Goal: Information Seeking & Learning: Learn about a topic

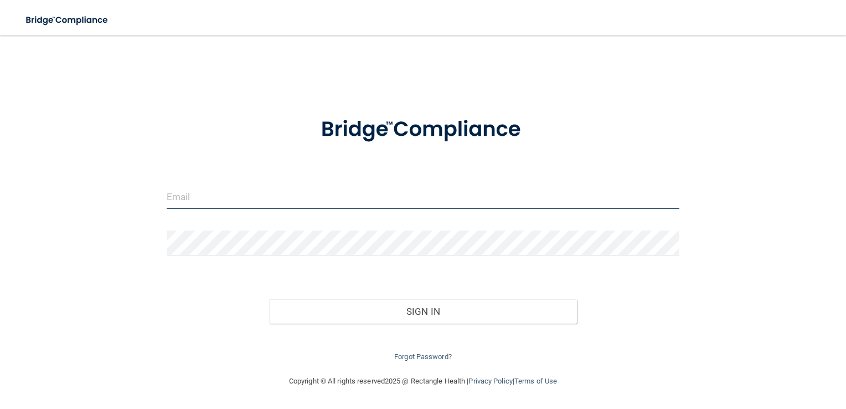
click at [223, 202] on input "email" at bounding box center [424, 196] width 514 height 25
type input "[PERSON_NAME][EMAIL_ADDRESS][DOMAIN_NAME]"
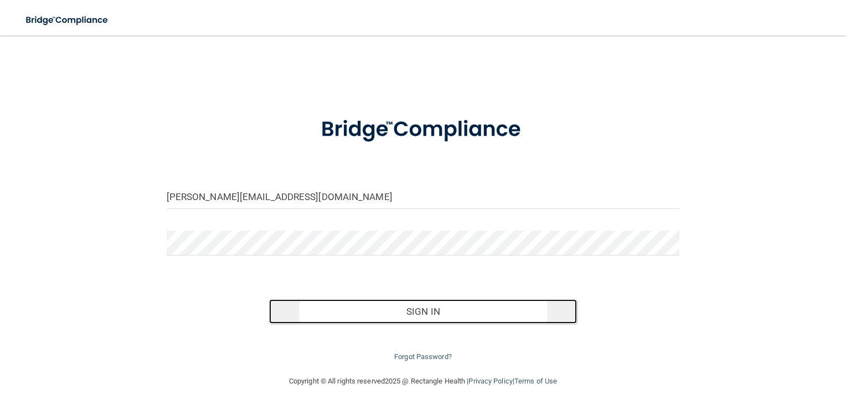
click at [496, 311] on button "Sign In" at bounding box center [423, 311] width 308 height 24
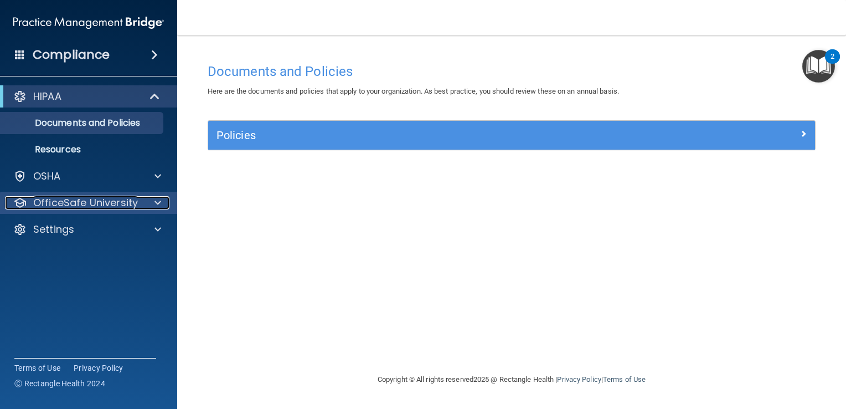
click at [163, 198] on div at bounding box center [156, 202] width 28 height 13
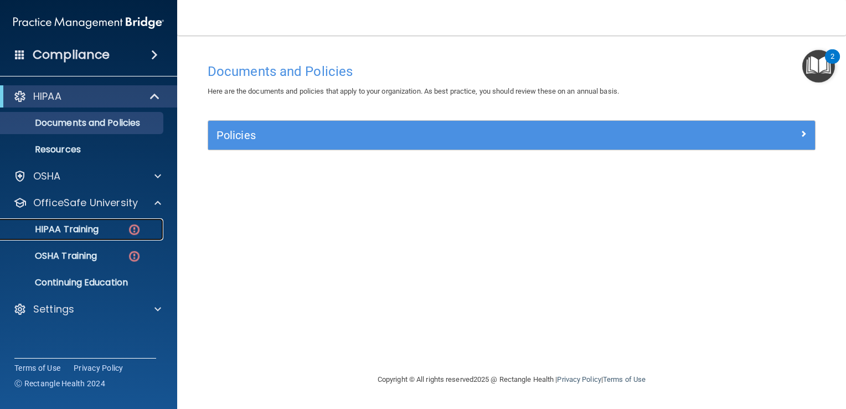
click at [115, 238] on link "HIPAA Training" at bounding box center [76, 229] width 174 height 22
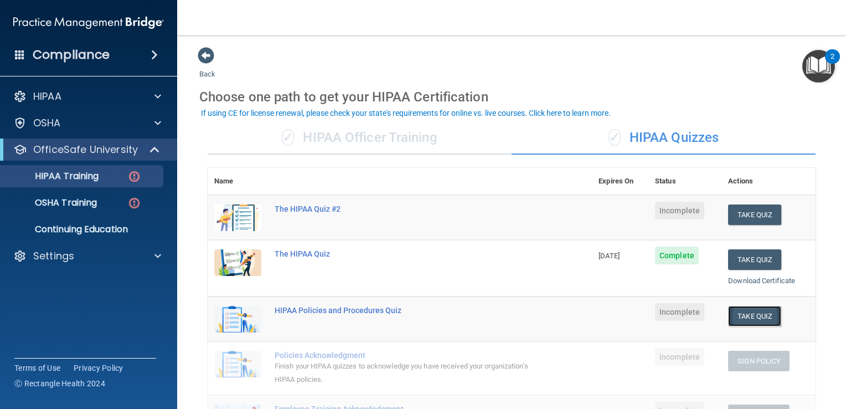
click at [734, 318] on button "Take Quiz" at bounding box center [754, 316] width 53 height 20
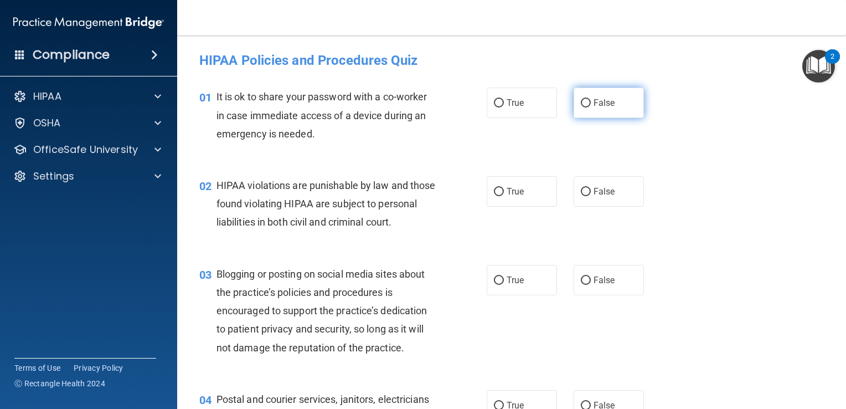
click at [594, 107] on span "False" at bounding box center [605, 102] width 22 height 11
click at [591, 107] on input "False" at bounding box center [586, 103] width 10 height 8
radio input "true"
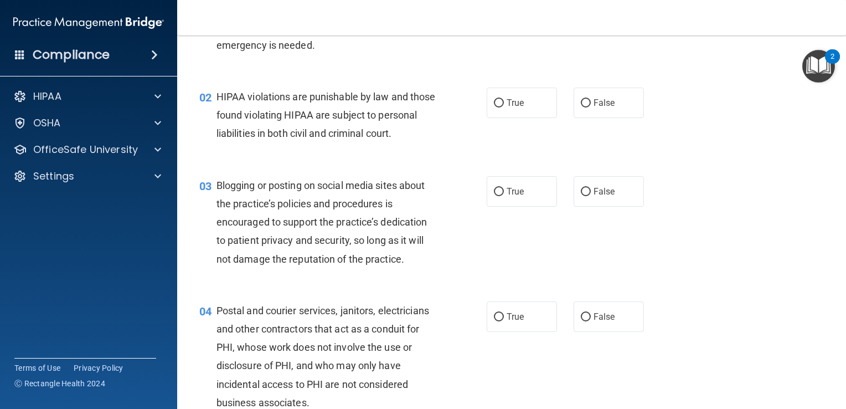
scroll to position [111, 0]
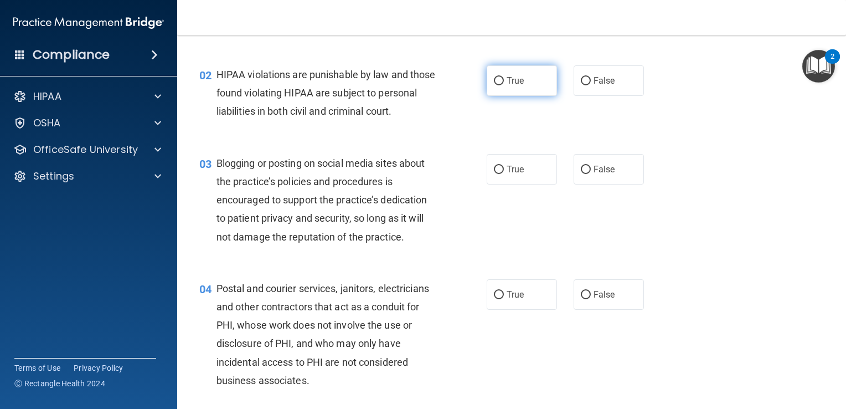
click at [509, 85] on span "True" at bounding box center [515, 80] width 17 height 11
click at [504, 85] on input "True" at bounding box center [499, 81] width 10 height 8
radio input "true"
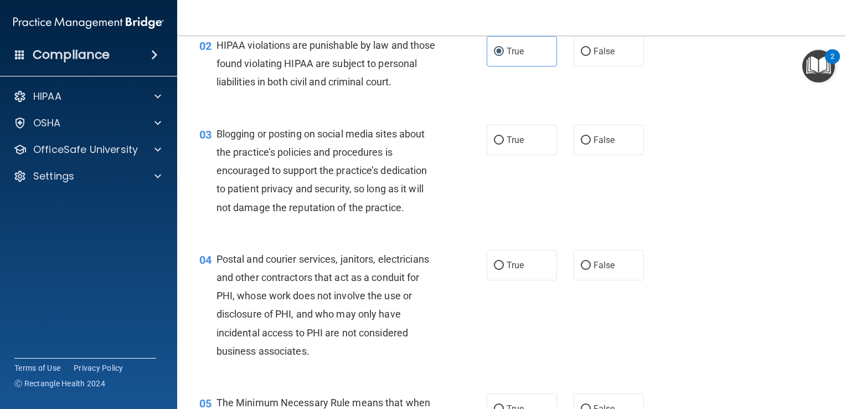
scroll to position [155, 0]
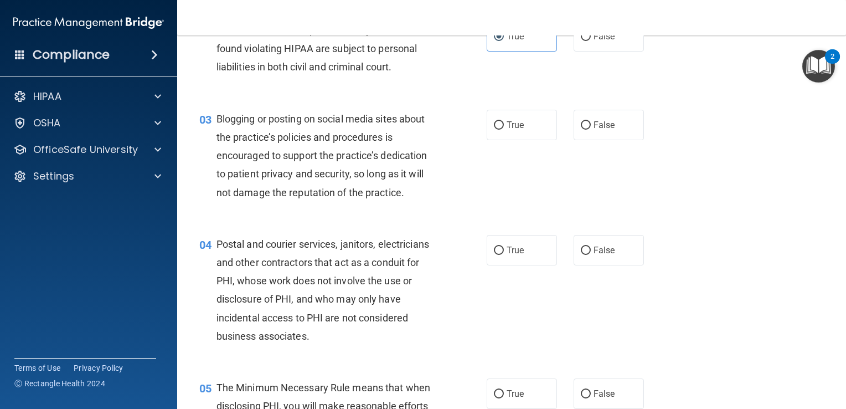
drag, startPoint x: 571, startPoint y: 143, endPoint x: 605, endPoint y: 127, distance: 37.7
click at [605, 127] on div "03 Blogging or posting on social media sites about the practice’s policies and …" at bounding box center [511, 158] width 641 height 125
click at [598, 164] on div "03 Blogging or posting on social media sites about the practice’s policies and …" at bounding box center [511, 158] width 641 height 125
click at [595, 140] on label "False" at bounding box center [609, 125] width 70 height 30
click at [591, 130] on input "False" at bounding box center [586, 125] width 10 height 8
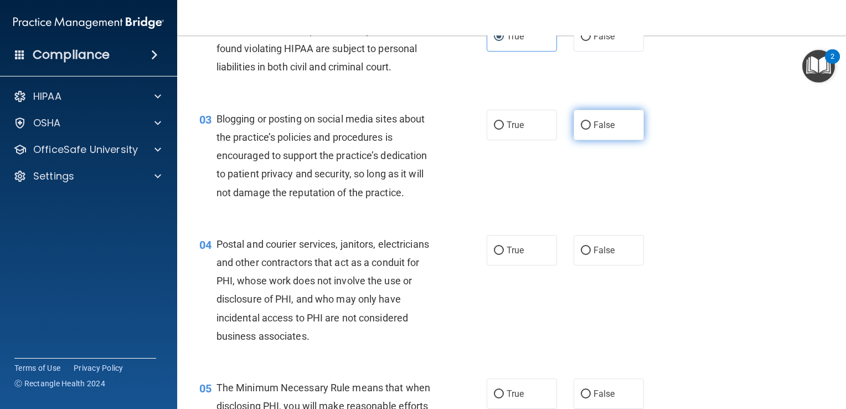
radio input "true"
click at [700, 148] on div "03 Blogging or posting on social media sites about the practice’s policies and …" at bounding box center [511, 158] width 641 height 125
drag, startPoint x: 700, startPoint y: 148, endPoint x: 649, endPoint y: 86, distance: 79.9
click at [649, 86] on div "02 HIPAA violations are punishable by law and those found violating HIPAA are s…" at bounding box center [511, 51] width 641 height 89
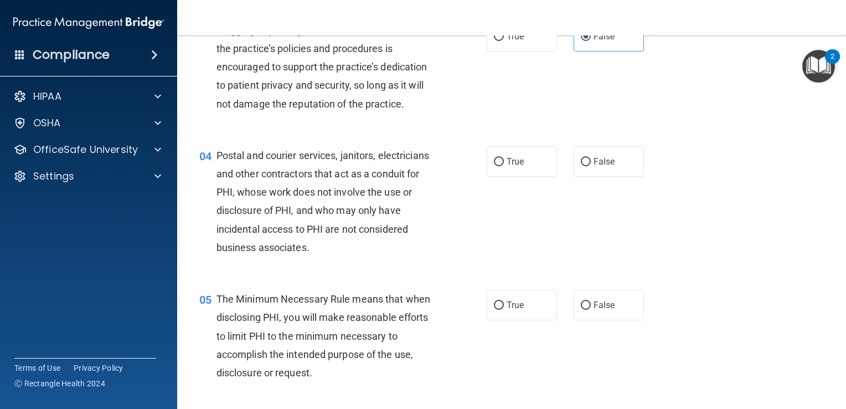
scroll to position [295, 0]
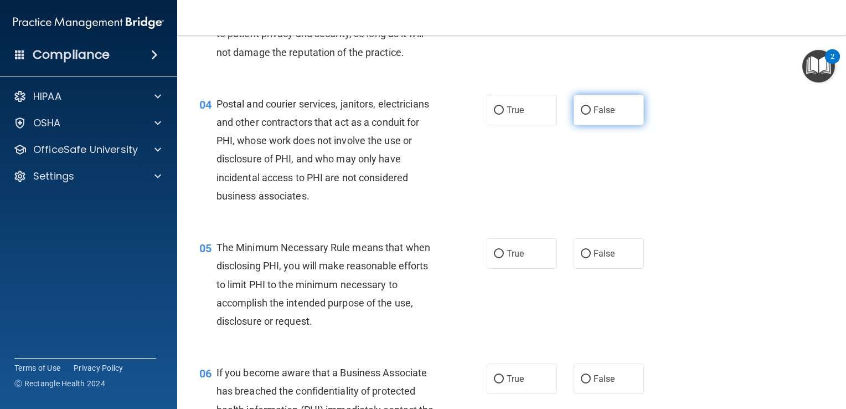
click at [595, 115] on span "False" at bounding box center [605, 110] width 22 height 11
click at [591, 115] on input "False" at bounding box center [586, 110] width 10 height 8
radio input "true"
drag, startPoint x: 515, startPoint y: 276, endPoint x: 485, endPoint y: 270, distance: 30.0
click at [487, 269] on label "True" at bounding box center [522, 253] width 70 height 30
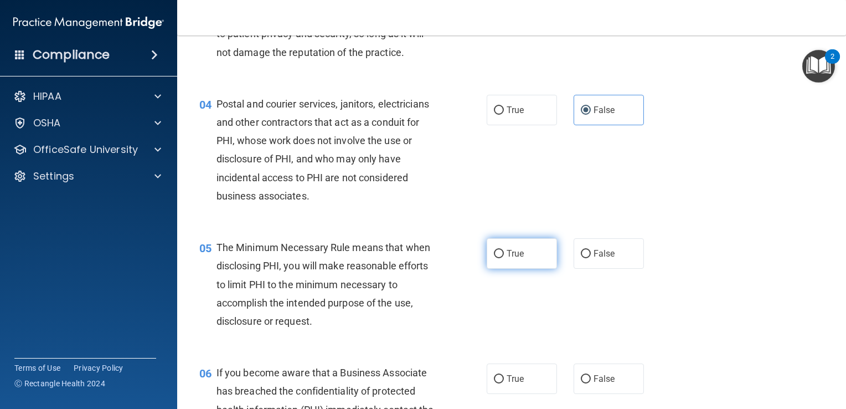
click at [494, 258] on input "True" at bounding box center [499, 254] width 10 height 8
radio input "true"
drag, startPoint x: 845, startPoint y: 406, endPoint x: 587, endPoint y: 329, distance: 269.4
click at [587, 329] on div "05 The Minimum Necessary Rule means that when disclosing PHI, you will make rea…" at bounding box center [511, 286] width 641 height 125
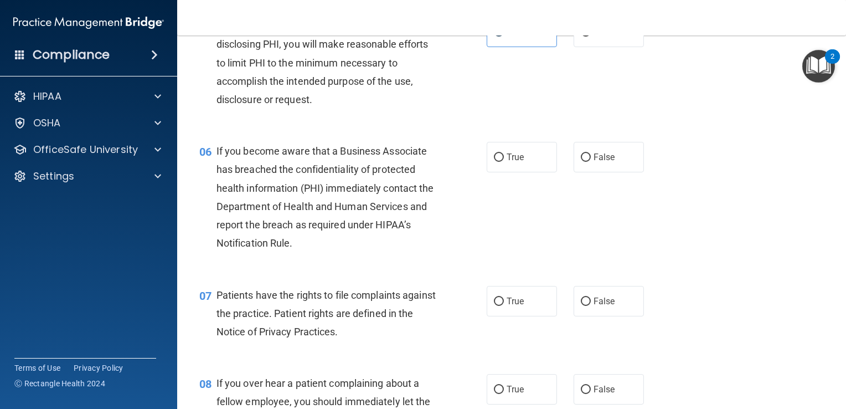
scroll to position [539, 0]
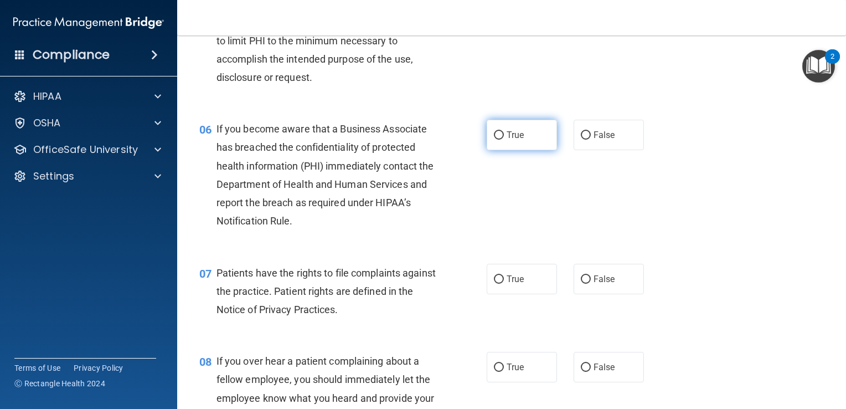
click at [507, 140] on span "True" at bounding box center [515, 135] width 17 height 11
click at [503, 140] on input "True" at bounding box center [499, 135] width 10 height 8
radio input "true"
click at [504, 294] on label "True" at bounding box center [522, 279] width 70 height 30
click at [504, 284] on input "True" at bounding box center [499, 279] width 10 height 8
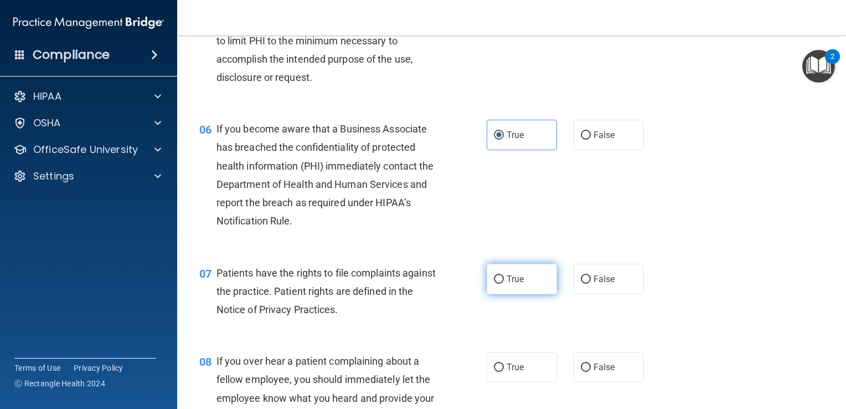
radio input "true"
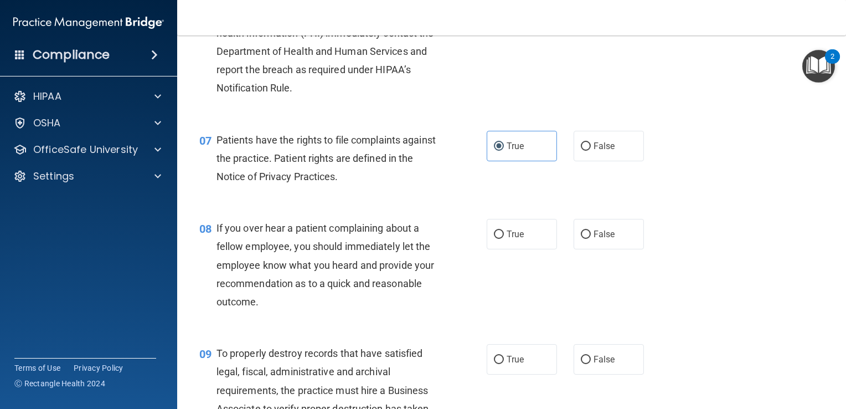
scroll to position [694, 0]
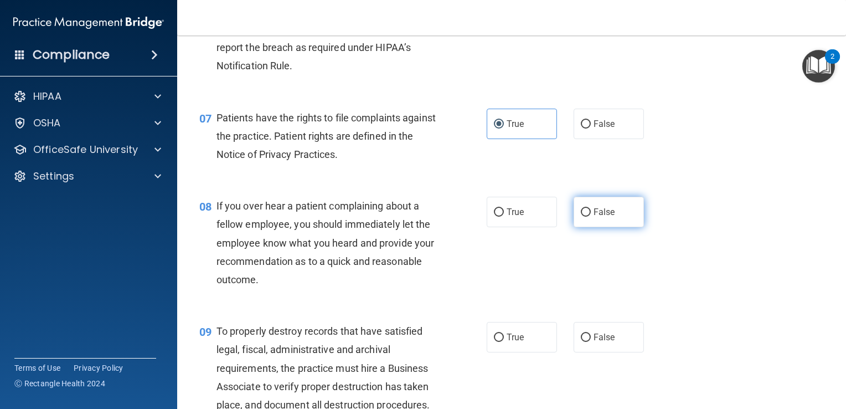
click at [610, 227] on label "False" at bounding box center [609, 212] width 70 height 30
click at [591, 217] on input "False" at bounding box center [586, 212] width 10 height 8
radio input "true"
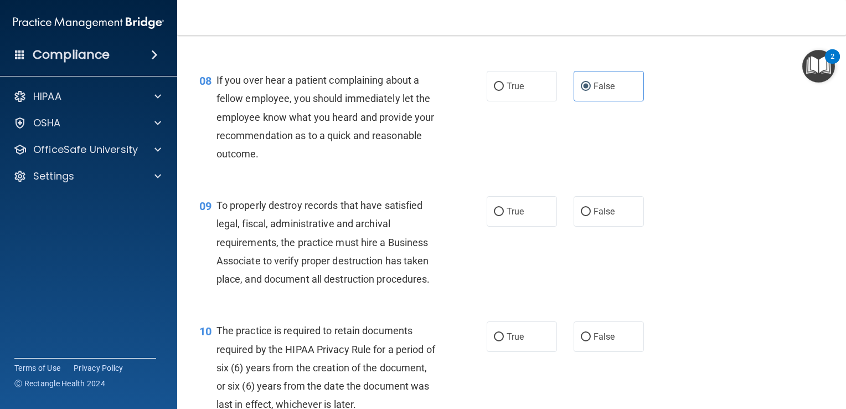
scroll to position [894, 0]
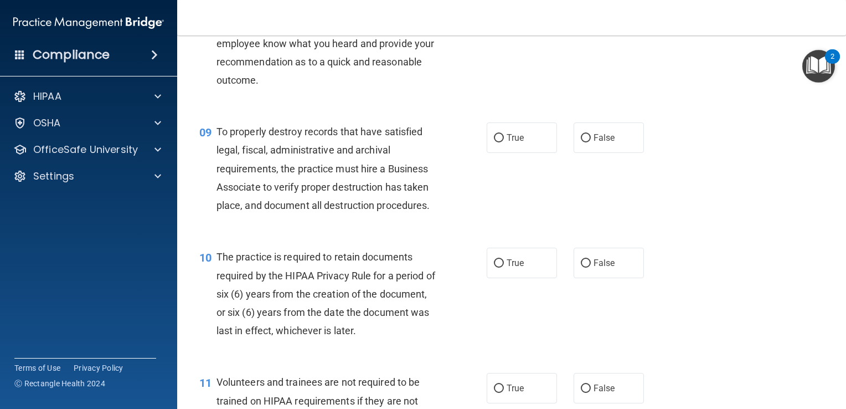
click at [399, 203] on span "To properly destroy records that have satisfied legal, fiscal, administrative a…" at bounding box center [324, 168] width 214 height 85
drag, startPoint x: 501, startPoint y: 215, endPoint x: 507, endPoint y: 217, distance: 6.3
click at [504, 215] on div "09 To properly destroy records that have satisfied legal, fiscal, administrativ…" at bounding box center [511, 171] width 641 height 125
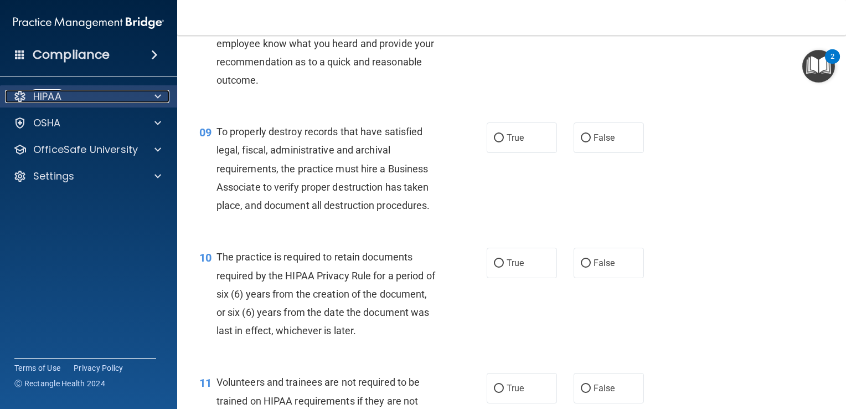
click at [156, 98] on span at bounding box center [158, 96] width 7 height 13
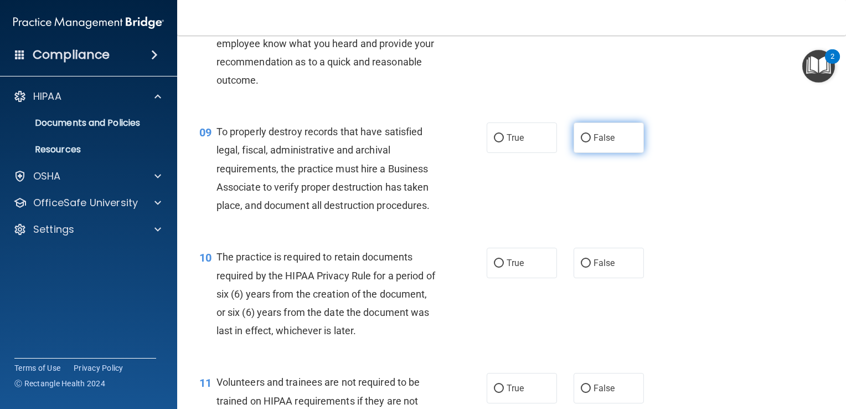
click at [612, 153] on label "False" at bounding box center [609, 137] width 70 height 30
click at [591, 142] on input "False" at bounding box center [586, 138] width 10 height 8
radio input "true"
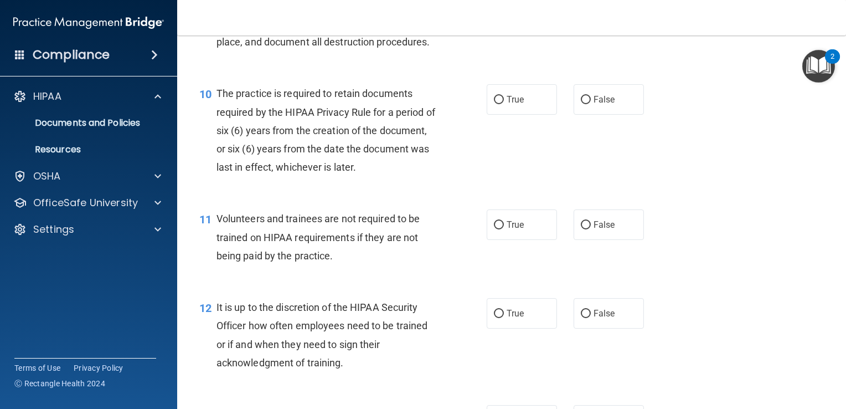
scroll to position [1059, 0]
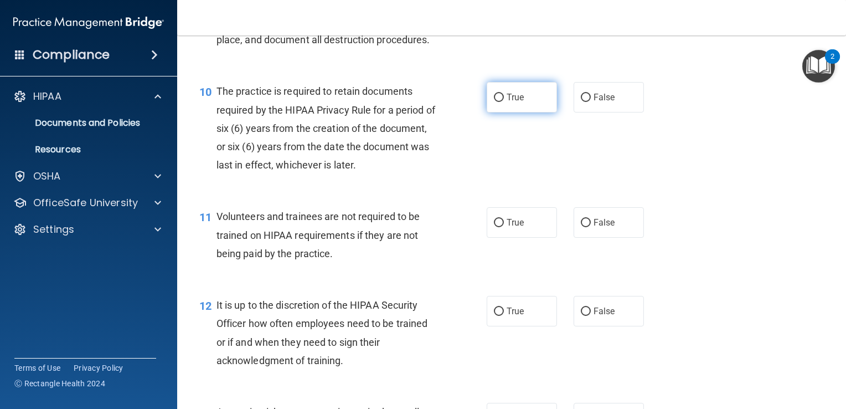
click at [487, 112] on label "True" at bounding box center [522, 97] width 70 height 30
click at [494, 102] on input "True" at bounding box center [499, 98] width 10 height 8
radio input "true"
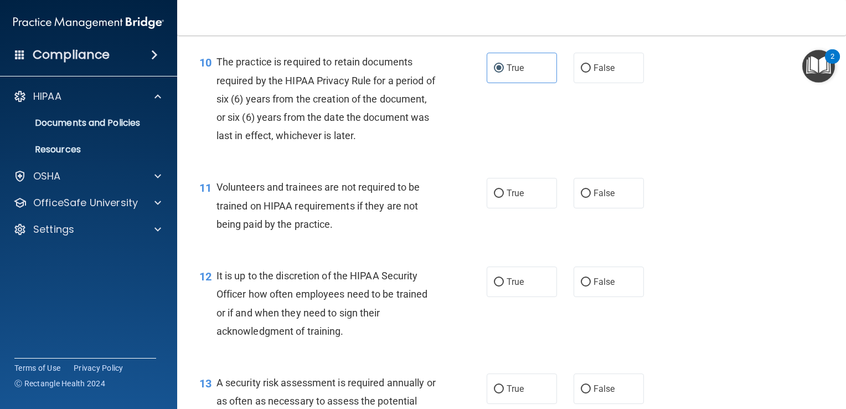
scroll to position [1115, 0]
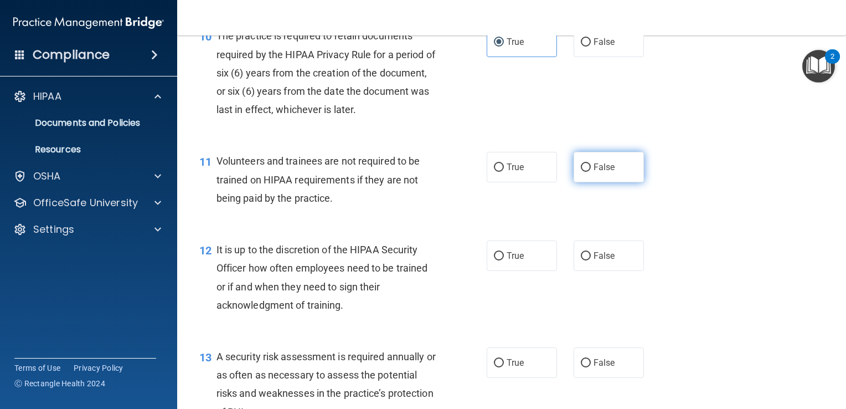
click at [614, 182] on label "False" at bounding box center [609, 167] width 70 height 30
click at [591, 172] on input "False" at bounding box center [586, 167] width 10 height 8
radio input "true"
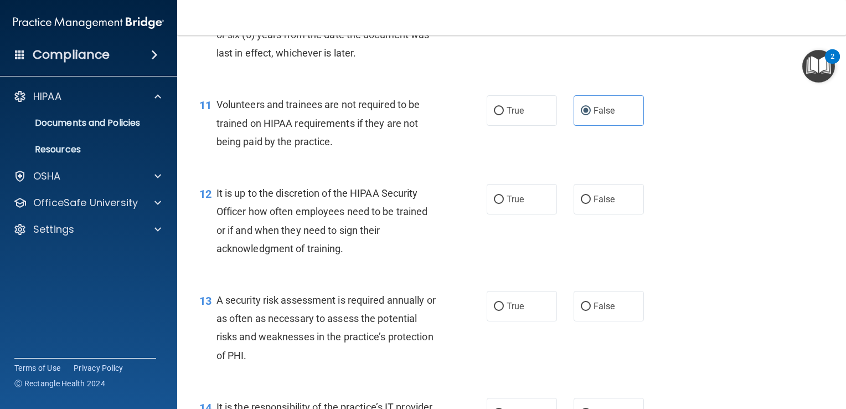
scroll to position [1225, 0]
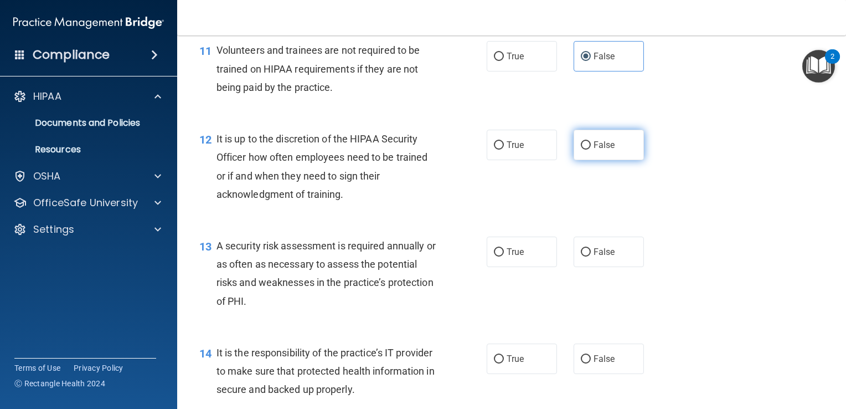
click at [581, 150] on input "False" at bounding box center [586, 145] width 10 height 8
radio input "true"
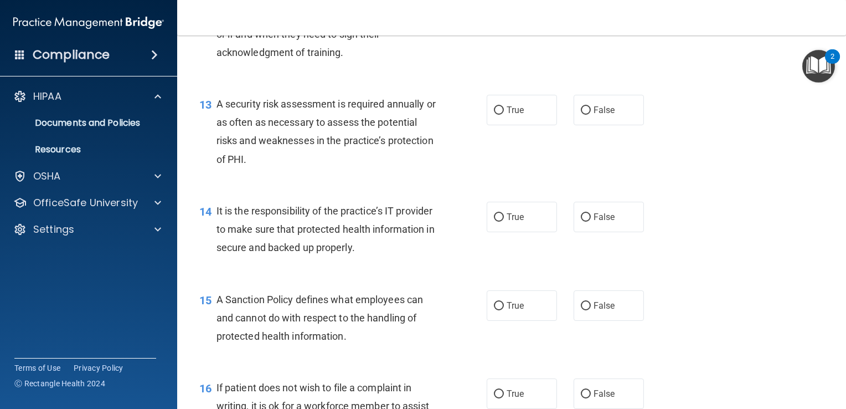
scroll to position [1392, 0]
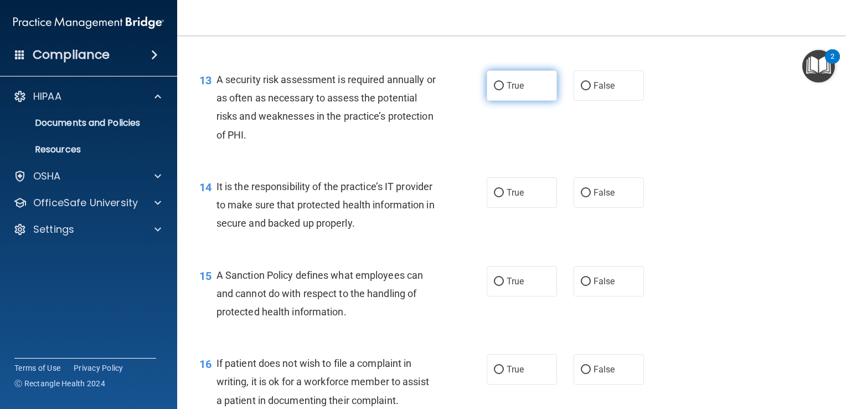
click at [499, 101] on label "True" at bounding box center [522, 85] width 70 height 30
click at [499, 90] on input "True" at bounding box center [499, 86] width 10 height 8
radio input "true"
click at [331, 218] on span "It is the responsibility of the practice’s IT provider to make sure that protec…" at bounding box center [326, 205] width 218 height 48
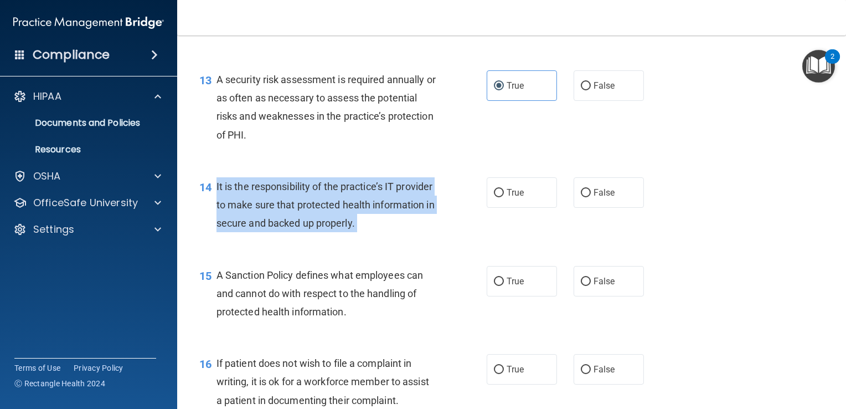
click at [331, 218] on span "It is the responsibility of the practice’s IT provider to make sure that protec…" at bounding box center [326, 205] width 218 height 48
copy ng-form "It is the responsibility of the practice’s IT provider to make sure that protec…"
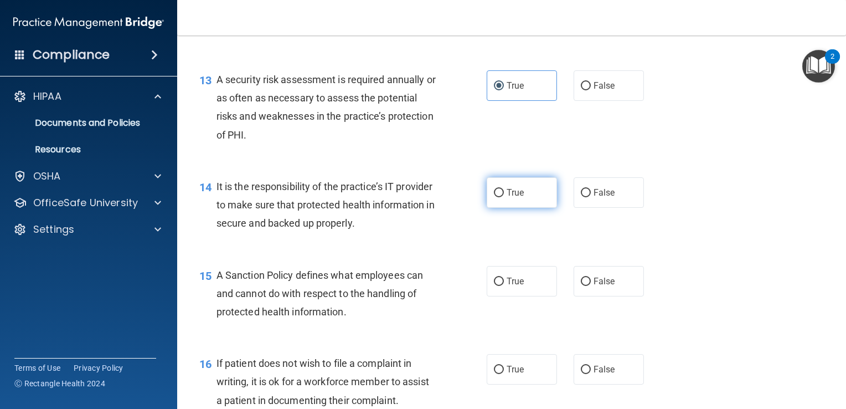
click at [498, 208] on label "True" at bounding box center [522, 192] width 70 height 30
click at [498, 197] on input "True" at bounding box center [499, 193] width 10 height 8
radio input "true"
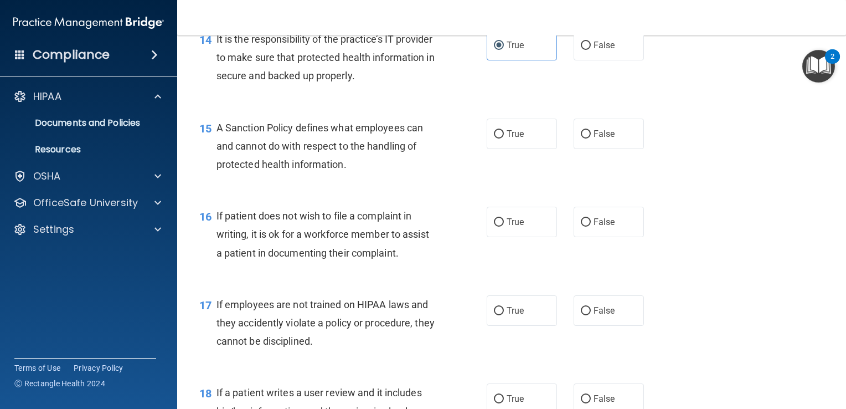
scroll to position [1558, 0]
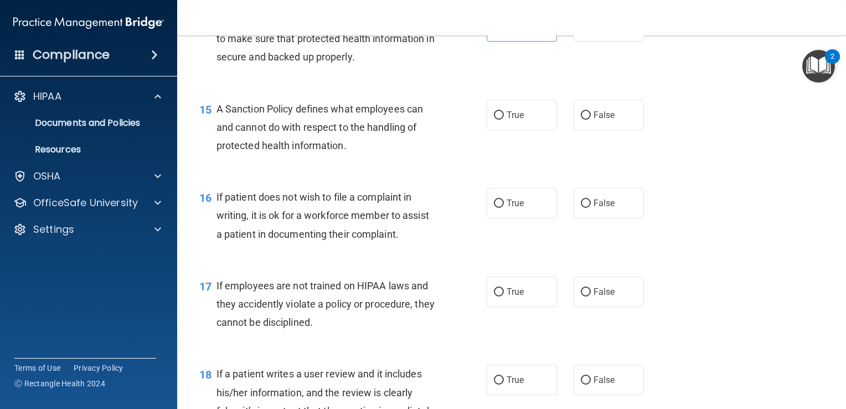
click at [321, 151] on span "A Sanction Policy defines what employees can and cannot do with respect to the …" at bounding box center [320, 127] width 207 height 48
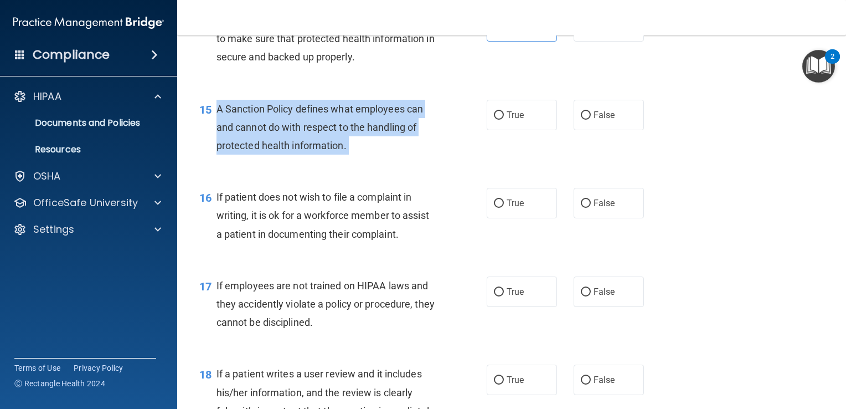
click at [321, 151] on span "A Sanction Policy defines what employees can and cannot do with respect to the …" at bounding box center [320, 127] width 207 height 48
copy ng-form "A Sanction Policy defines what employees can and cannot do with respect to the …"
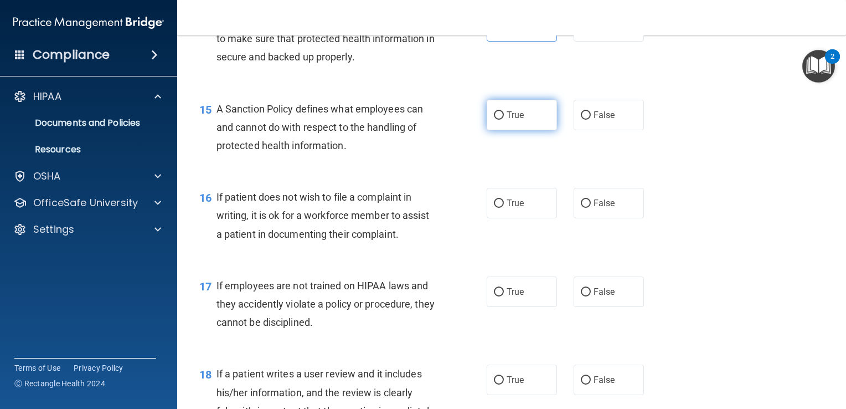
click at [532, 130] on label "True" at bounding box center [522, 115] width 70 height 30
click at [504, 120] on input "True" at bounding box center [499, 115] width 10 height 8
radio input "true"
click at [428, 155] on div "A Sanction Policy defines what employees can and cannot do with respect to the …" at bounding box center [331, 127] width 228 height 55
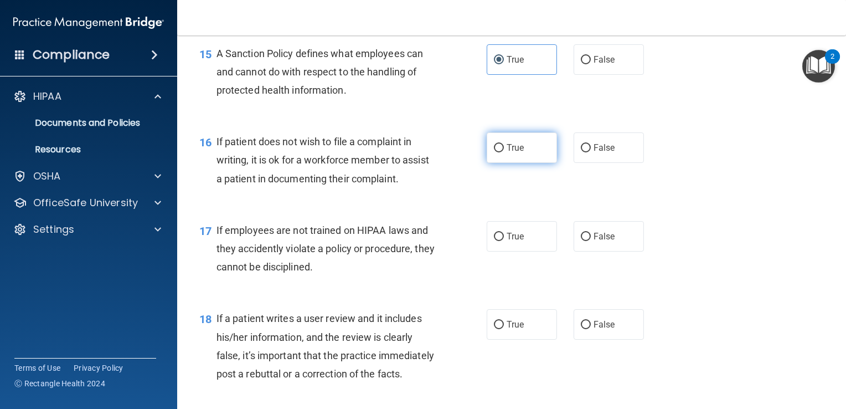
click at [510, 153] on span "True" at bounding box center [515, 147] width 17 height 11
click at [504, 152] on input "True" at bounding box center [499, 148] width 10 height 8
radio input "true"
click at [616, 251] on label "False" at bounding box center [609, 236] width 70 height 30
click at [591, 241] on input "False" at bounding box center [586, 237] width 10 height 8
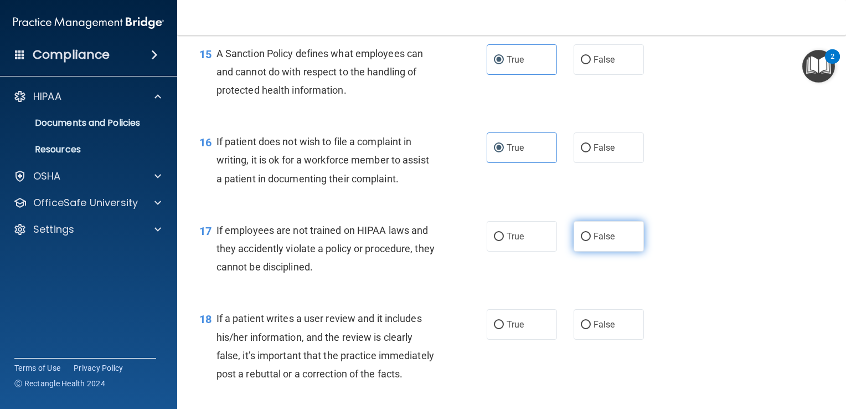
radio input "true"
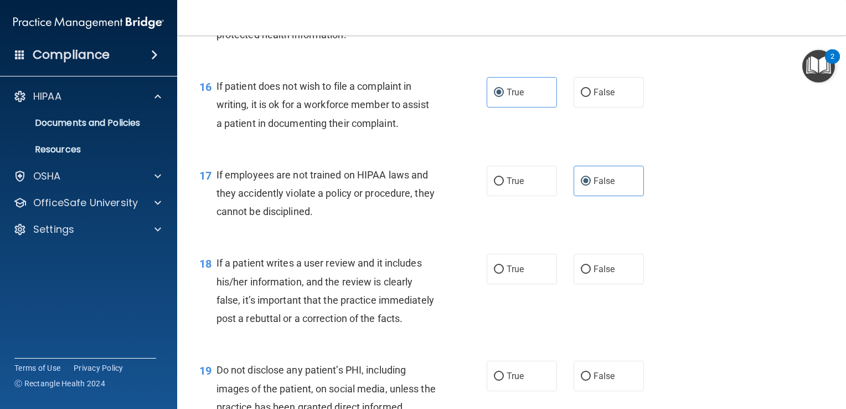
scroll to position [1779, 0]
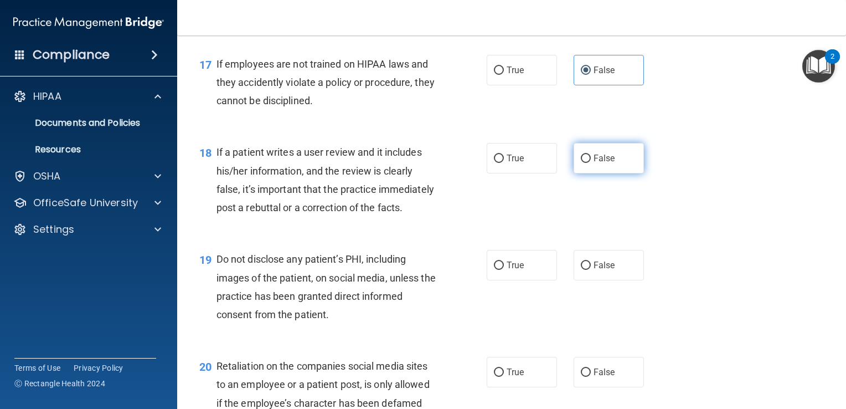
click at [588, 173] on label "False" at bounding box center [609, 158] width 70 height 30
click at [588, 163] on input "False" at bounding box center [586, 159] width 10 height 8
radio input "true"
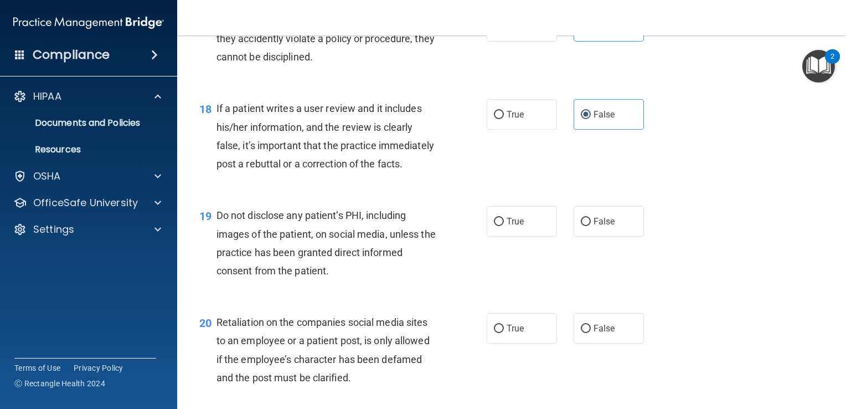
scroll to position [1890, 0]
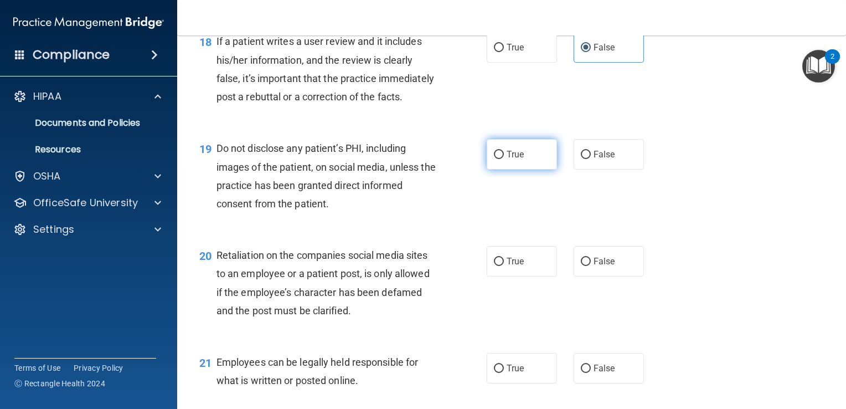
click at [527, 170] on label "True" at bounding box center [522, 154] width 70 height 30
click at [504, 159] on input "True" at bounding box center [499, 155] width 10 height 8
radio input "true"
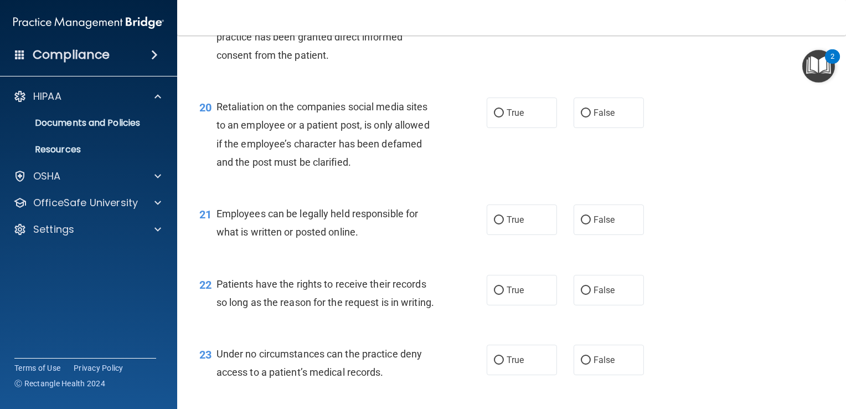
scroll to position [2056, 0]
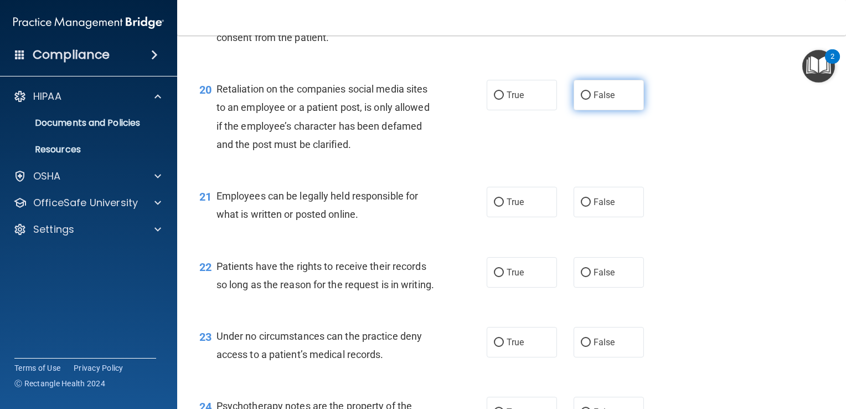
click at [611, 110] on label "False" at bounding box center [609, 95] width 70 height 30
click at [591, 100] on input "False" at bounding box center [586, 95] width 10 height 8
radio input "true"
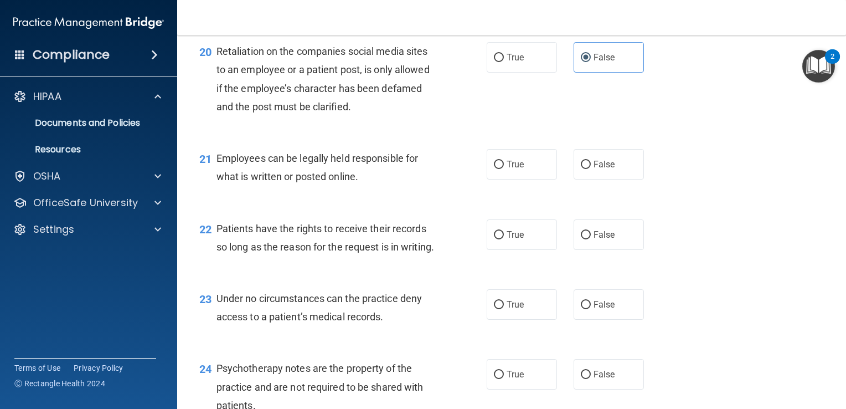
scroll to position [2167, 0]
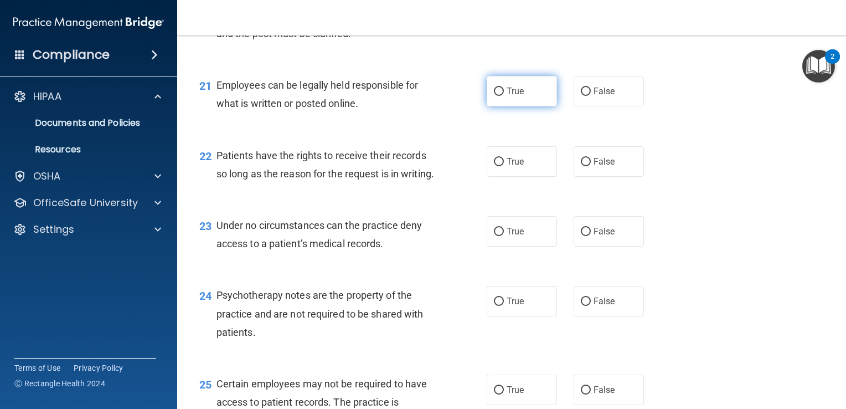
click at [536, 106] on label "True" at bounding box center [522, 91] width 70 height 30
click at [504, 96] on input "True" at bounding box center [499, 92] width 10 height 8
radio input "true"
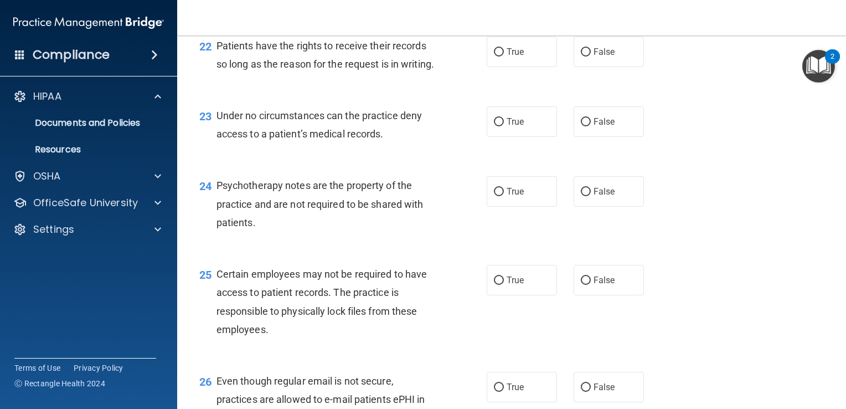
scroll to position [2278, 0]
click at [530, 66] on label "True" at bounding box center [522, 50] width 70 height 30
click at [504, 55] on input "True" at bounding box center [499, 51] width 10 height 8
radio input "true"
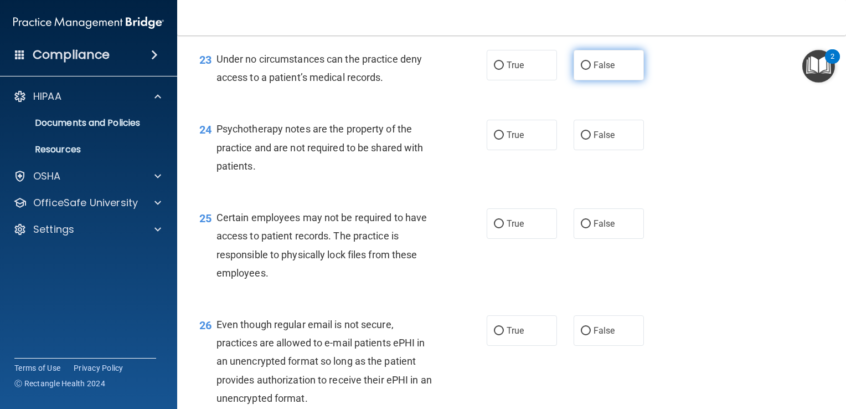
click at [617, 80] on label "False" at bounding box center [609, 65] width 70 height 30
click at [591, 70] on input "False" at bounding box center [586, 65] width 10 height 8
radio input "true"
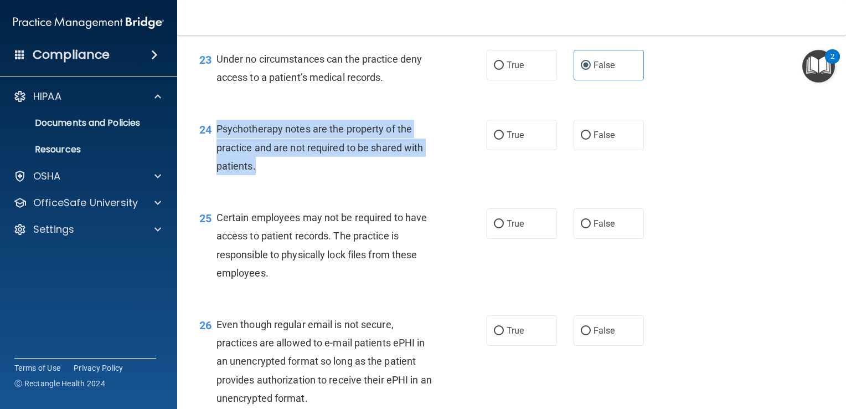
drag, startPoint x: 355, startPoint y: 229, endPoint x: 217, endPoint y: 189, distance: 143.4
click at [217, 175] on div "Psychotherapy notes are the property of the practice and are not required to be…" at bounding box center [331, 147] width 228 height 55
copy span "Psychotherapy notes are the property of the practice and are not required to be…"
click at [470, 181] on div "24 Psychotherapy notes are the property of the practice and are not required to…" at bounding box center [343, 150] width 321 height 61
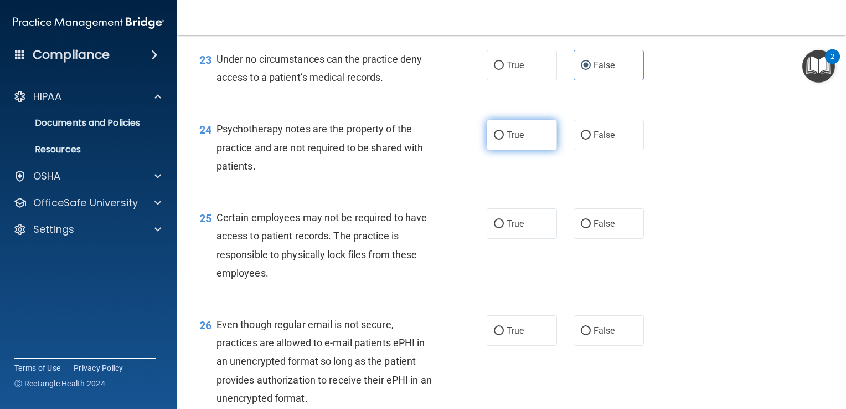
click at [494, 140] on input "True" at bounding box center [499, 135] width 10 height 8
radio input "true"
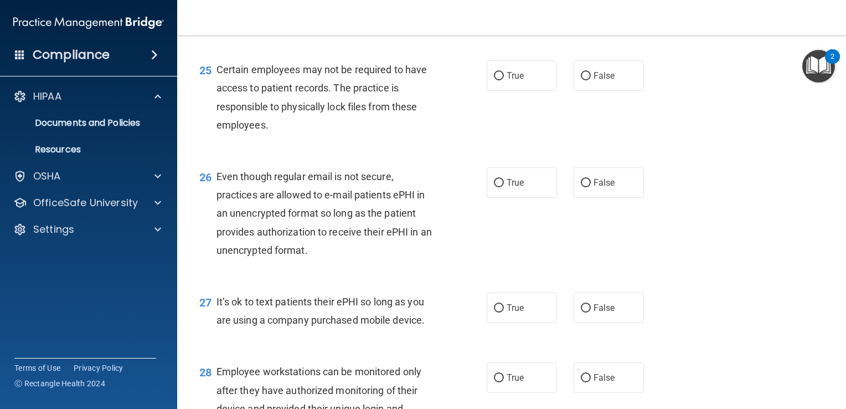
scroll to position [2499, 0]
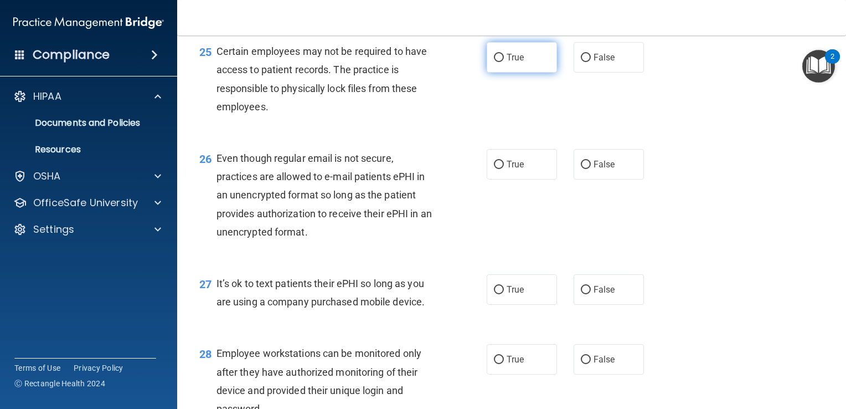
click at [507, 63] on span "True" at bounding box center [515, 57] width 17 height 11
click at [504, 62] on input "True" at bounding box center [499, 58] width 10 height 8
radio input "true"
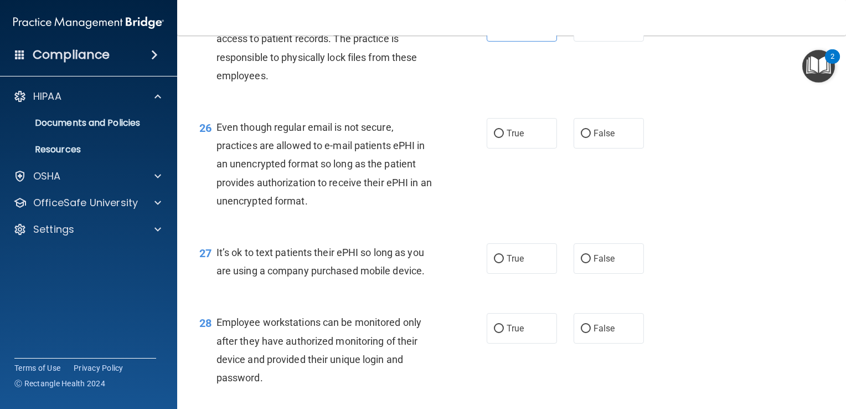
scroll to position [2555, 0]
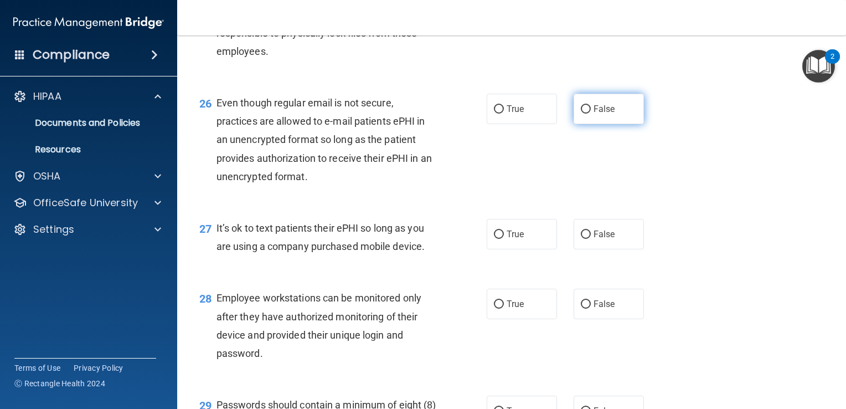
click at [605, 124] on label "False" at bounding box center [609, 109] width 70 height 30
click at [591, 114] on input "False" at bounding box center [586, 109] width 10 height 8
radio input "true"
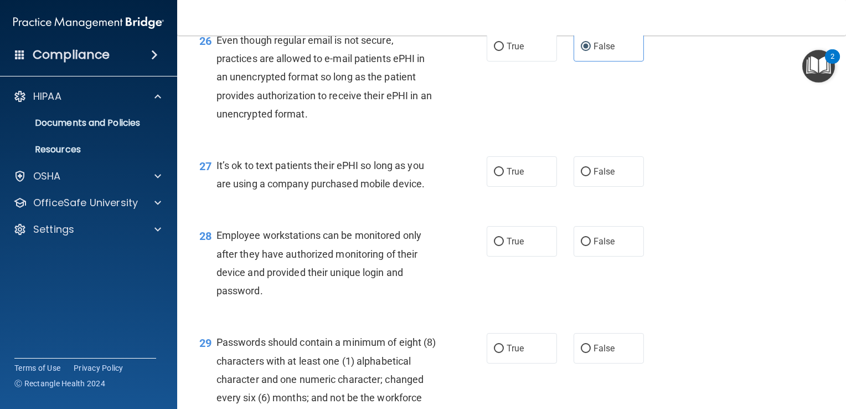
scroll to position [2666, 0]
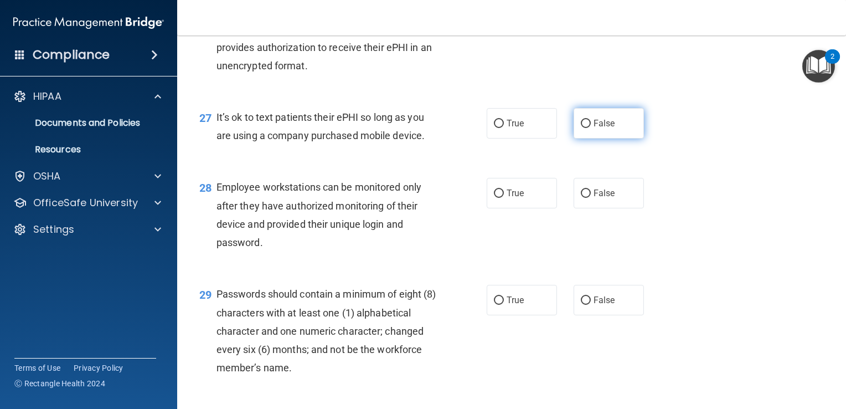
click at [603, 129] on span "False" at bounding box center [605, 123] width 22 height 11
click at [591, 128] on input "False" at bounding box center [586, 124] width 10 height 8
radio input "true"
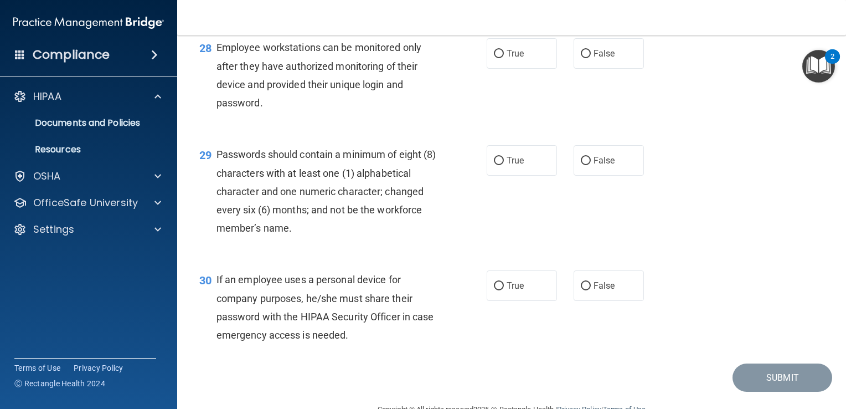
scroll to position [2832, 0]
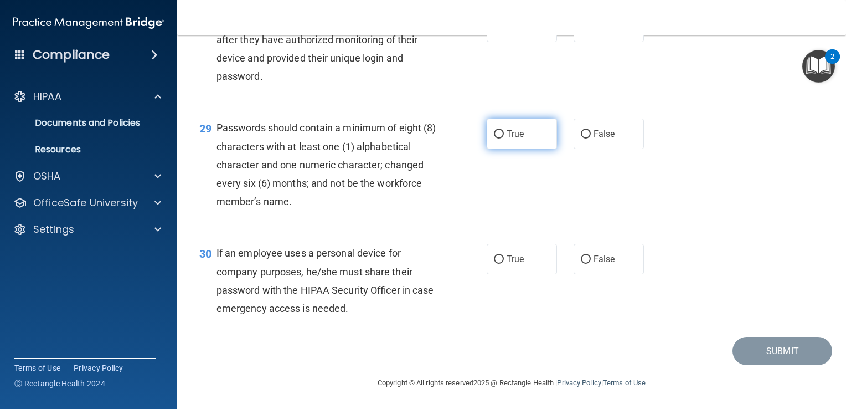
click at [497, 138] on input "True" at bounding box center [499, 134] width 10 height 8
radio input "true"
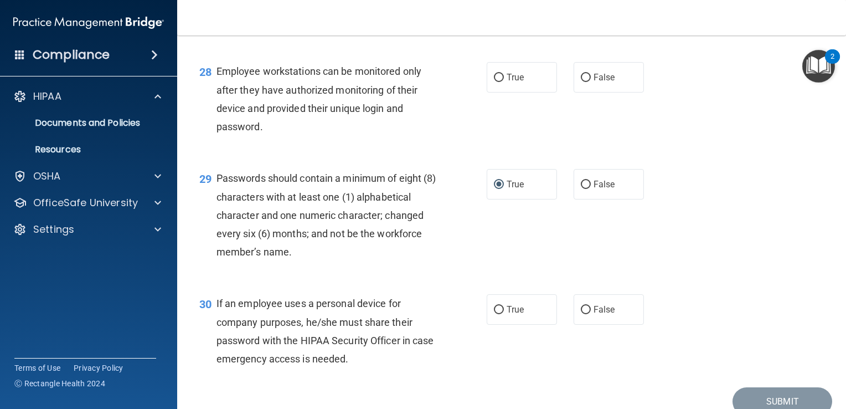
scroll to position [2776, 0]
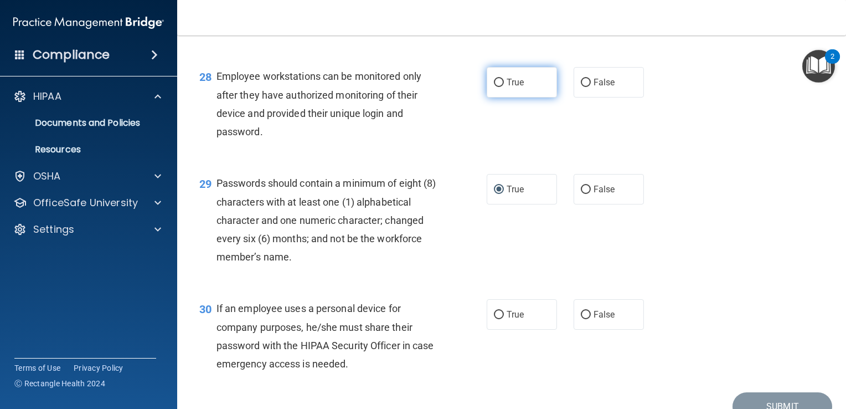
click at [506, 97] on label "True" at bounding box center [522, 82] width 70 height 30
click at [504, 87] on input "True" at bounding box center [499, 83] width 10 height 8
radio input "true"
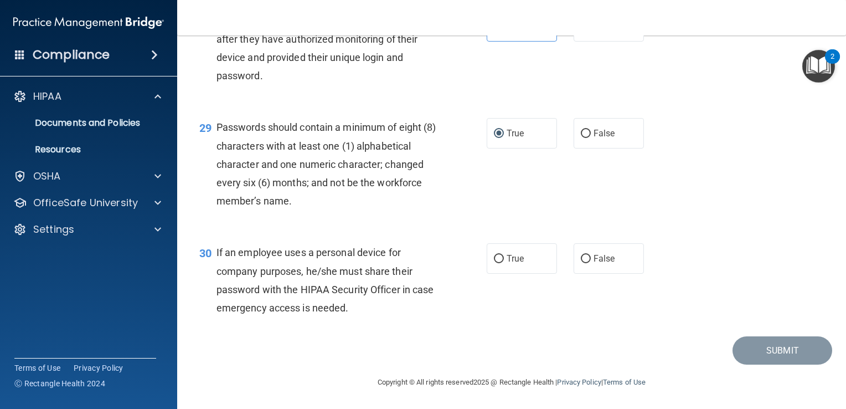
scroll to position [2887, 0]
click at [513, 268] on label "True" at bounding box center [522, 258] width 70 height 30
click at [504, 263] on input "True" at bounding box center [499, 259] width 10 height 8
radio input "true"
click at [754, 345] on button "Submit" at bounding box center [783, 350] width 100 height 28
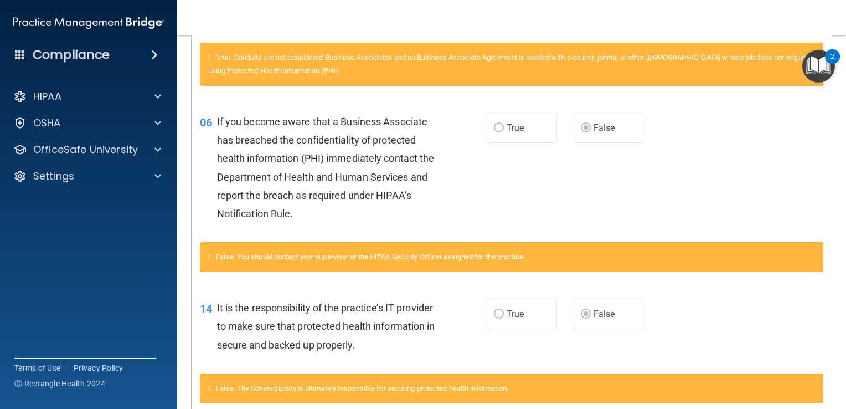
scroll to position [119, 0]
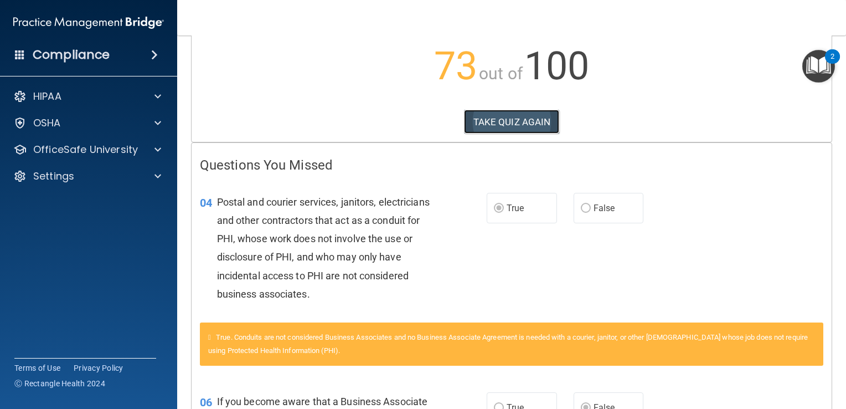
click at [533, 120] on button "TAKE QUIZ AGAIN" at bounding box center [512, 122] width 96 height 24
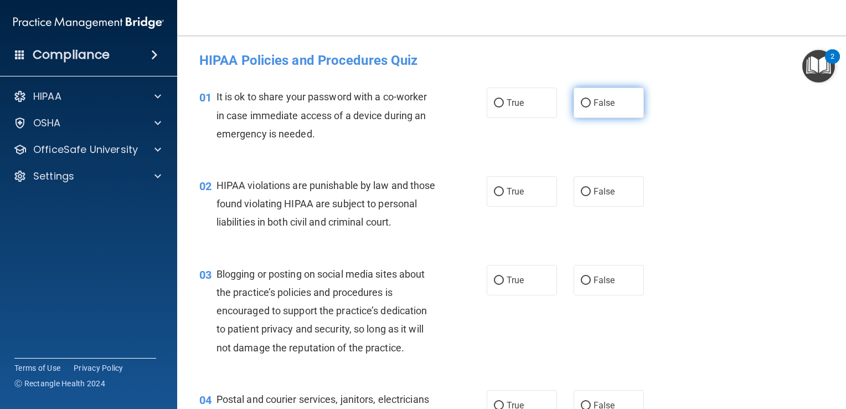
click at [623, 106] on label "False" at bounding box center [609, 103] width 70 height 30
click at [591, 106] on input "False" at bounding box center [586, 103] width 10 height 8
radio input "true"
click at [516, 198] on label "True" at bounding box center [522, 191] width 70 height 30
click at [504, 196] on input "True" at bounding box center [499, 192] width 10 height 8
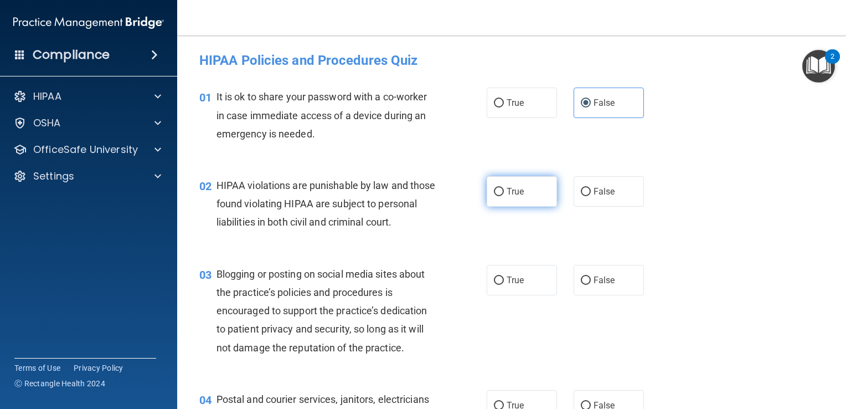
radio input "true"
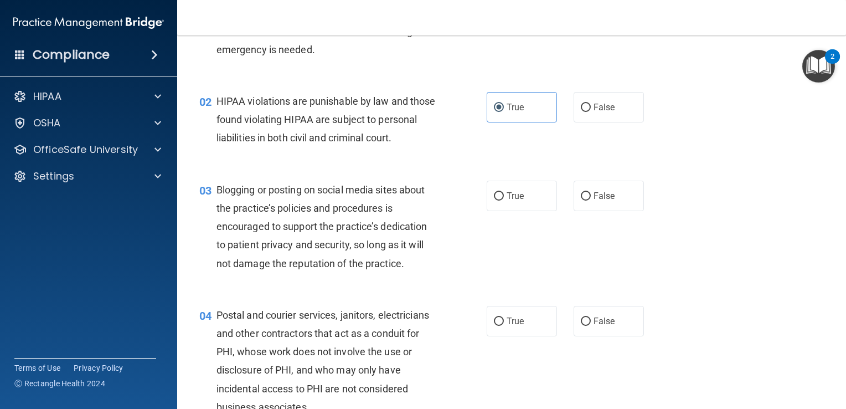
scroll to position [111, 0]
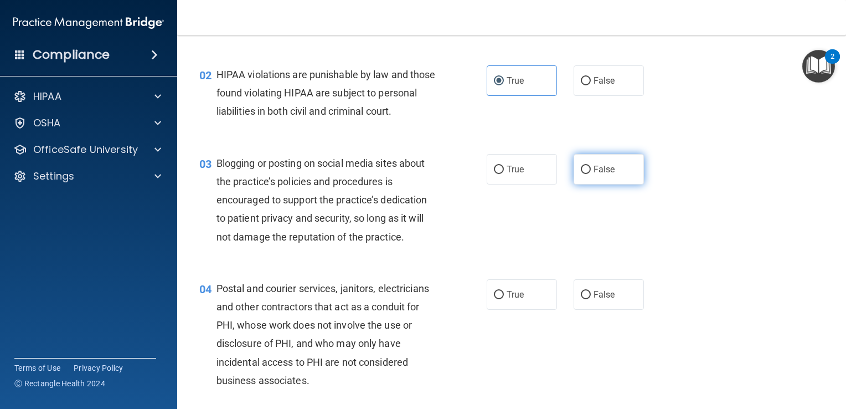
click at [602, 184] on label "False" at bounding box center [609, 169] width 70 height 30
click at [591, 174] on input "False" at bounding box center [586, 170] width 10 height 8
radio input "true"
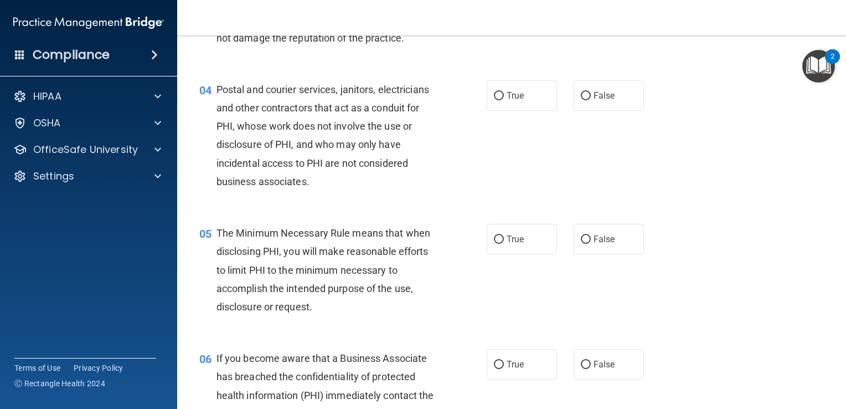
scroll to position [332, 0]
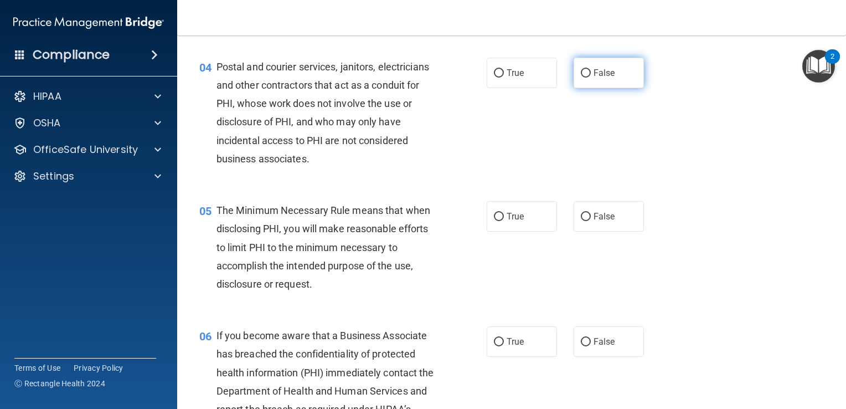
drag, startPoint x: 597, startPoint y: 93, endPoint x: 600, endPoint y: 88, distance: 6.3
click at [597, 78] on span "False" at bounding box center [605, 73] width 22 height 11
click at [591, 78] on input "False" at bounding box center [586, 73] width 10 height 8
radio input "true"
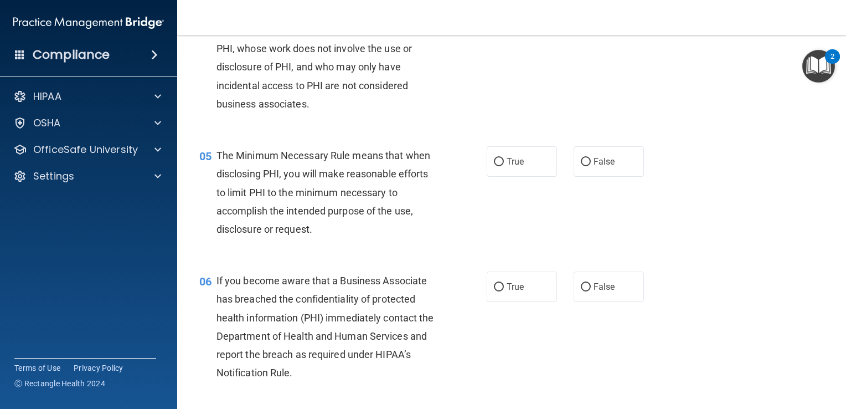
scroll to position [388, 0]
click at [538, 174] on label "True" at bounding box center [522, 161] width 70 height 30
click at [504, 166] on input "True" at bounding box center [499, 161] width 10 height 8
radio input "true"
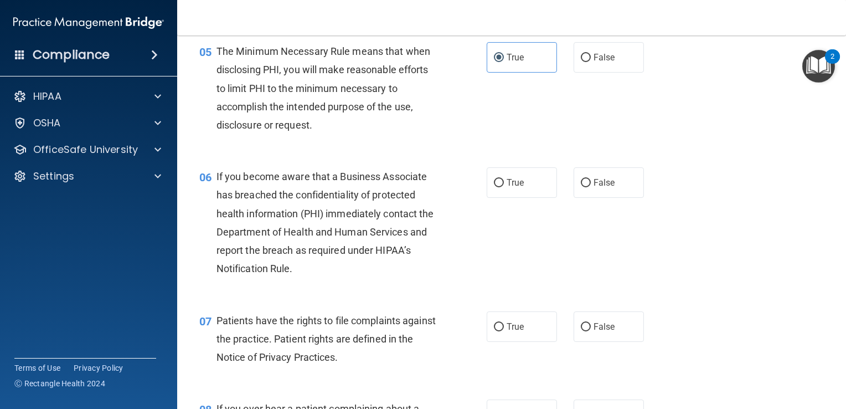
scroll to position [499, 0]
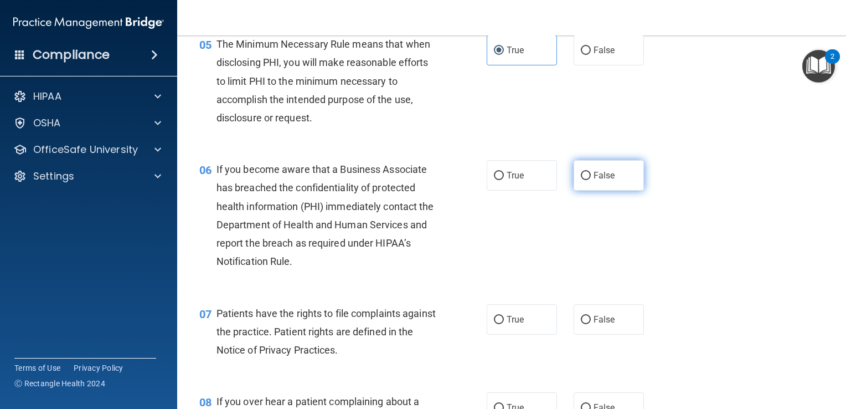
click at [612, 189] on label "False" at bounding box center [609, 175] width 70 height 30
click at [591, 180] on input "False" at bounding box center [586, 176] width 10 height 8
radio input "true"
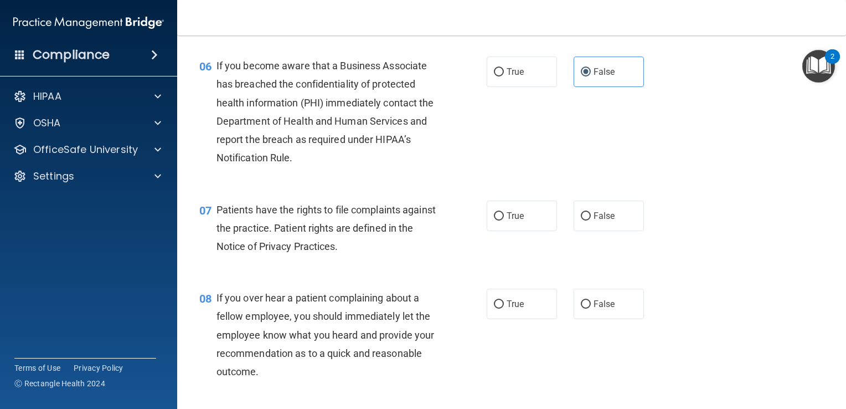
scroll to position [609, 0]
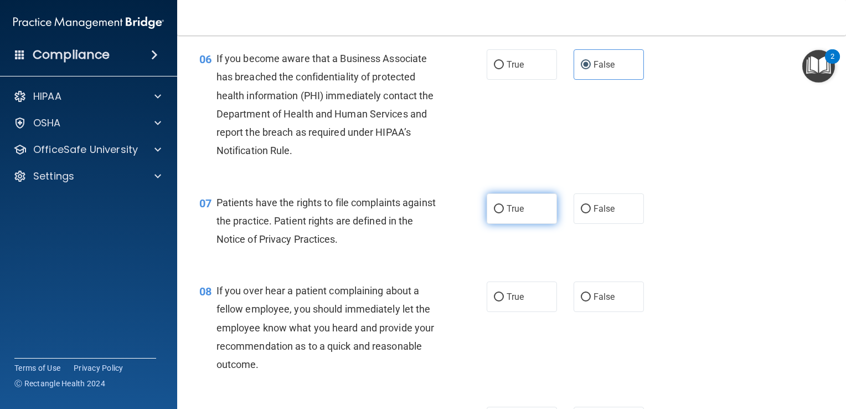
click at [497, 224] on label "True" at bounding box center [522, 208] width 70 height 30
click at [497, 213] on input "True" at bounding box center [499, 209] width 10 height 8
radio input "true"
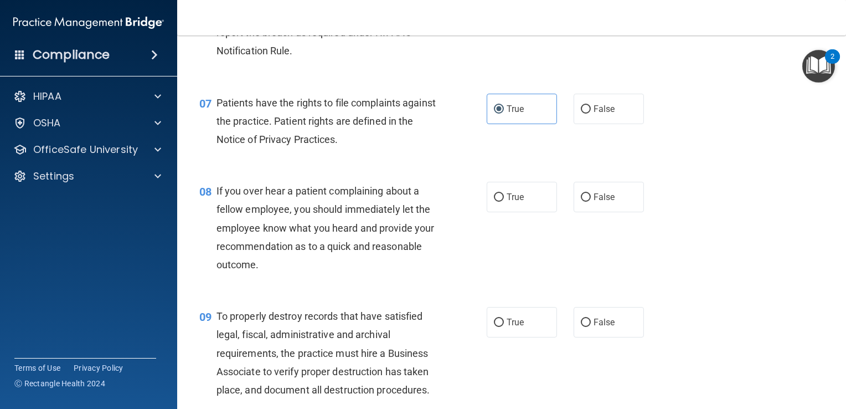
scroll to position [720, 0]
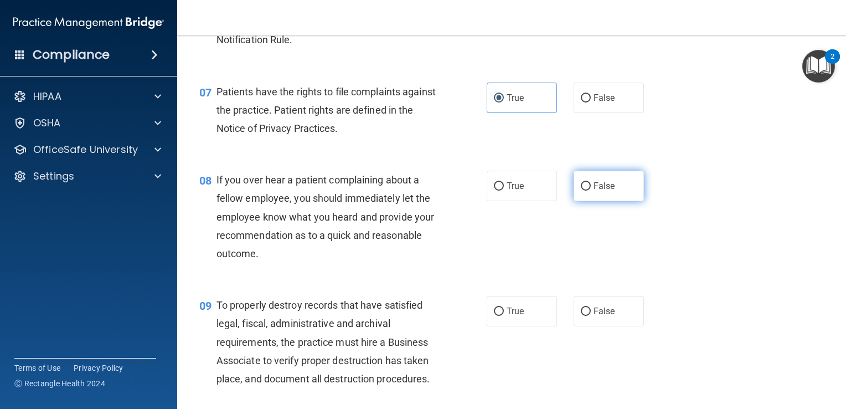
click at [593, 201] on label "False" at bounding box center [609, 186] width 70 height 30
click at [591, 191] on input "False" at bounding box center [586, 186] width 10 height 8
radio input "true"
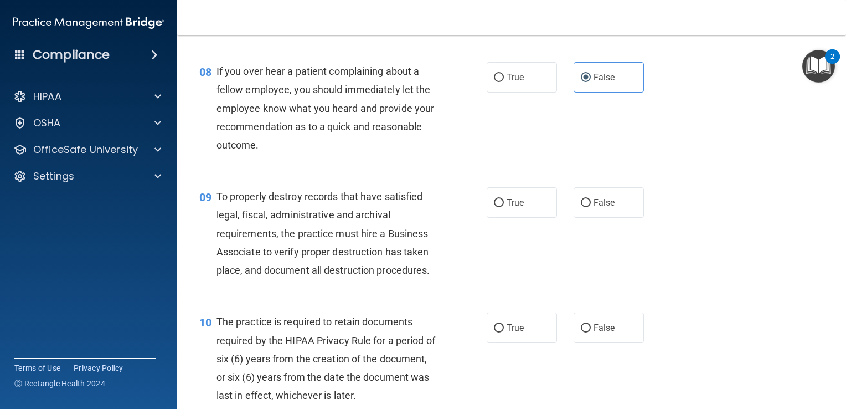
scroll to position [831, 0]
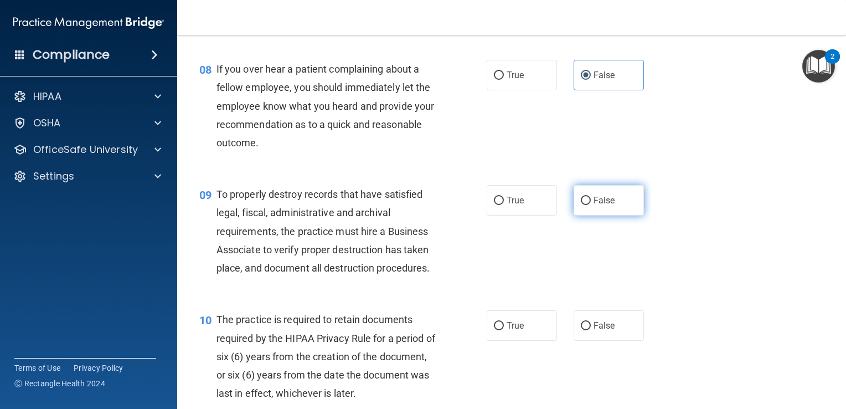
click at [607, 206] on span "False" at bounding box center [605, 200] width 22 height 11
click at [591, 205] on input "False" at bounding box center [586, 201] width 10 height 8
radio input "true"
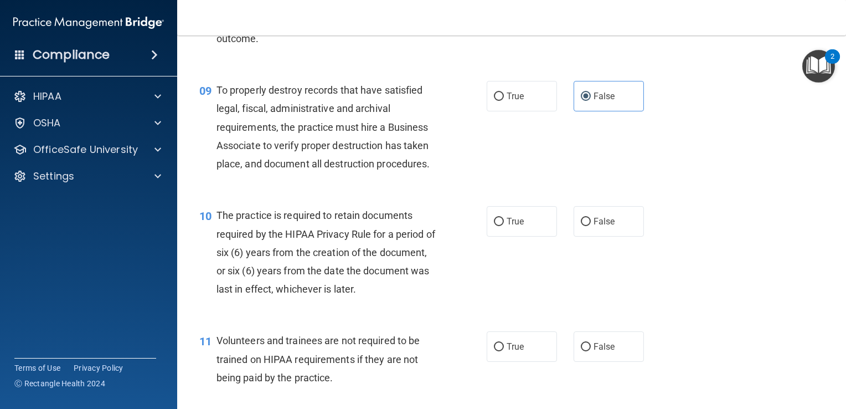
scroll to position [942, 0]
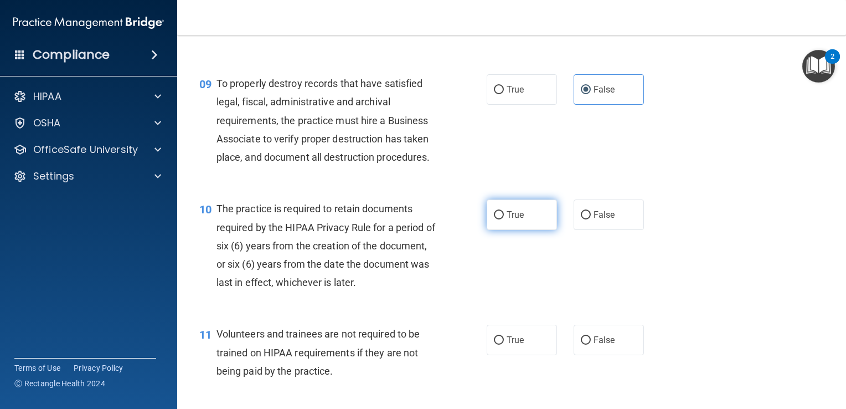
click at [500, 230] on label "True" at bounding box center [522, 214] width 70 height 30
click at [500, 219] on input "True" at bounding box center [499, 215] width 10 height 8
radio input "true"
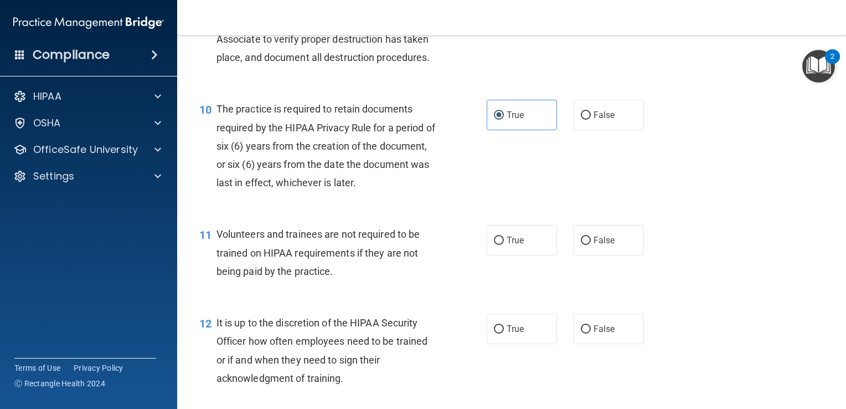
scroll to position [1052, 0]
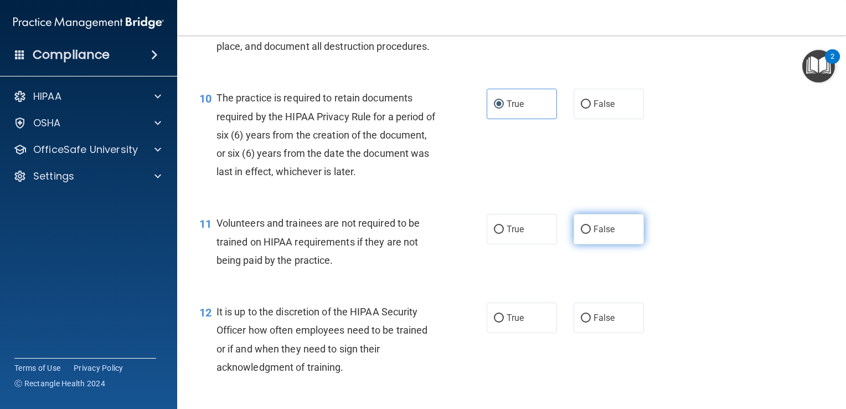
click at [594, 234] on span "False" at bounding box center [605, 229] width 22 height 11
click at [591, 234] on input "False" at bounding box center [586, 229] width 10 height 8
radio input "true"
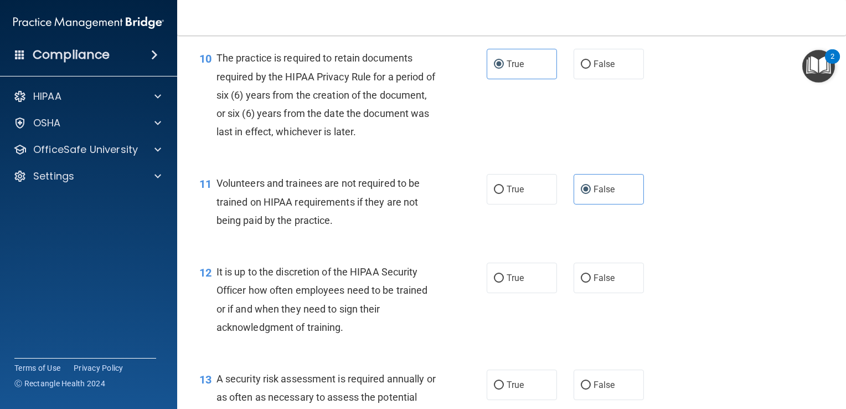
scroll to position [1163, 0]
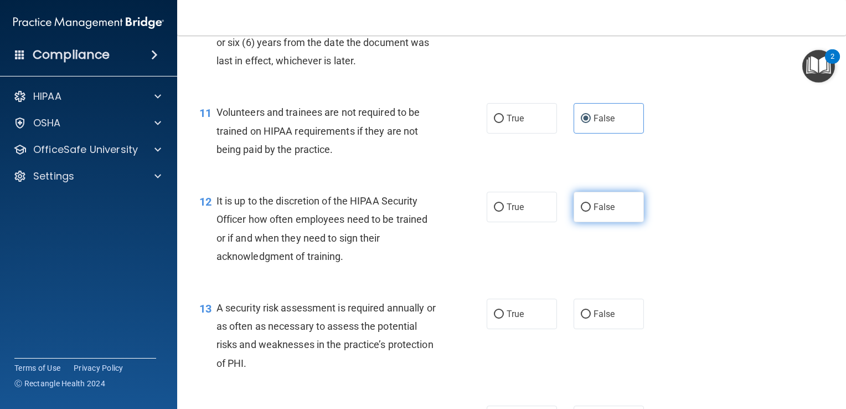
click at [594, 222] on label "False" at bounding box center [609, 207] width 70 height 30
click at [591, 212] on input "False" at bounding box center [586, 207] width 10 height 8
radio input "true"
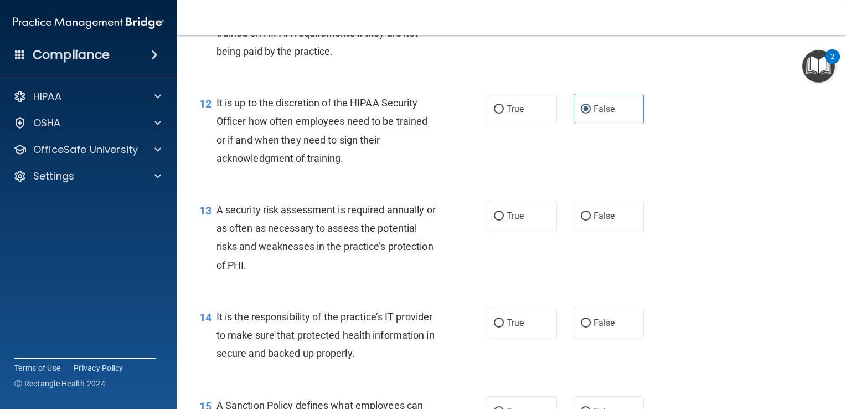
scroll to position [1274, 0]
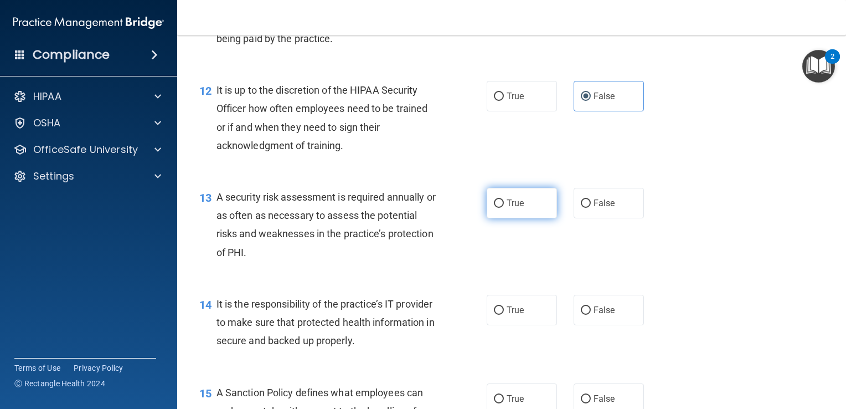
click at [539, 218] on label "True" at bounding box center [522, 203] width 70 height 30
click at [504, 208] on input "True" at bounding box center [499, 203] width 10 height 8
radio input "true"
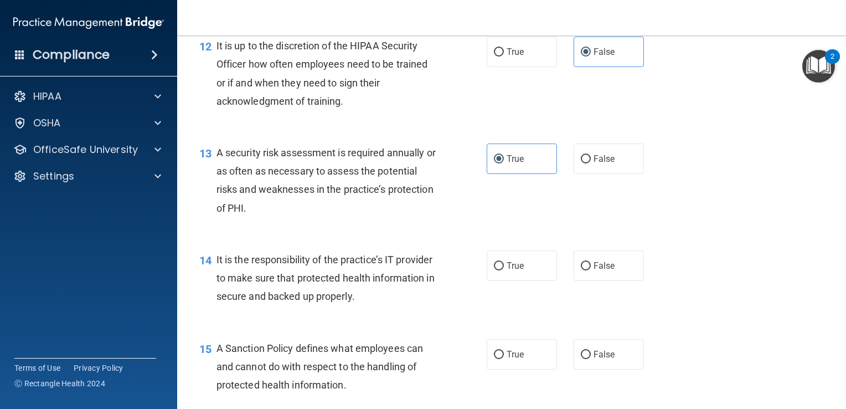
scroll to position [1385, 0]
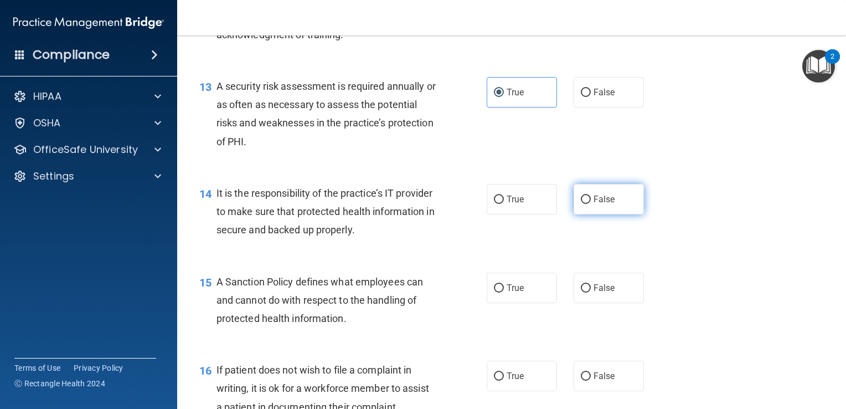
click at [594, 204] on span "False" at bounding box center [605, 199] width 22 height 11
click at [591, 204] on input "False" at bounding box center [586, 200] width 10 height 8
radio input "true"
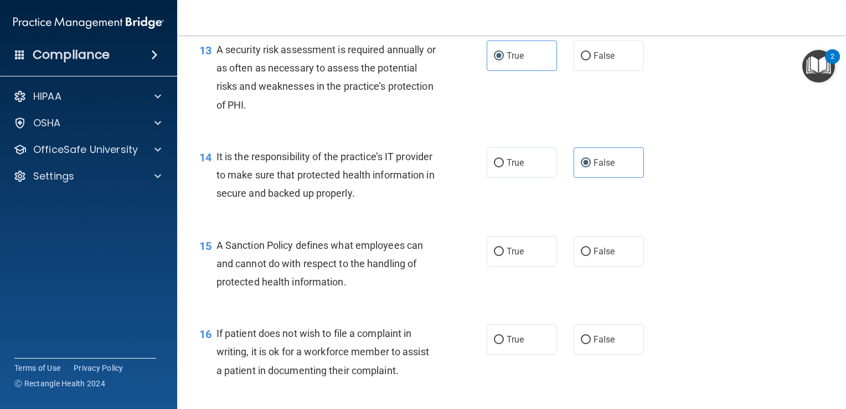
scroll to position [1440, 0]
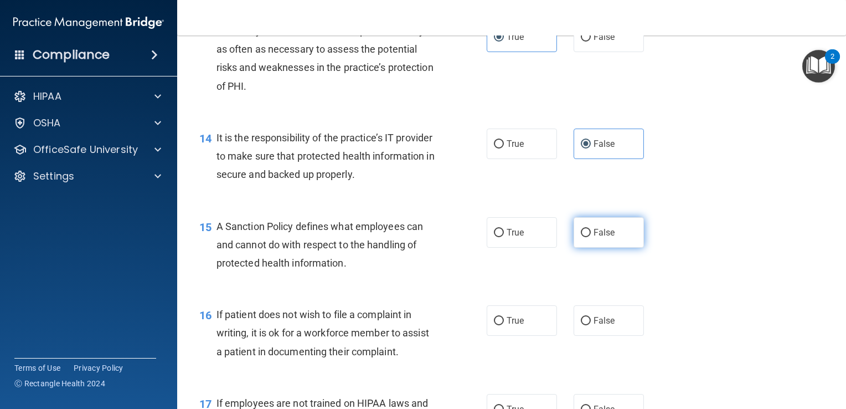
click at [604, 248] on label "False" at bounding box center [609, 232] width 70 height 30
click at [591, 237] on input "False" at bounding box center [586, 233] width 10 height 8
radio input "true"
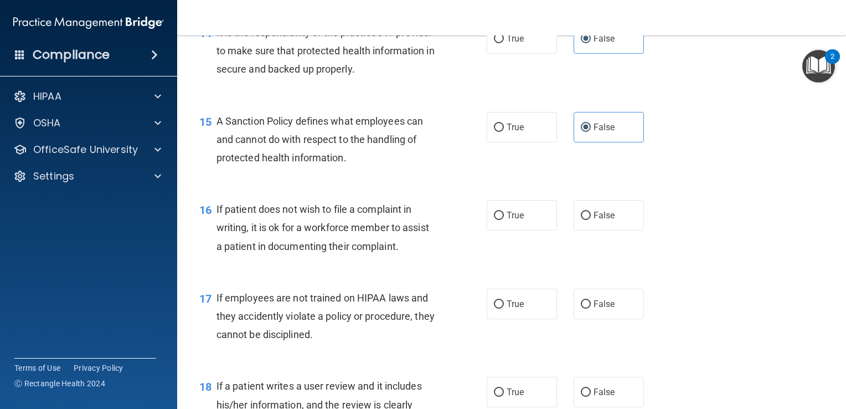
scroll to position [1551, 0]
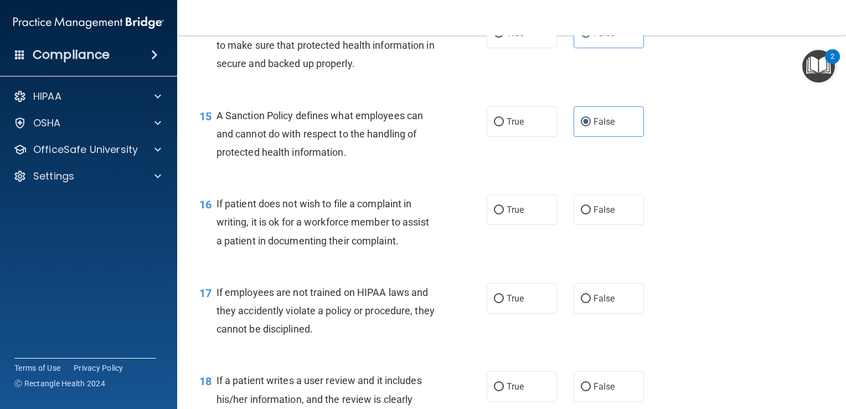
click at [557, 223] on div "True False" at bounding box center [571, 209] width 169 height 30
click at [518, 225] on label "True" at bounding box center [522, 209] width 70 height 30
click at [504, 214] on input "True" at bounding box center [499, 210] width 10 height 8
radio input "true"
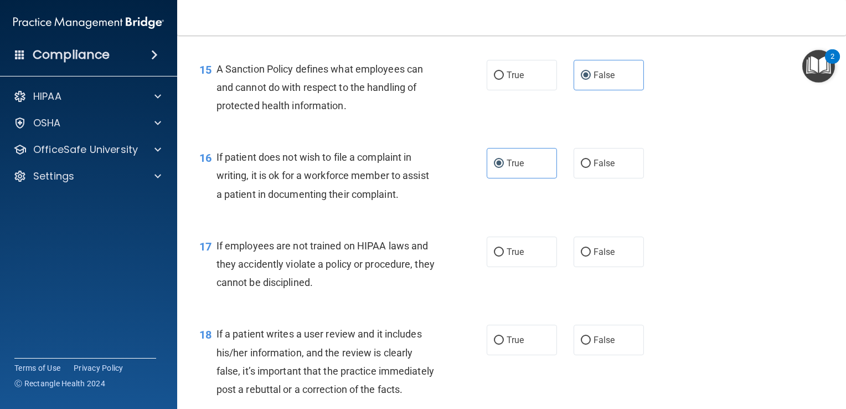
scroll to position [1662, 0]
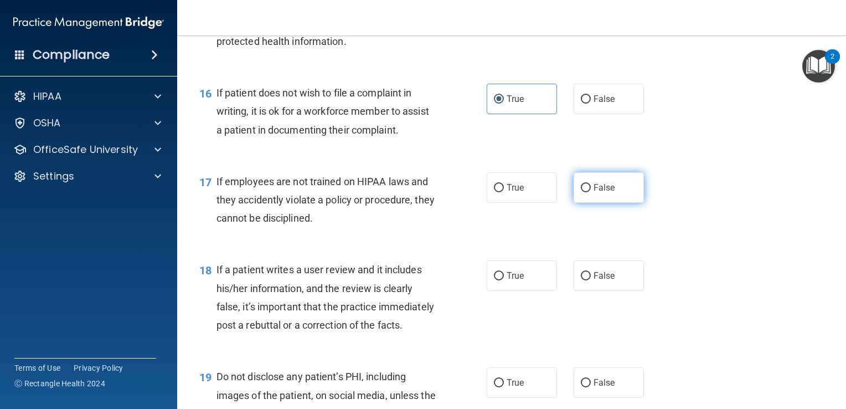
click at [602, 193] on span "False" at bounding box center [605, 187] width 22 height 11
click at [591, 192] on input "False" at bounding box center [586, 188] width 10 height 8
radio input "true"
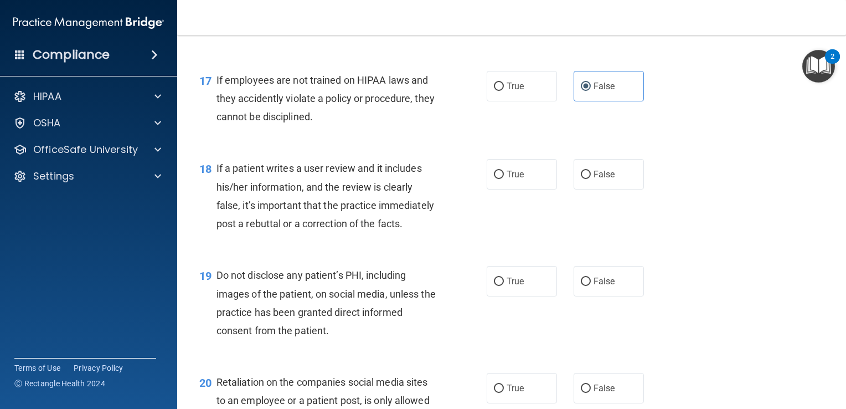
scroll to position [1773, 0]
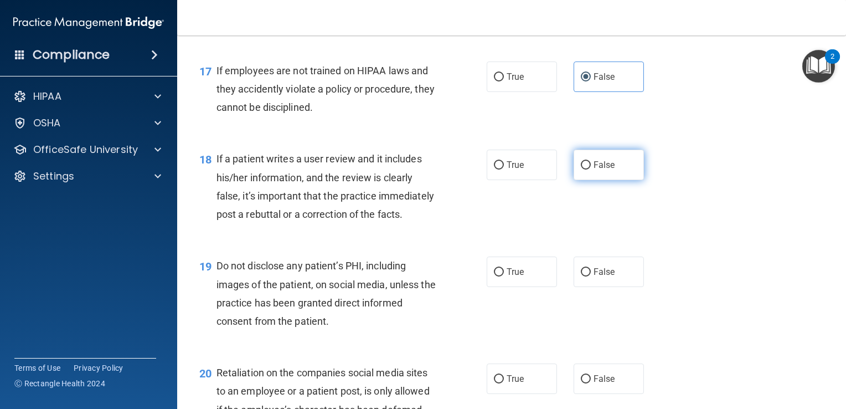
click at [584, 170] on input "False" at bounding box center [586, 165] width 10 height 8
radio input "true"
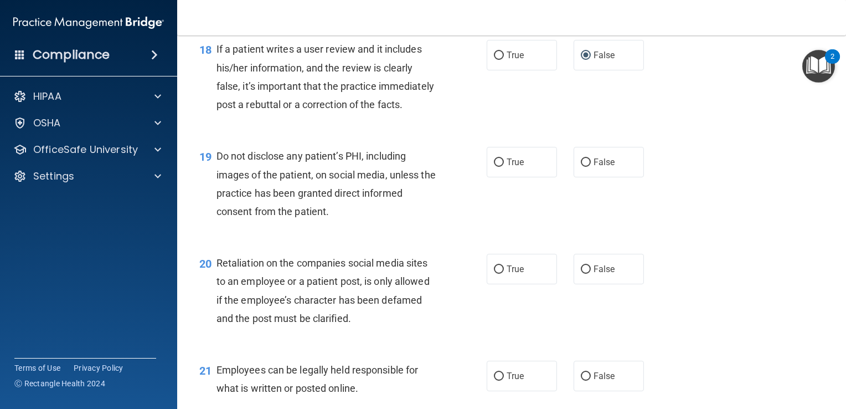
scroll to position [1883, 0]
click at [514, 166] on span "True" at bounding box center [515, 161] width 17 height 11
click at [504, 166] on input "True" at bounding box center [499, 161] width 10 height 8
radio input "true"
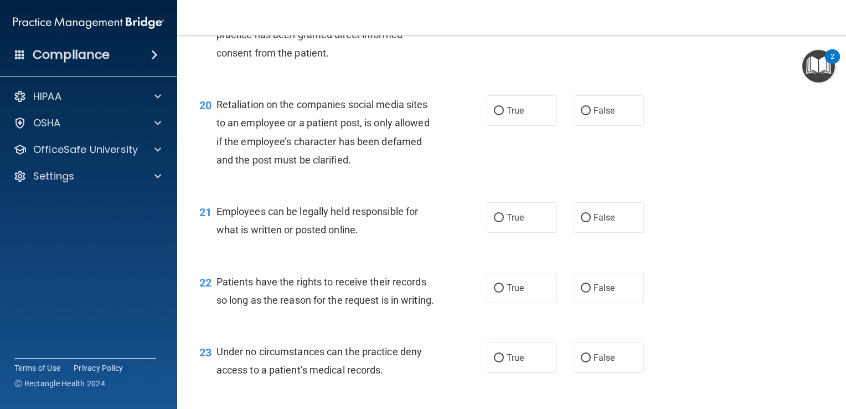
scroll to position [2050, 0]
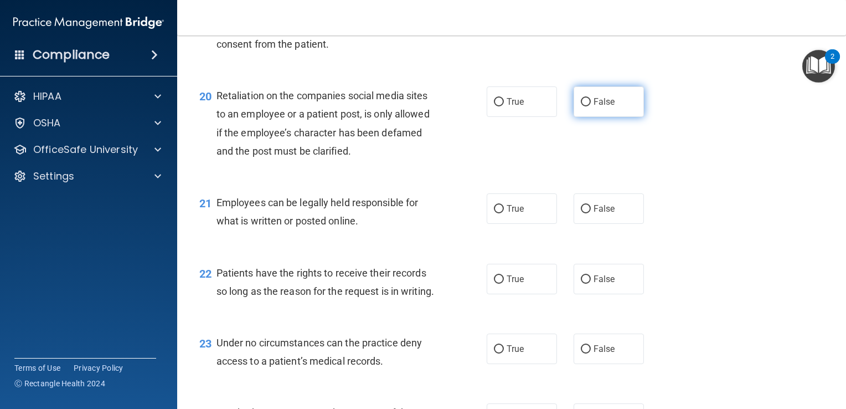
click at [599, 117] on label "False" at bounding box center [609, 101] width 70 height 30
click at [591, 106] on input "False" at bounding box center [586, 102] width 10 height 8
radio input "true"
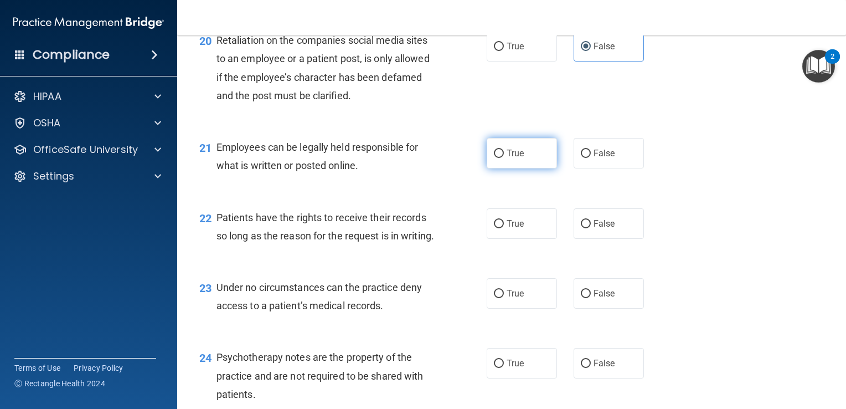
click at [525, 168] on label "True" at bounding box center [522, 153] width 70 height 30
click at [504, 158] on input "True" at bounding box center [499, 154] width 10 height 8
radio input "true"
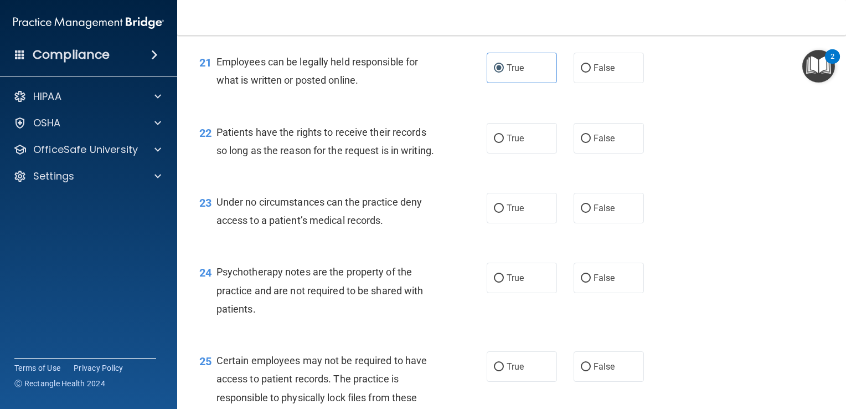
scroll to position [2216, 0]
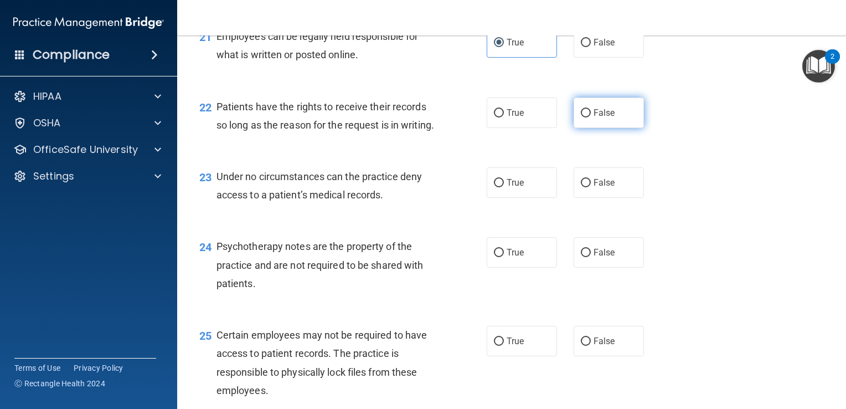
click at [600, 118] on span "False" at bounding box center [605, 112] width 22 height 11
click at [591, 117] on input "False" at bounding box center [586, 113] width 10 height 8
radio input "true"
click at [512, 198] on label "True" at bounding box center [522, 182] width 70 height 30
click at [504, 187] on input "True" at bounding box center [499, 183] width 10 height 8
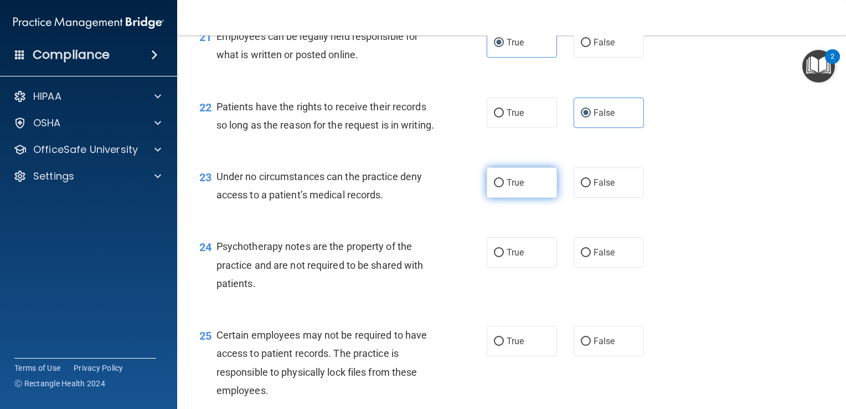
radio input "true"
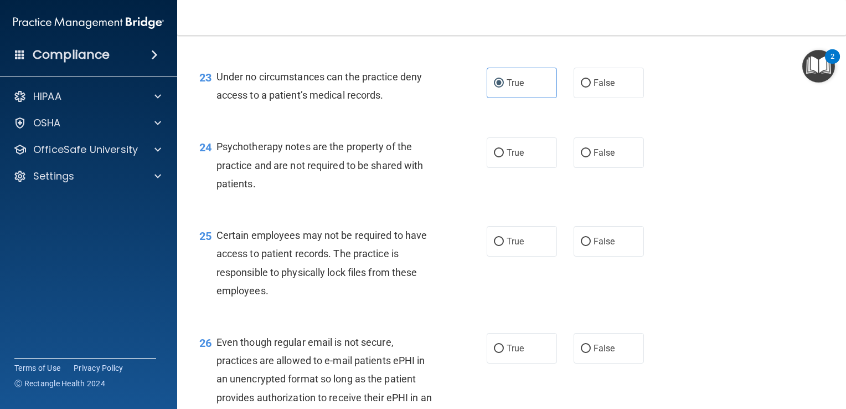
scroll to position [2327, 0]
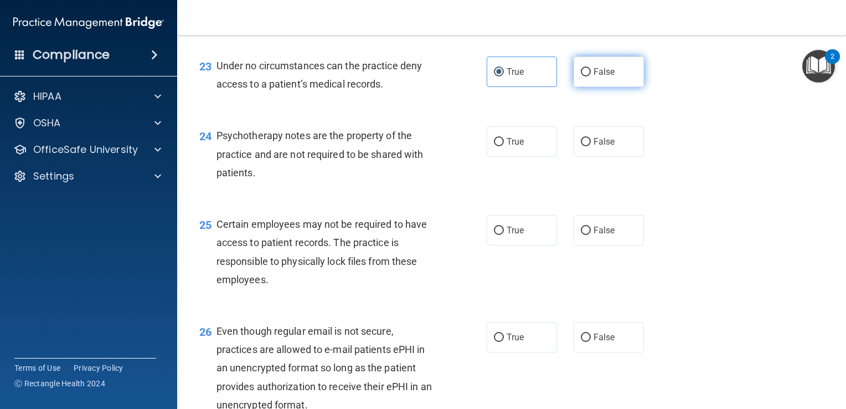
click at [607, 77] on span "False" at bounding box center [605, 71] width 22 height 11
click at [591, 76] on input "False" at bounding box center [586, 72] width 10 height 8
radio input "true"
radio input "false"
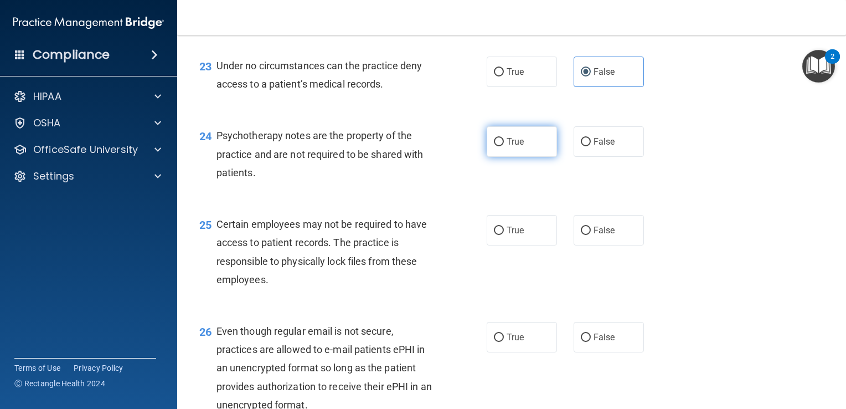
click at [531, 157] on label "True" at bounding box center [522, 141] width 70 height 30
click at [504, 146] on input "True" at bounding box center [499, 142] width 10 height 8
radio input "true"
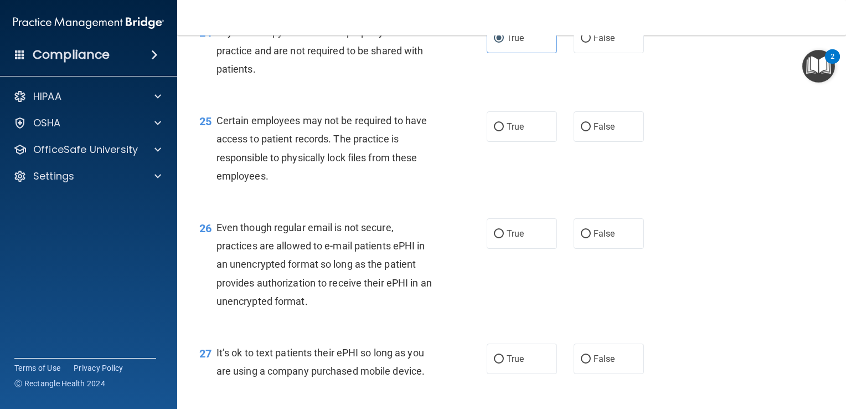
scroll to position [2437, 0]
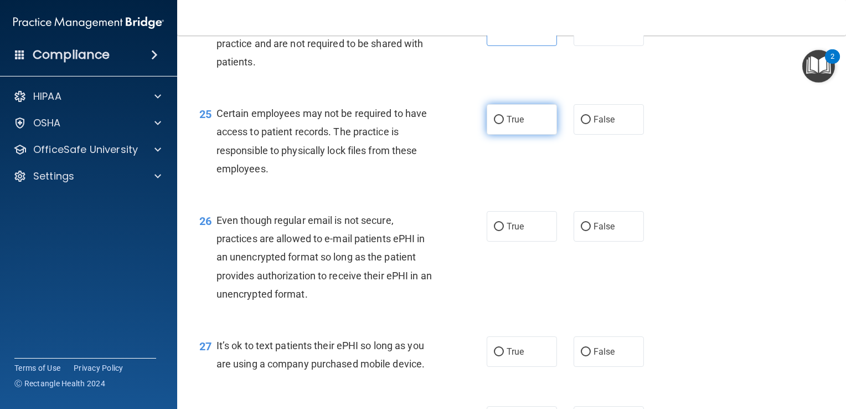
click at [527, 135] on label "True" at bounding box center [522, 119] width 70 height 30
click at [504, 124] on input "True" at bounding box center [499, 120] width 10 height 8
radio input "true"
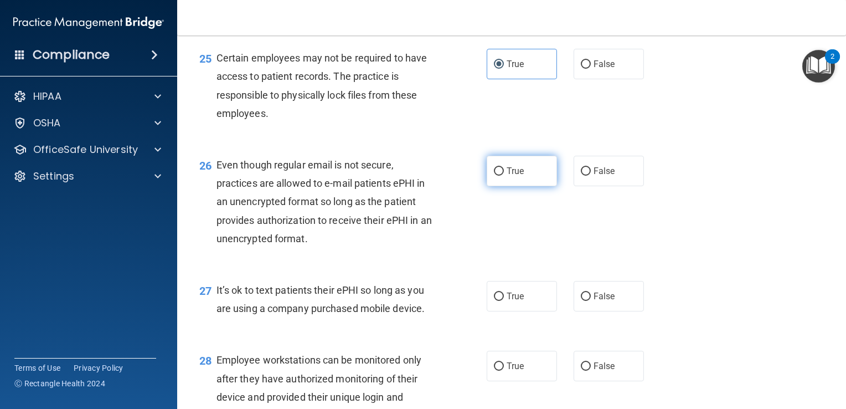
click at [512, 176] on span "True" at bounding box center [515, 171] width 17 height 11
click at [504, 176] on input "True" at bounding box center [499, 171] width 10 height 8
radio input "true"
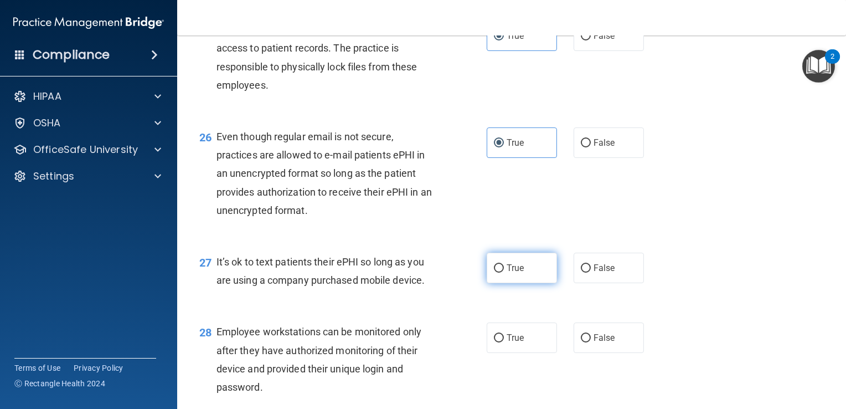
scroll to position [2604, 0]
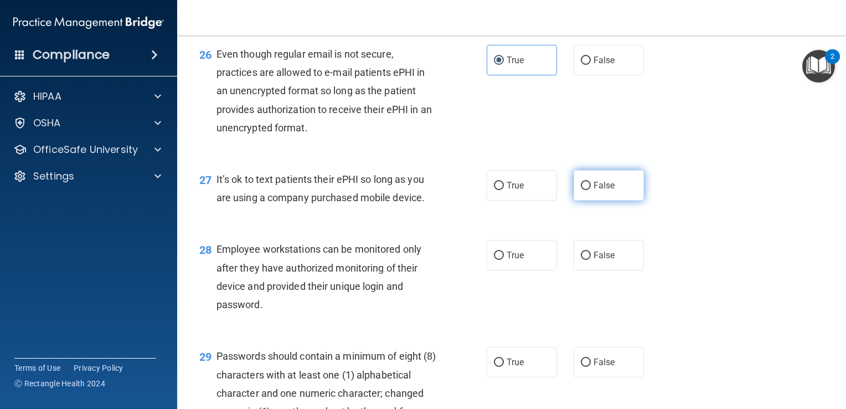
click at [578, 201] on label "False" at bounding box center [609, 185] width 70 height 30
click at [581, 190] on input "False" at bounding box center [586, 186] width 10 height 8
radio input "true"
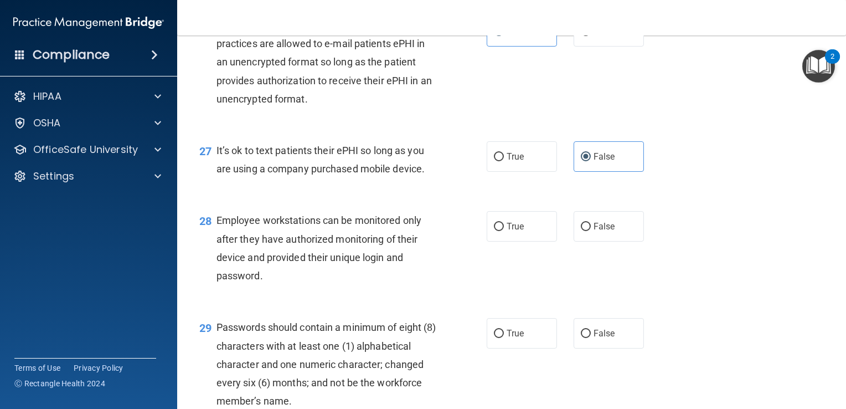
scroll to position [2659, 0]
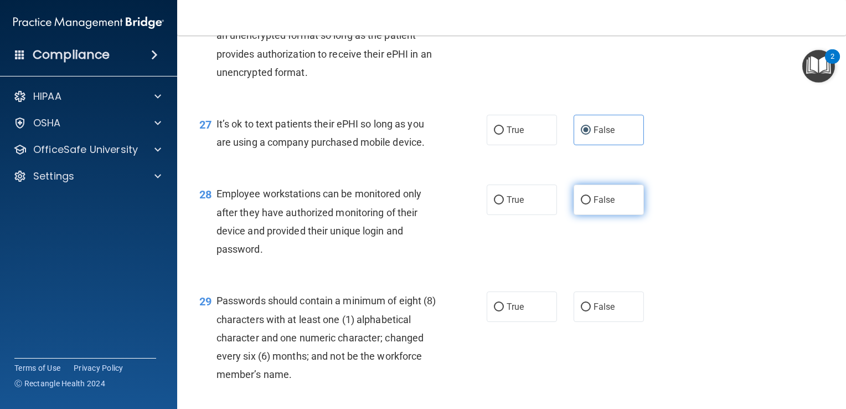
click at [594, 215] on label "False" at bounding box center [609, 199] width 70 height 30
click at [591, 204] on input "False" at bounding box center [586, 200] width 10 height 8
radio input "true"
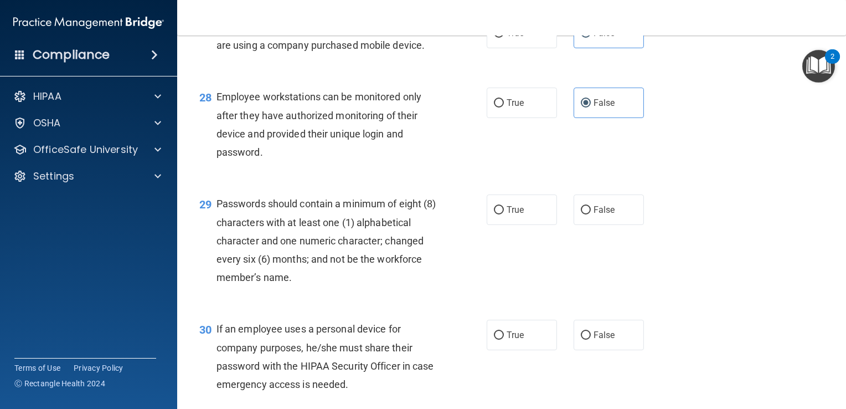
scroll to position [2770, 0]
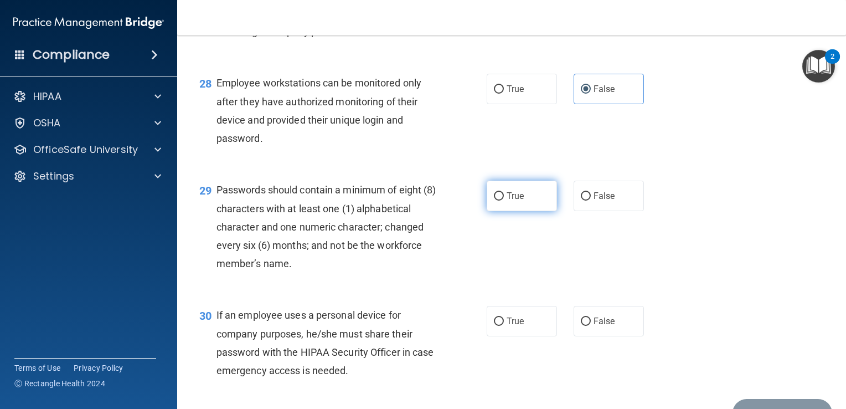
click at [514, 201] on span "True" at bounding box center [515, 196] width 17 height 11
click at [504, 201] on input "True" at bounding box center [499, 196] width 10 height 8
radio input "true"
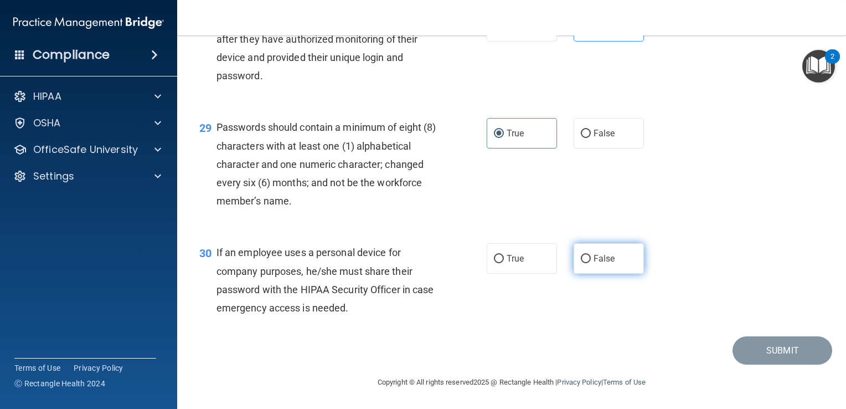
scroll to position [2881, 0]
click at [613, 271] on label "False" at bounding box center [609, 258] width 70 height 30
click at [591, 263] on input "False" at bounding box center [586, 259] width 10 height 8
radio input "true"
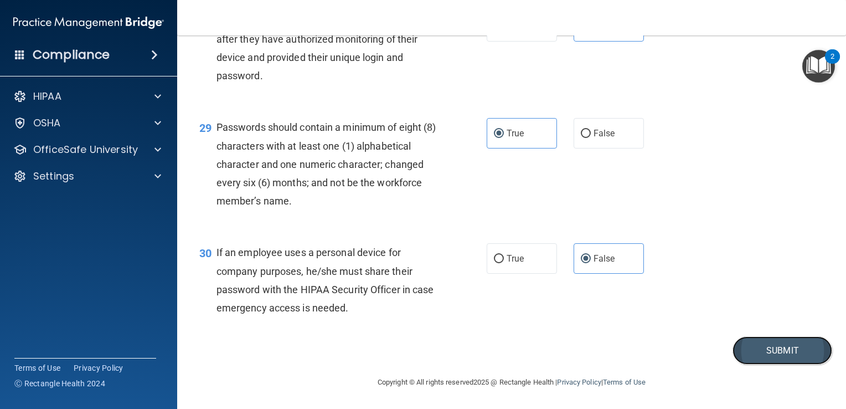
click at [782, 362] on button "Submit" at bounding box center [783, 350] width 100 height 28
click at [756, 363] on button "Submit" at bounding box center [783, 350] width 100 height 28
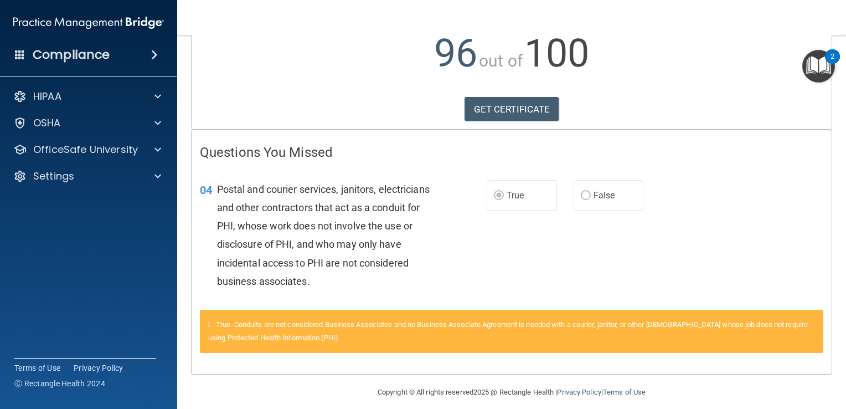
scroll to position [140, 0]
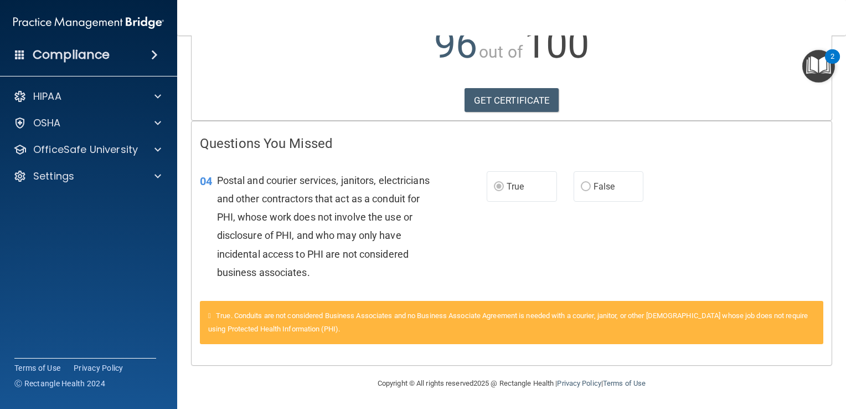
click at [533, 183] on label "True" at bounding box center [522, 186] width 70 height 30
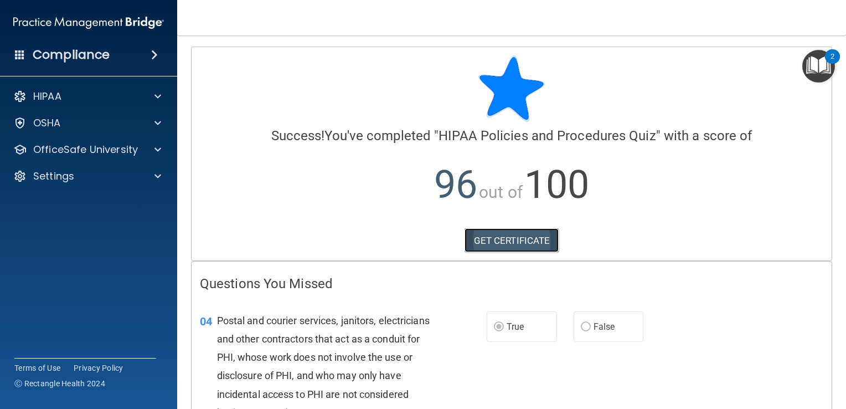
click at [534, 238] on link "GET CERTIFICATE" at bounding box center [512, 240] width 95 height 24
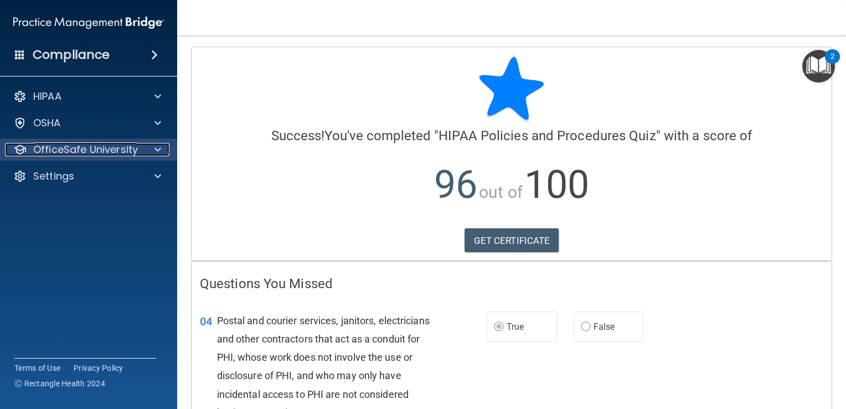
click at [157, 152] on span at bounding box center [158, 149] width 7 height 13
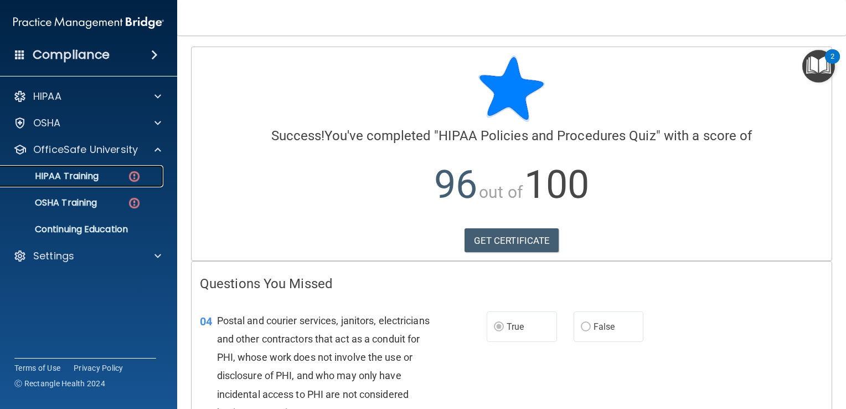
click at [138, 171] on img at bounding box center [134, 177] width 14 height 14
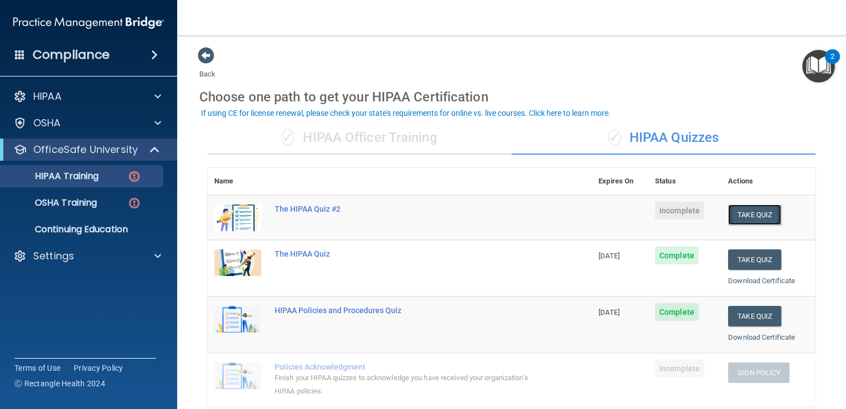
click at [733, 208] on button "Take Quiz" at bounding box center [754, 214] width 53 height 20
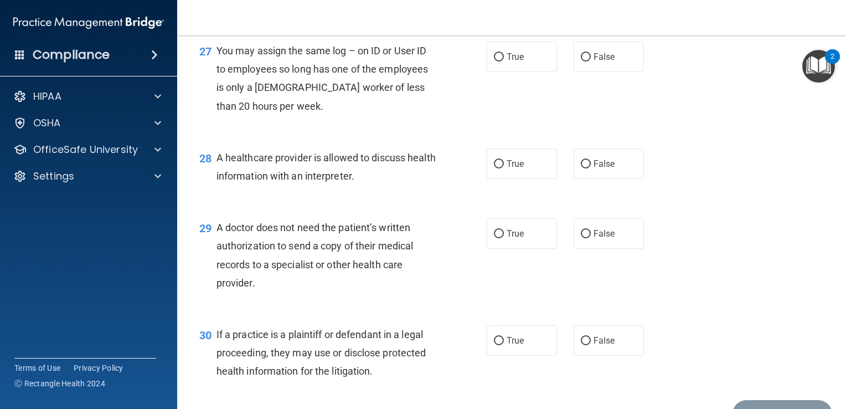
scroll to position [2666, 0]
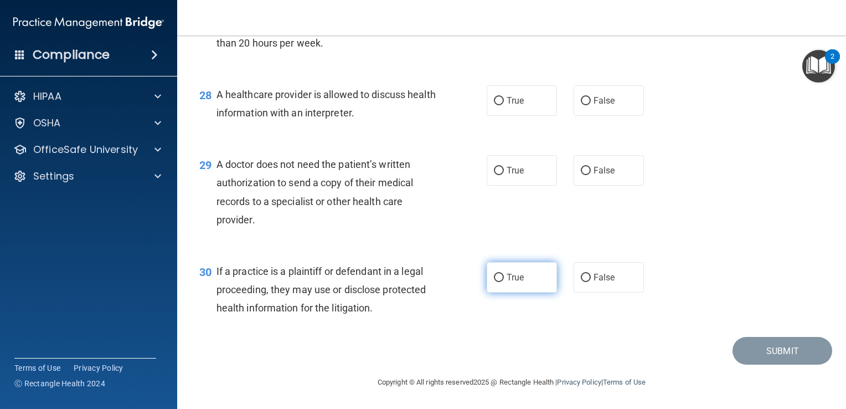
click at [516, 283] on label "True" at bounding box center [522, 277] width 70 height 30
click at [504, 282] on input "True" at bounding box center [499, 278] width 10 height 8
radio input "true"
click at [516, 106] on span "True" at bounding box center [515, 101] width 17 height 11
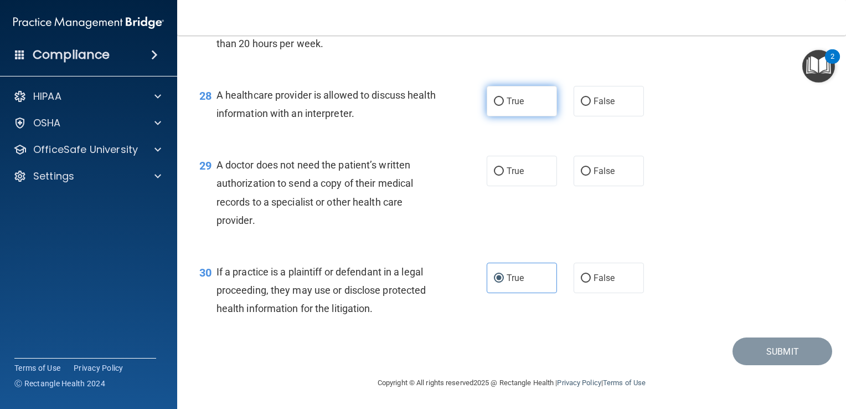
click at [504, 106] on input "True" at bounding box center [499, 101] width 10 height 8
radio input "true"
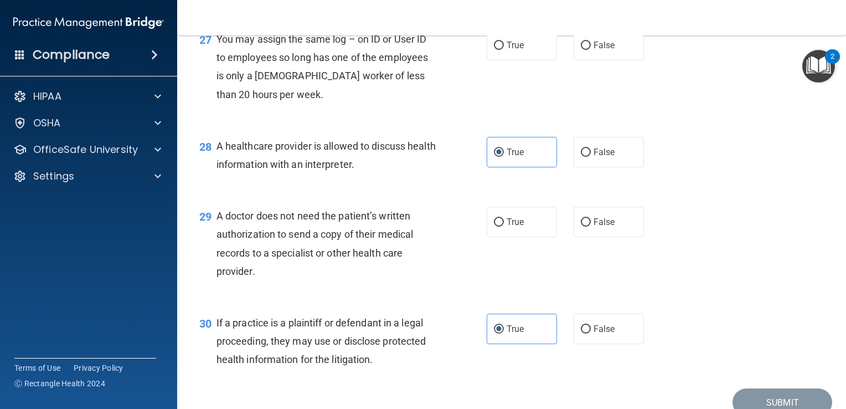
scroll to position [2500, 0]
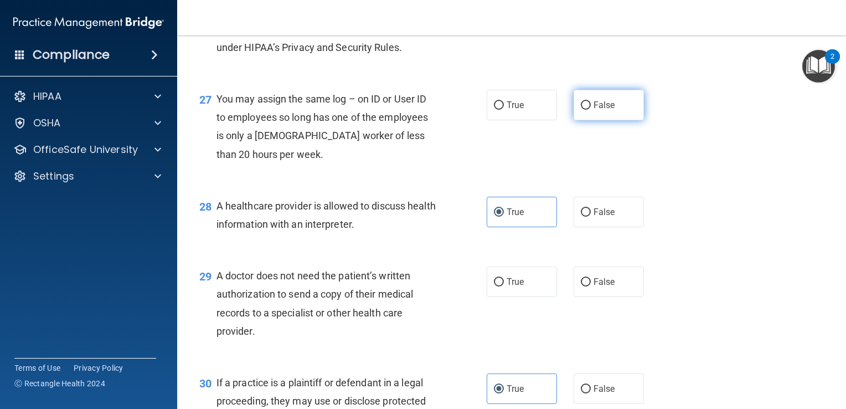
click at [603, 110] on span "False" at bounding box center [605, 105] width 22 height 11
click at [591, 110] on input "False" at bounding box center [586, 105] width 10 height 8
radio input "true"
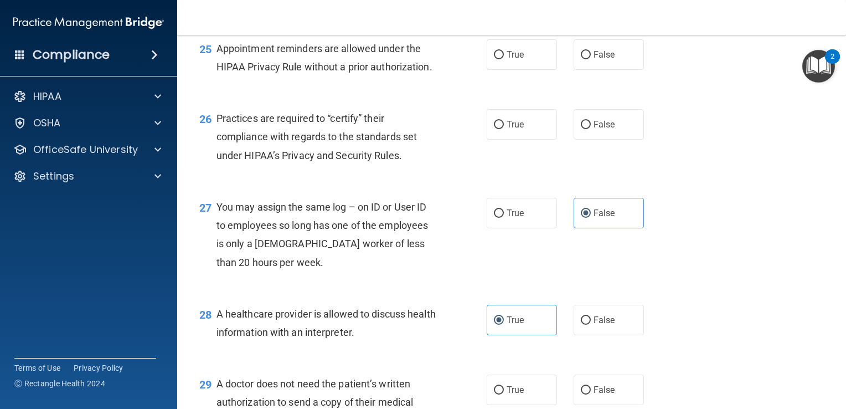
scroll to position [2389, 0]
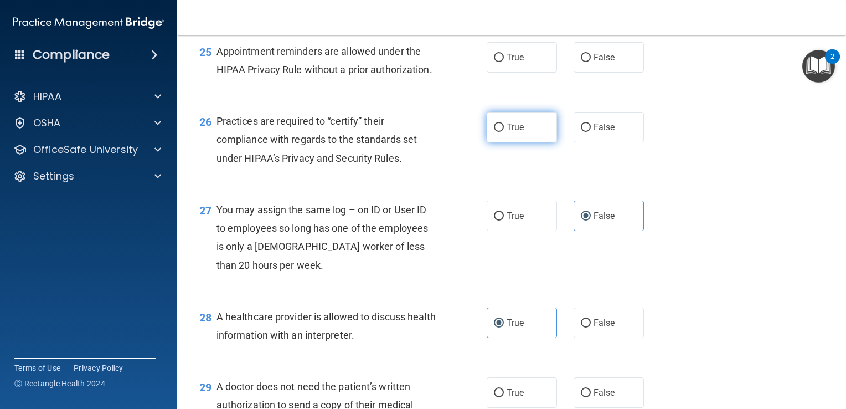
click at [521, 142] on label "True" at bounding box center [522, 127] width 70 height 30
click at [504, 132] on input "True" at bounding box center [499, 128] width 10 height 8
radio input "true"
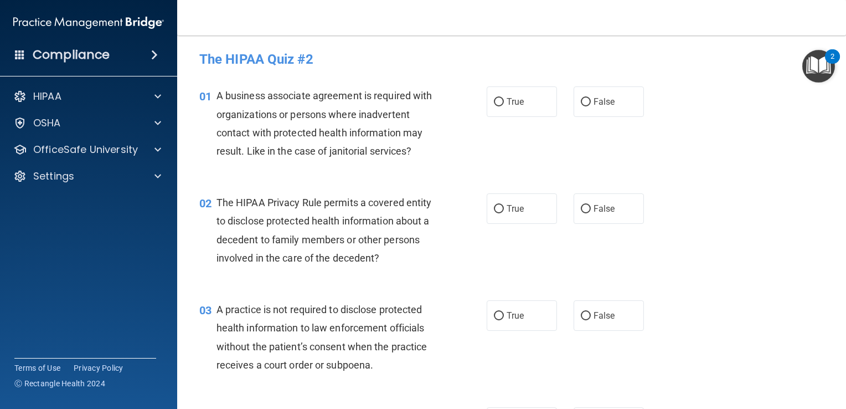
scroll to position [0, 0]
click at [321, 127] on div "A business associate agreement is required with organizations or persons where …" at bounding box center [331, 125] width 228 height 74
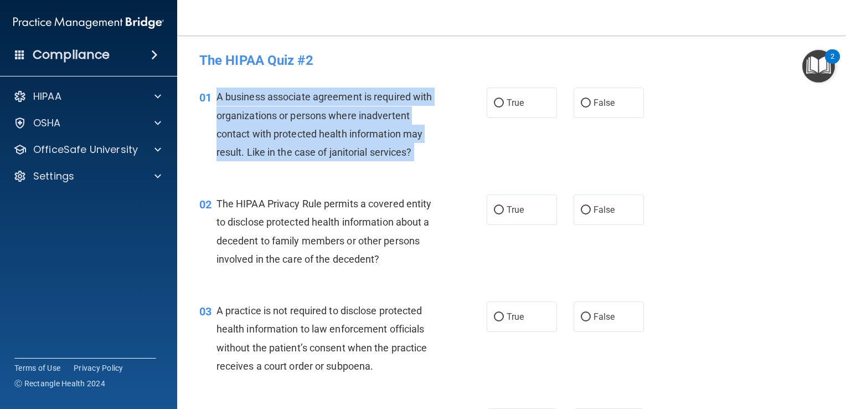
click at [321, 127] on div "A business associate agreement is required with organizations or persons where …" at bounding box center [331, 125] width 228 height 74
copy ng-form "A business associate agreement is required with organizations or persons where …"
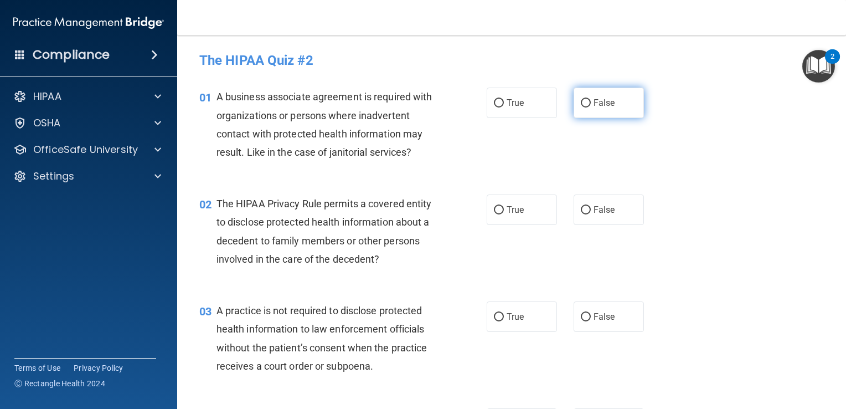
click at [578, 111] on label "False" at bounding box center [609, 103] width 70 height 30
click at [581, 107] on input "False" at bounding box center [586, 103] width 10 height 8
radio input "true"
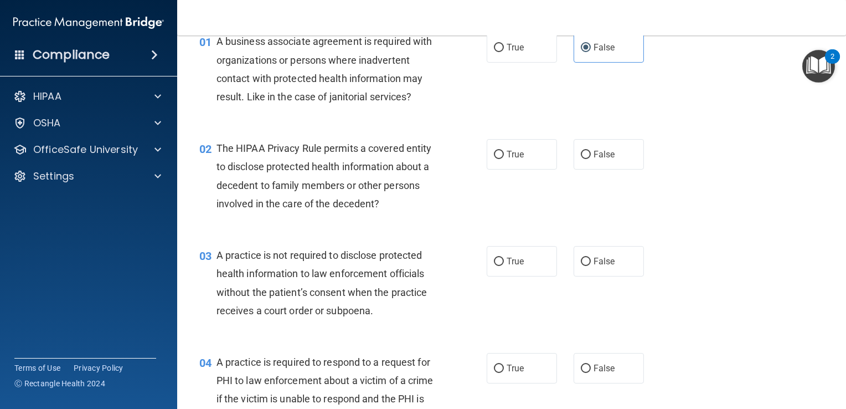
click at [337, 158] on div "The HIPAA Privacy Rule permits a covered entity to disclose protected health in…" at bounding box center [331, 176] width 228 height 74
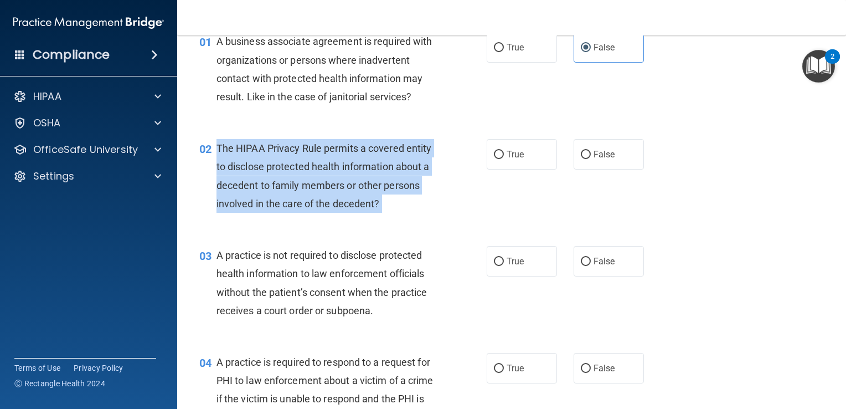
click at [337, 158] on div "The HIPAA Privacy Rule permits a covered entity to disclose protected health in…" at bounding box center [331, 176] width 228 height 74
copy ng-form "The HIPAA Privacy Rule permits a covered entity to disclose protected health in…"
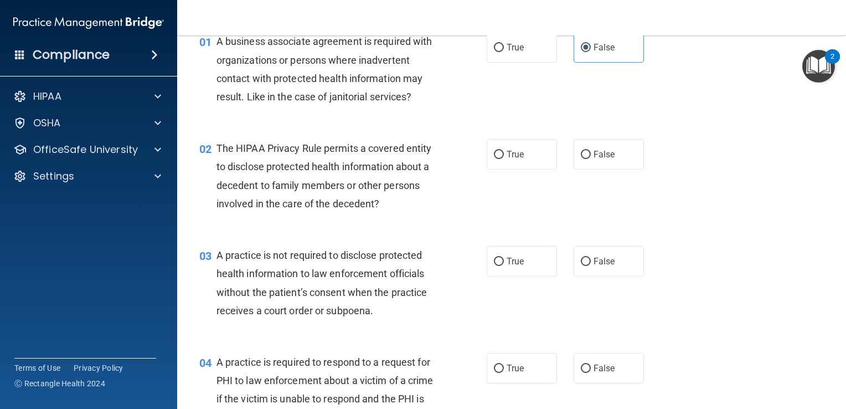
click at [420, 236] on div "03 A practice is not required to disclose protected health information to law e…" at bounding box center [511, 285] width 641 height 107
click at [494, 152] on input "True" at bounding box center [499, 155] width 10 height 8
radio input "true"
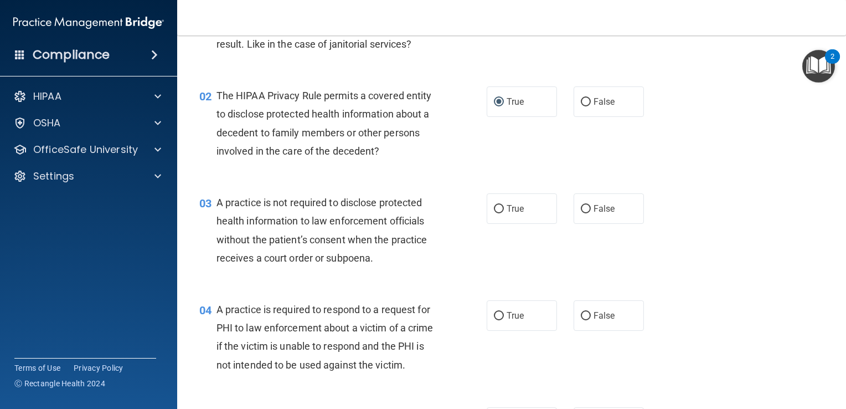
scroll to position [222, 0]
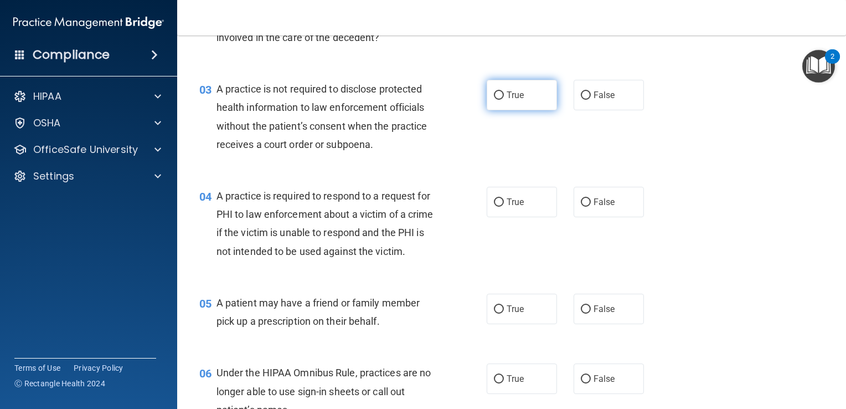
click at [522, 101] on label "True" at bounding box center [522, 95] width 70 height 30
click at [504, 100] on input "True" at bounding box center [499, 95] width 10 height 8
radio input "true"
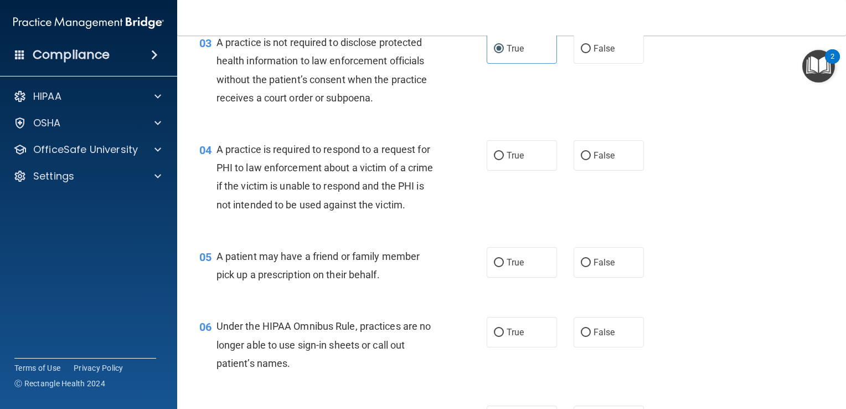
scroll to position [332, 0]
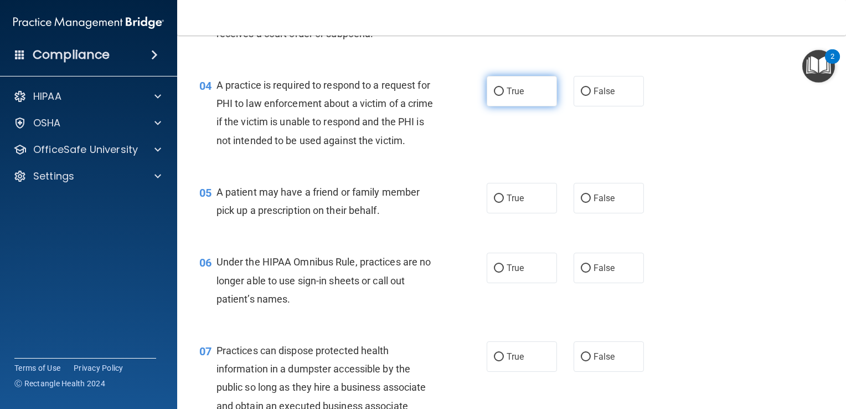
click at [516, 99] on label "True" at bounding box center [522, 91] width 70 height 30
click at [504, 96] on input "True" at bounding box center [499, 92] width 10 height 8
radio input "true"
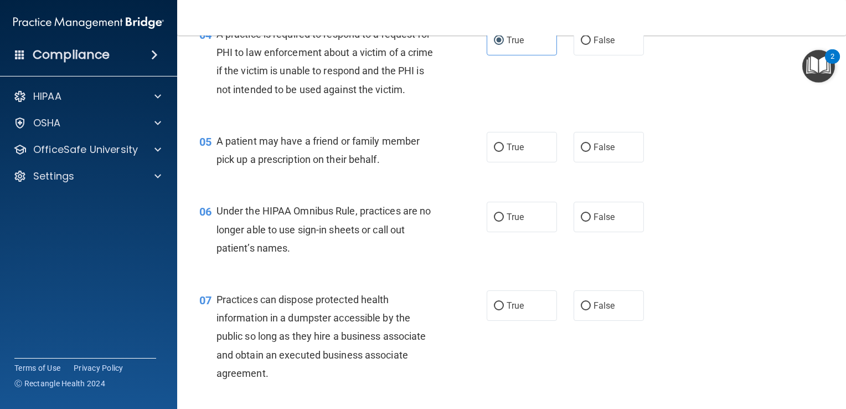
scroll to position [443, 0]
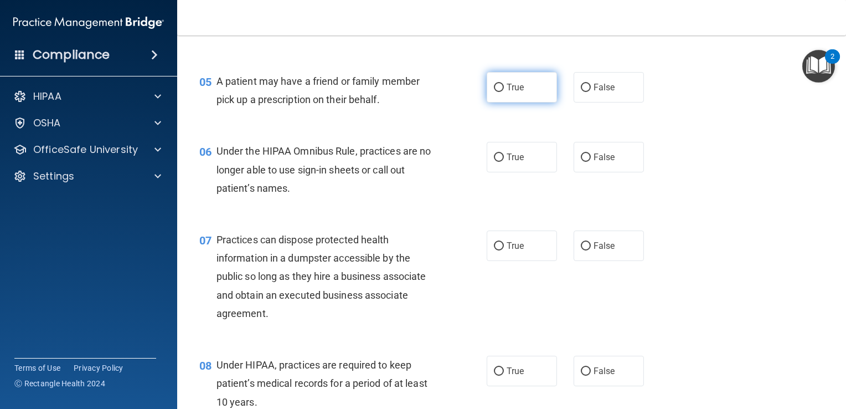
click at [507, 93] on span "True" at bounding box center [515, 87] width 17 height 11
click at [504, 92] on input "True" at bounding box center [499, 88] width 10 height 8
radio input "true"
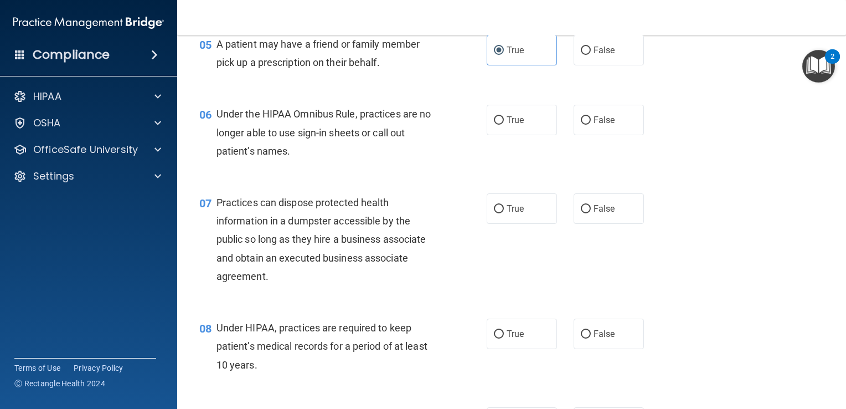
scroll to position [499, 0]
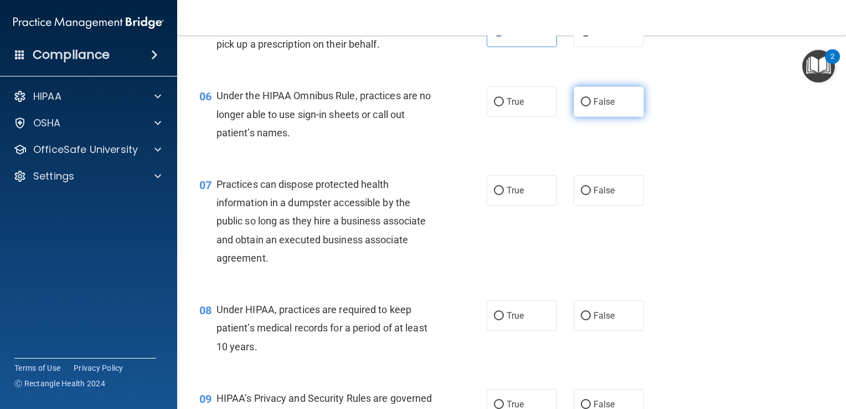
click at [601, 117] on label "False" at bounding box center [609, 101] width 70 height 30
click at [591, 106] on input "False" at bounding box center [586, 102] width 10 height 8
radio input "true"
click at [621, 198] on label "False" at bounding box center [609, 190] width 70 height 30
click at [591, 195] on input "False" at bounding box center [586, 191] width 10 height 8
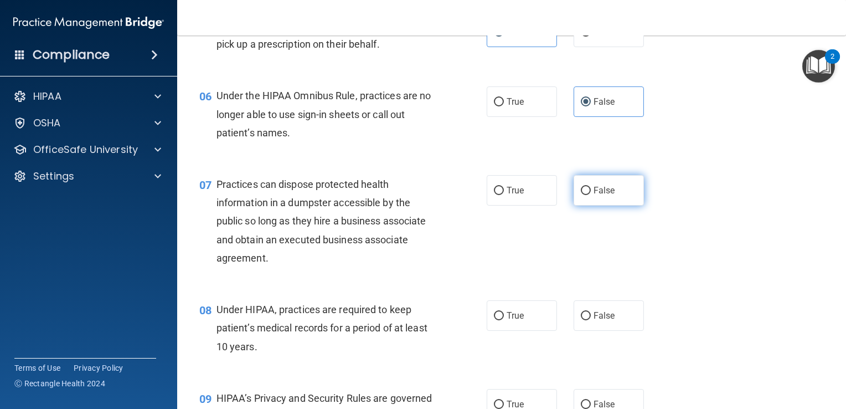
radio input "true"
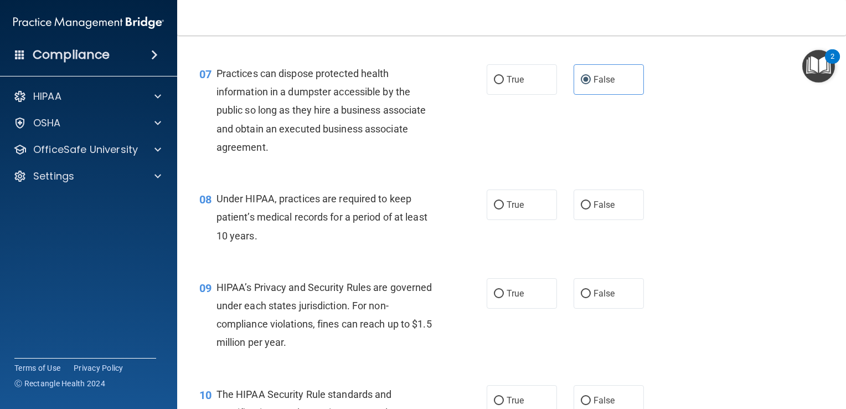
scroll to position [665, 0]
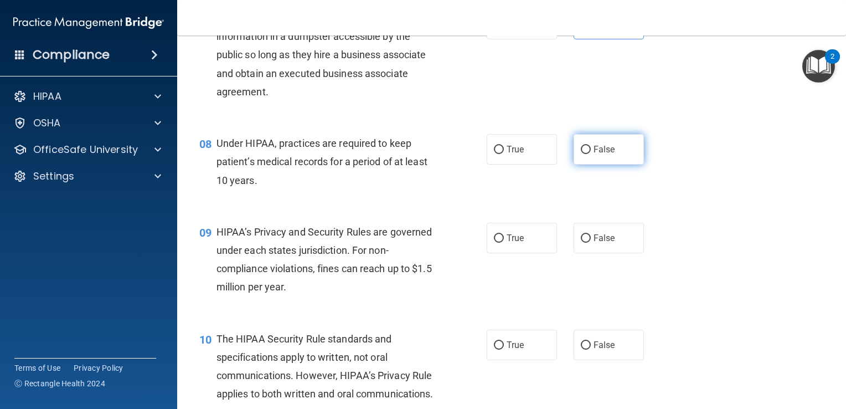
click at [583, 154] on input "False" at bounding box center [586, 150] width 10 height 8
radio input "true"
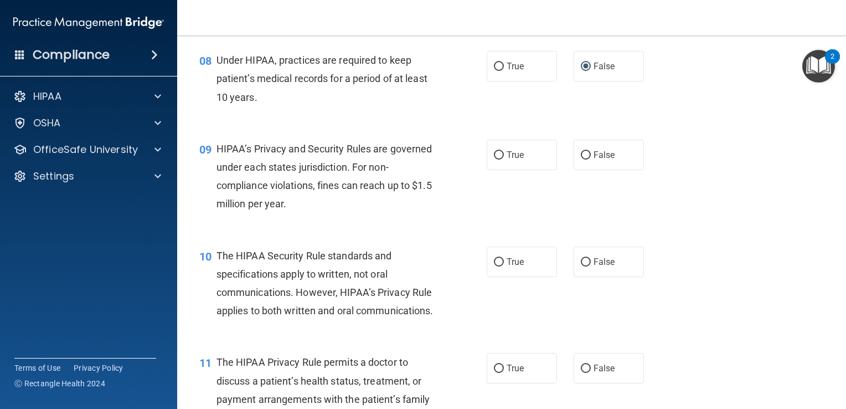
scroll to position [776, 0]
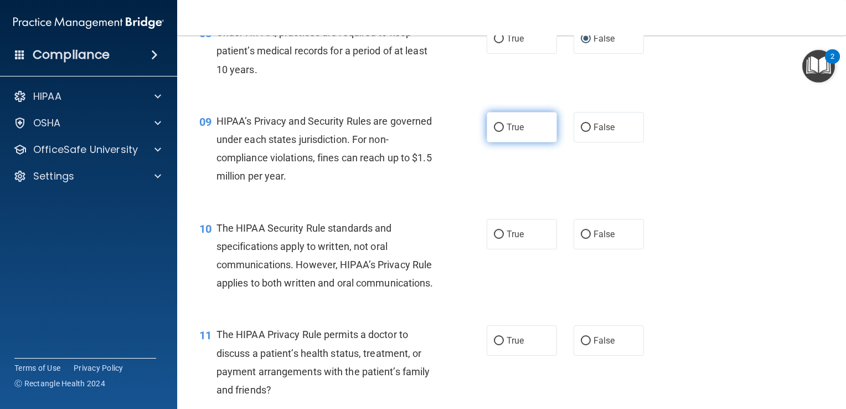
click at [541, 142] on label "True" at bounding box center [522, 127] width 70 height 30
click at [504, 132] on input "True" at bounding box center [499, 128] width 10 height 8
radio input "true"
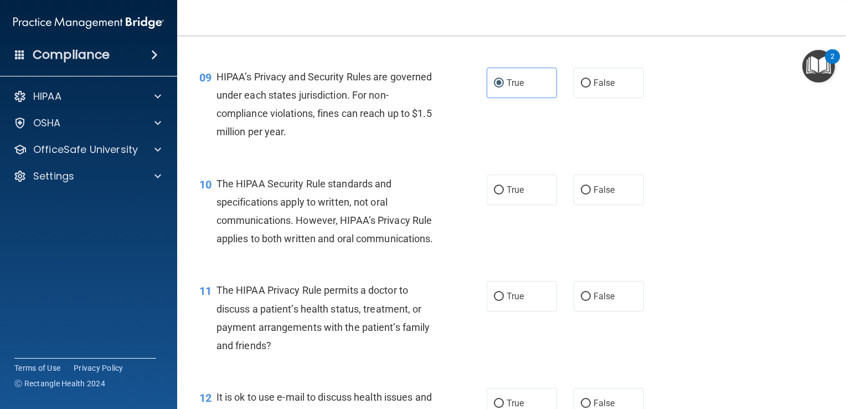
scroll to position [886, 0]
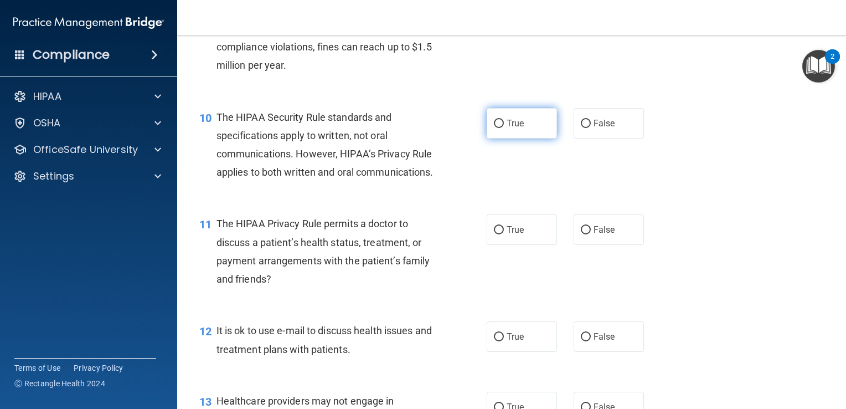
click at [516, 138] on label "True" at bounding box center [522, 123] width 70 height 30
click at [504, 128] on input "True" at bounding box center [499, 124] width 10 height 8
radio input "true"
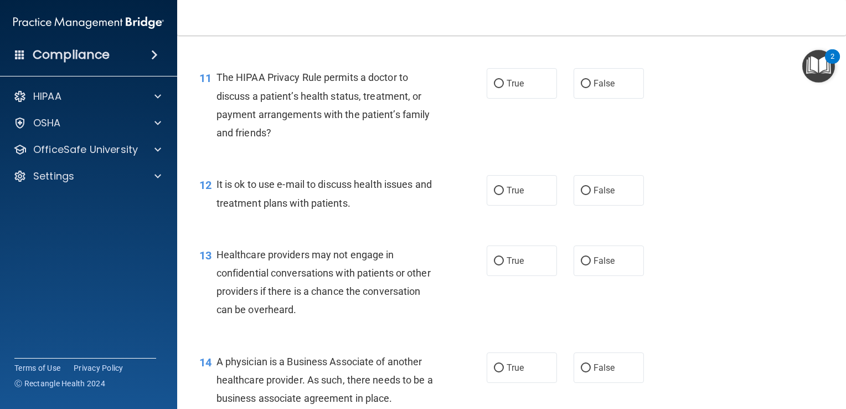
scroll to position [1052, 0]
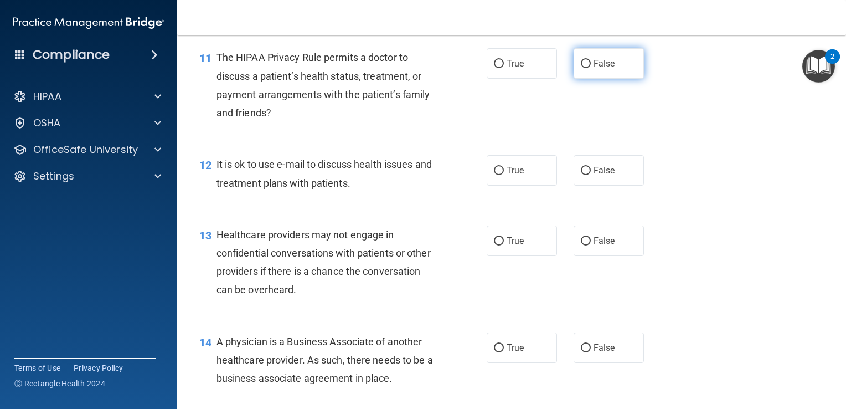
click at [594, 79] on label "False" at bounding box center [609, 63] width 70 height 30
click at [591, 68] on input "False" at bounding box center [586, 64] width 10 height 8
radio input "true"
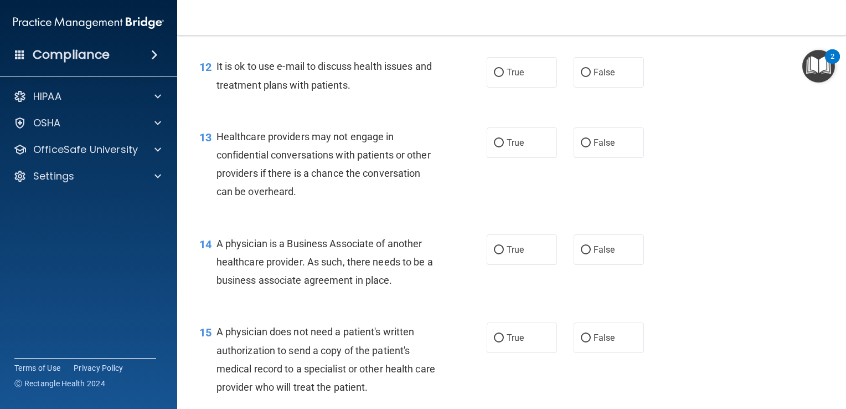
scroll to position [1163, 0]
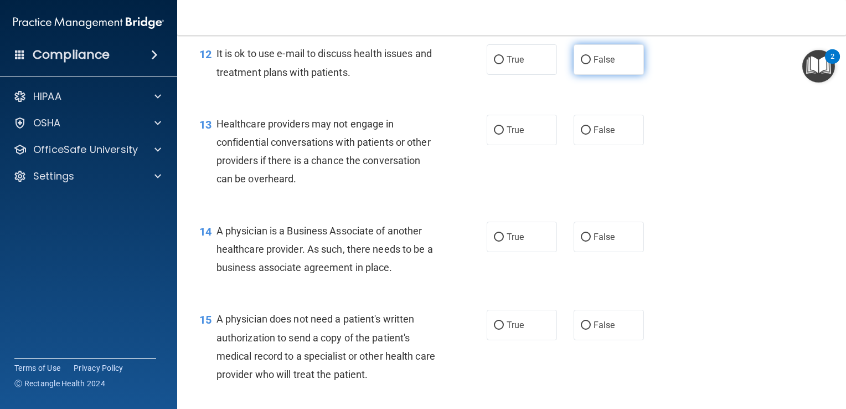
click at [630, 75] on label "False" at bounding box center [609, 59] width 70 height 30
click at [591, 64] on input "False" at bounding box center [586, 60] width 10 height 8
radio input "true"
click at [520, 145] on label "True" at bounding box center [522, 130] width 70 height 30
click at [504, 135] on input "True" at bounding box center [499, 130] width 10 height 8
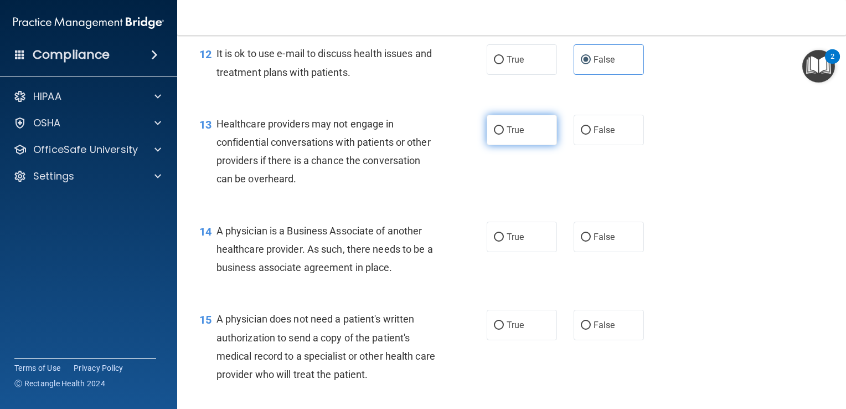
radio input "true"
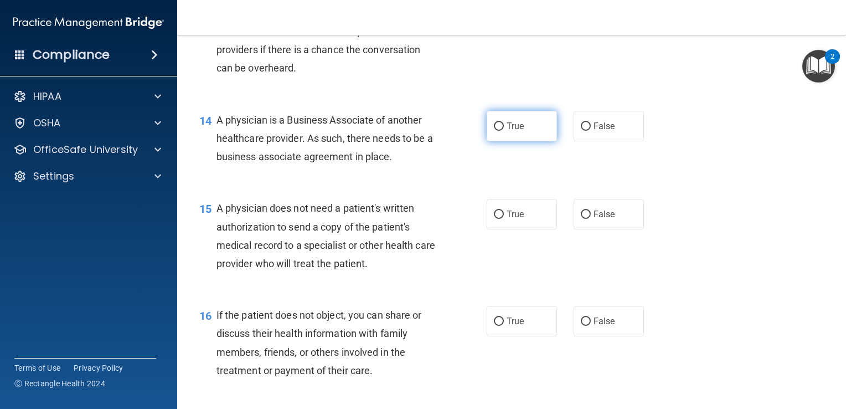
click at [532, 141] on label "True" at bounding box center [522, 126] width 70 height 30
click at [504, 131] on input "True" at bounding box center [499, 126] width 10 height 8
radio input "true"
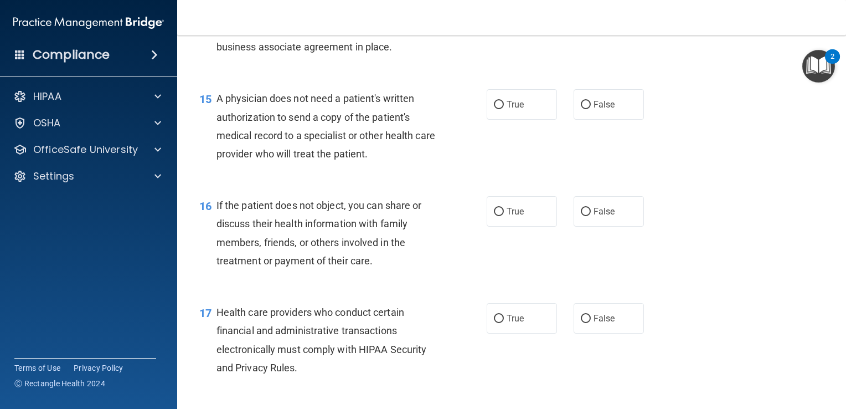
scroll to position [1385, 0]
click at [330, 160] on div "A physician does not need a patient's written authorization to send a copy of t…" at bounding box center [331, 125] width 228 height 74
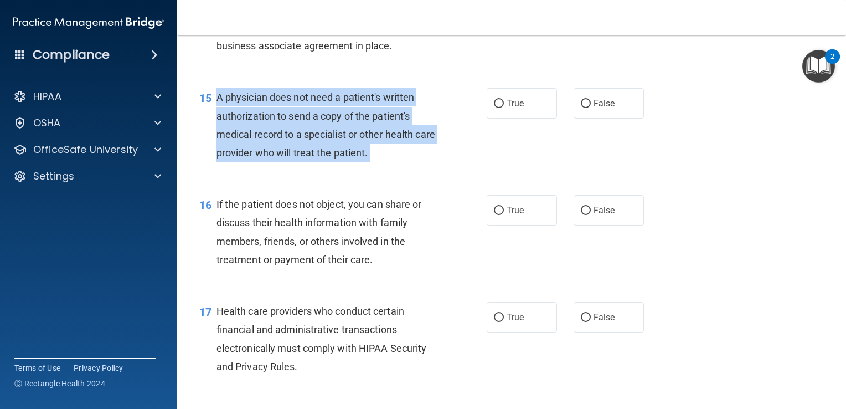
click at [330, 160] on div "A physician does not need a patient's written authorization to send a copy of t…" at bounding box center [331, 125] width 228 height 74
copy ng-form "A physician does not need a patient's written authorization to send a copy of t…"
click at [487, 167] on div "15 A physician does not need a patient's written authorization to send a copy o…" at bounding box center [343, 127] width 321 height 79
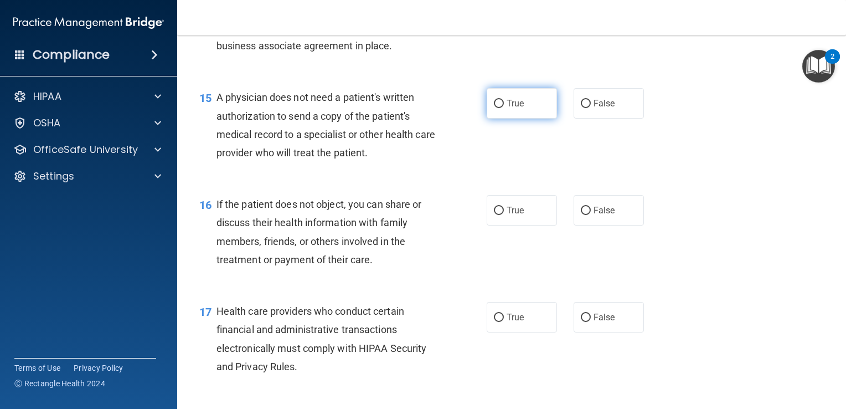
click at [507, 109] on span "True" at bounding box center [515, 103] width 17 height 11
click at [504, 108] on input "True" at bounding box center [499, 104] width 10 height 8
radio input "true"
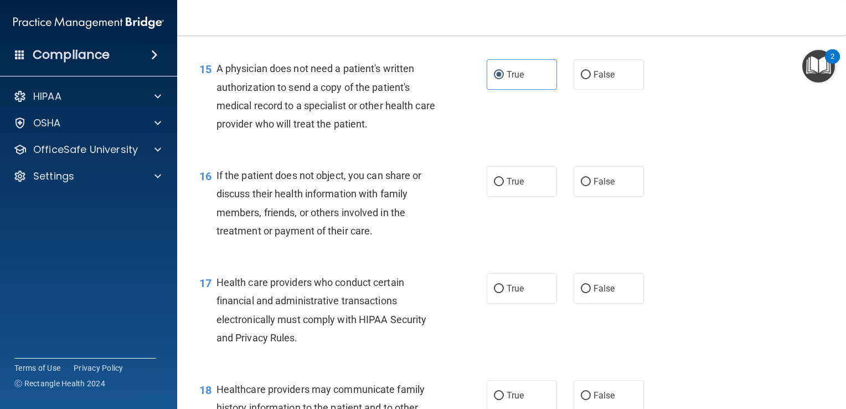
scroll to position [1440, 0]
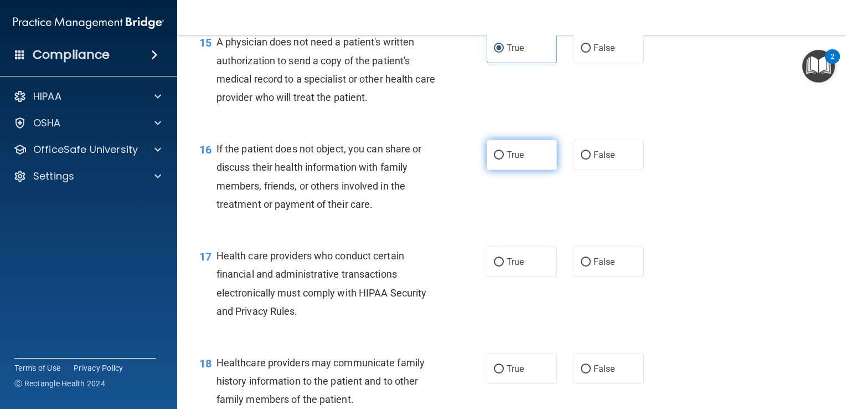
click at [532, 170] on label "True" at bounding box center [522, 155] width 70 height 30
click at [504, 160] on input "True" at bounding box center [499, 155] width 10 height 8
radio input "true"
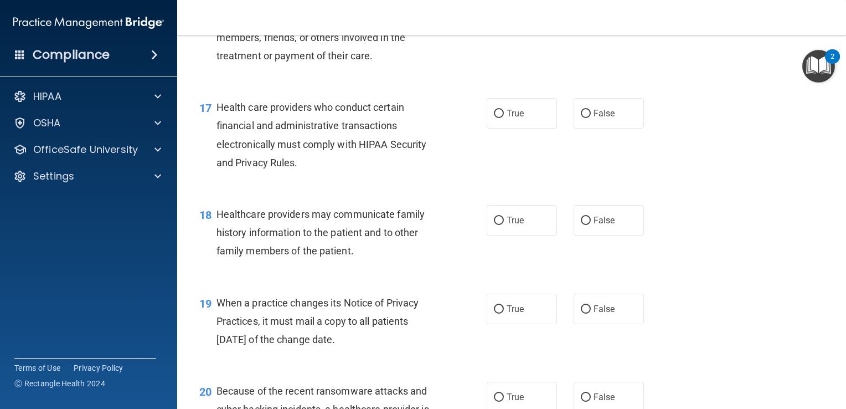
scroll to position [1606, 0]
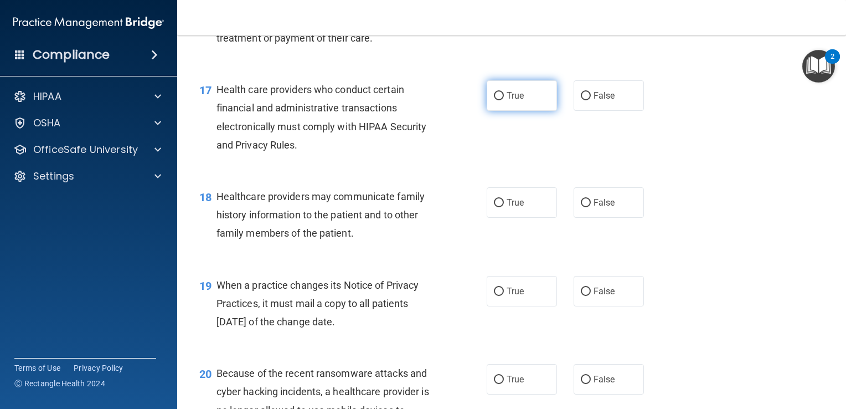
click at [527, 111] on label "True" at bounding box center [522, 95] width 70 height 30
click at [504, 100] on input "True" at bounding box center [499, 96] width 10 height 8
radio input "true"
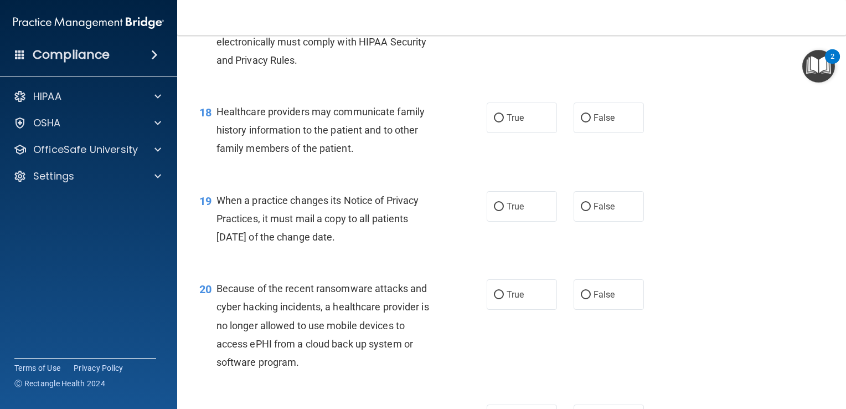
scroll to position [1717, 0]
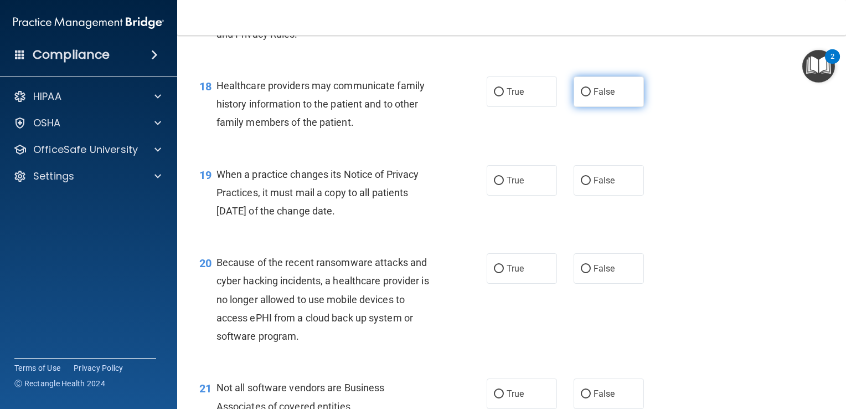
click at [587, 107] on label "False" at bounding box center [609, 91] width 70 height 30
click at [587, 96] on input "False" at bounding box center [586, 92] width 10 height 8
radio input "true"
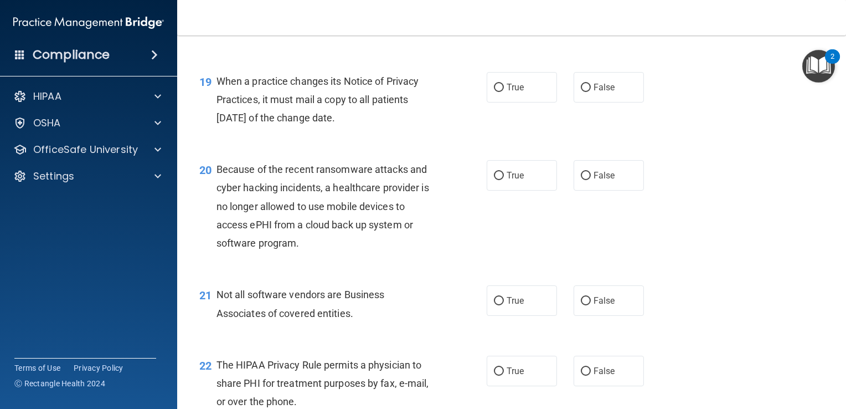
scroll to position [1828, 0]
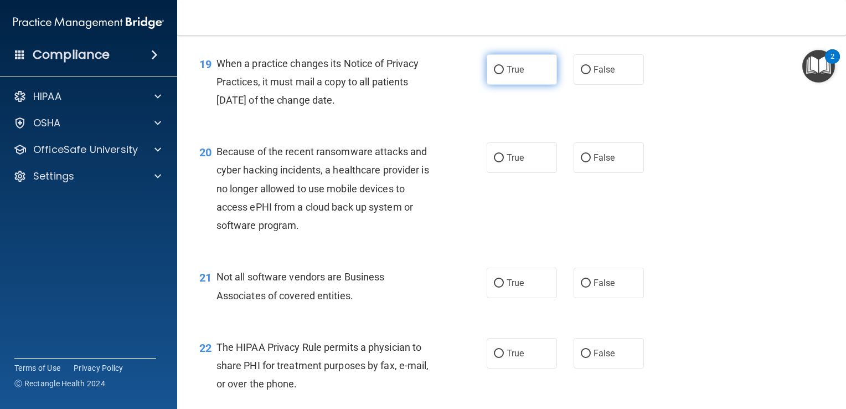
click at [527, 85] on label "True" at bounding box center [522, 69] width 70 height 30
click at [504, 74] on input "True" at bounding box center [499, 70] width 10 height 8
radio input "true"
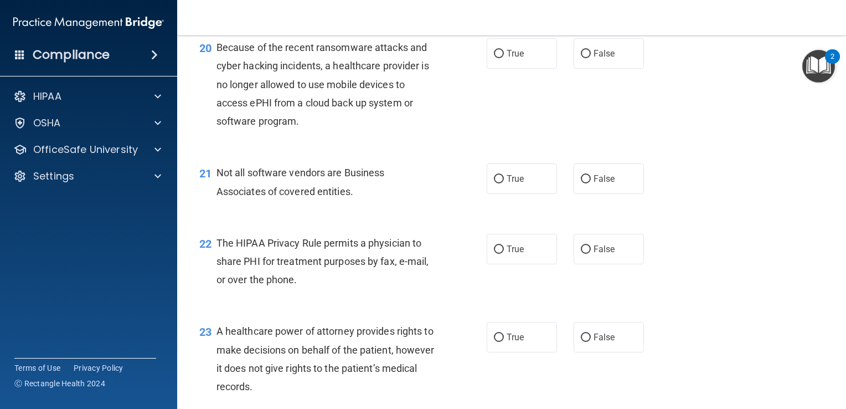
scroll to position [1939, 0]
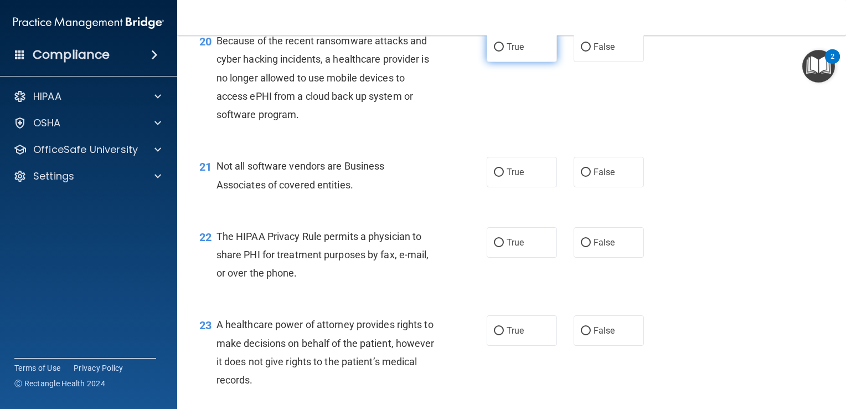
click at [489, 62] on label "True" at bounding box center [522, 47] width 70 height 30
click at [494, 52] on input "True" at bounding box center [499, 47] width 10 height 8
radio input "true"
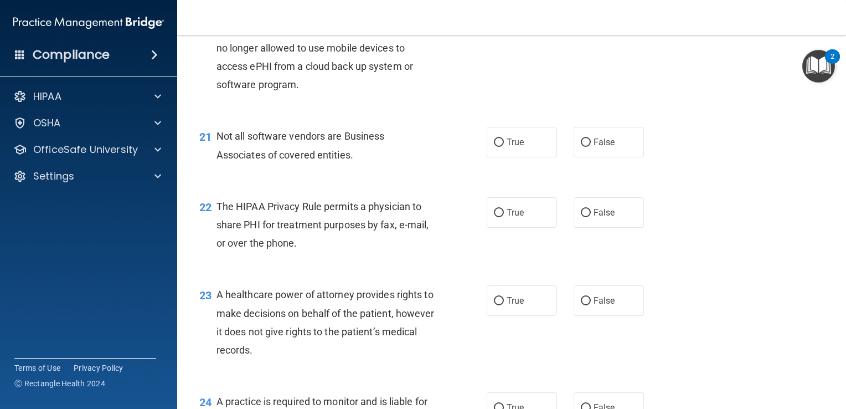
scroll to position [1994, 0]
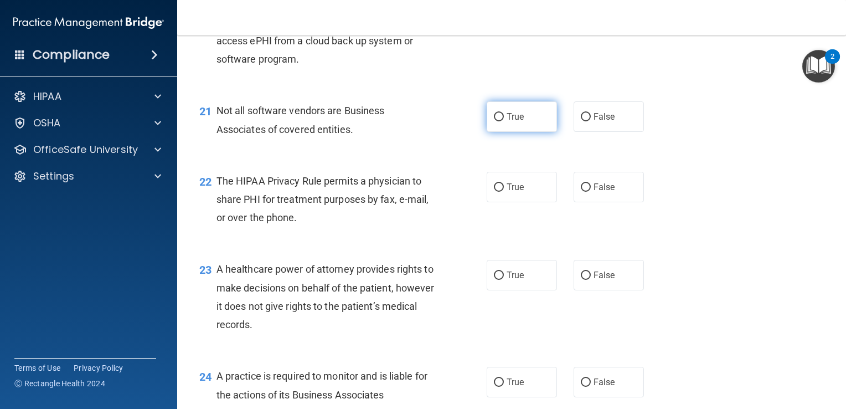
click at [497, 121] on input "True" at bounding box center [499, 117] width 10 height 8
radio input "true"
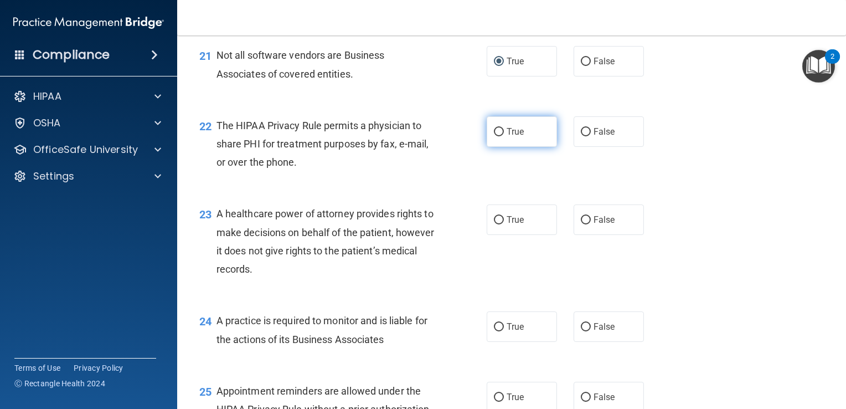
click at [501, 147] on label "True" at bounding box center [522, 131] width 70 height 30
click at [501, 136] on input "True" at bounding box center [499, 132] width 10 height 8
radio input "true"
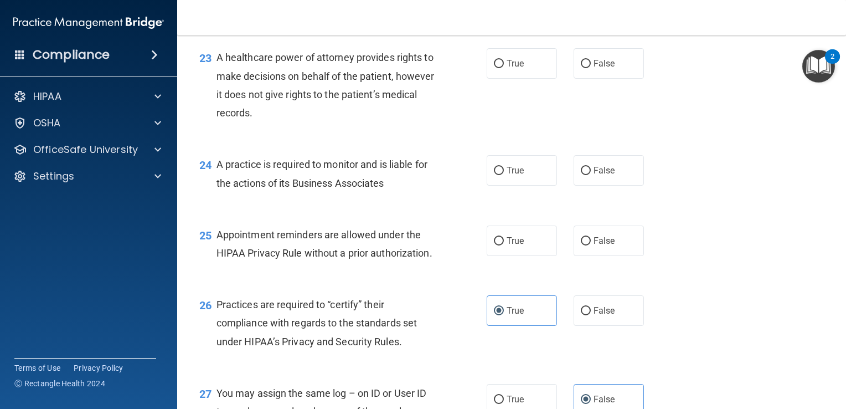
scroll to position [2216, 0]
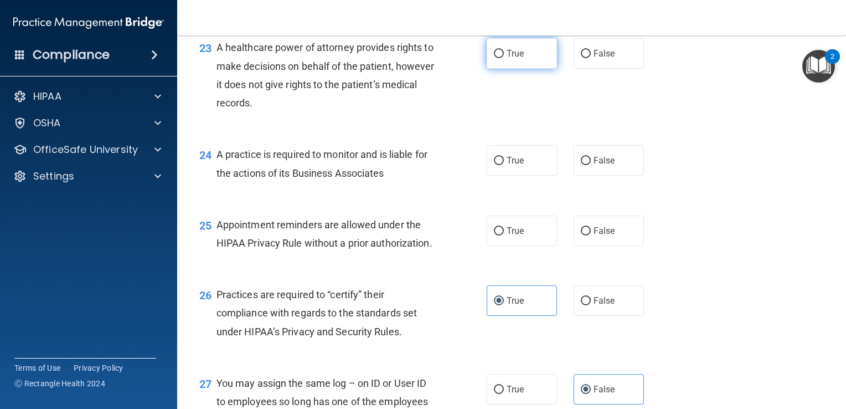
click at [538, 69] on label "True" at bounding box center [522, 53] width 70 height 30
click at [504, 58] on input "True" at bounding box center [499, 54] width 10 height 8
radio input "true"
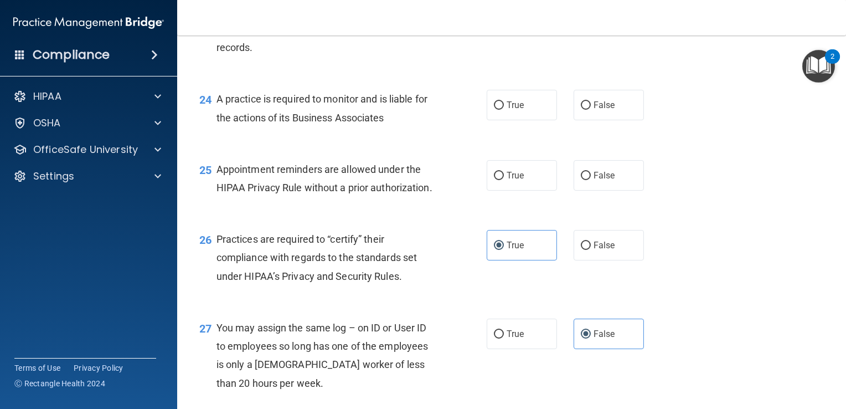
scroll to position [2327, 0]
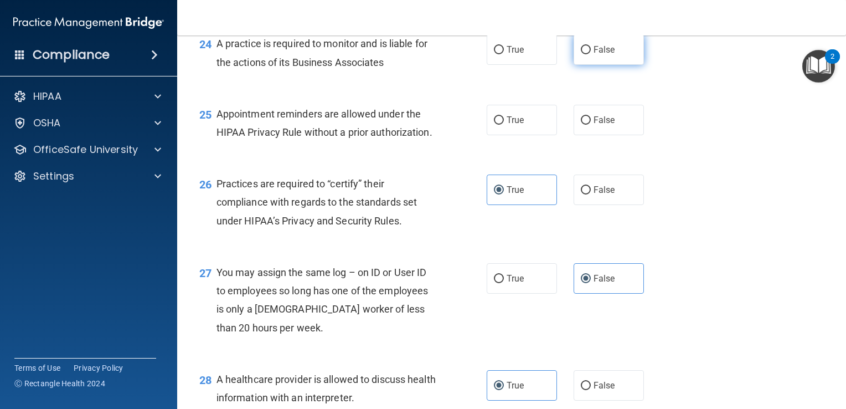
click at [603, 65] on label "False" at bounding box center [609, 49] width 70 height 30
click at [591, 54] on input "False" at bounding box center [586, 50] width 10 height 8
radio input "true"
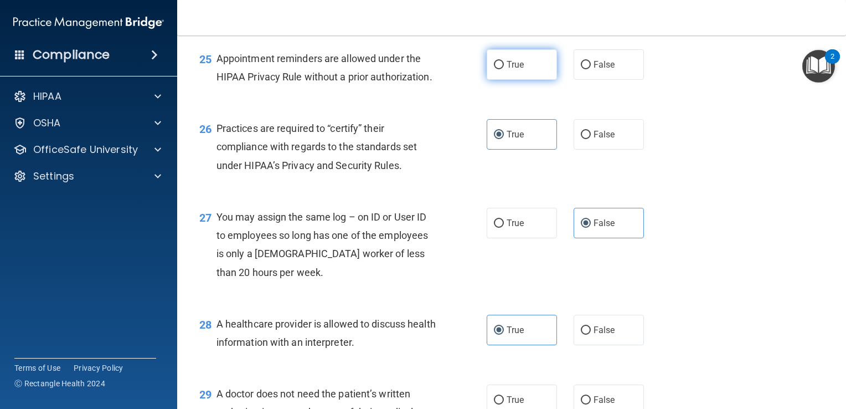
click at [490, 80] on label "True" at bounding box center [522, 64] width 70 height 30
click at [494, 69] on input "True" at bounding box center [499, 65] width 10 height 8
radio input "true"
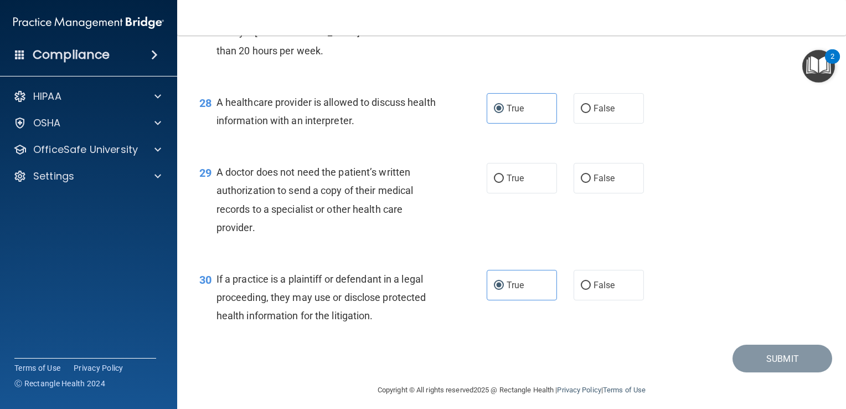
scroll to position [2659, 0]
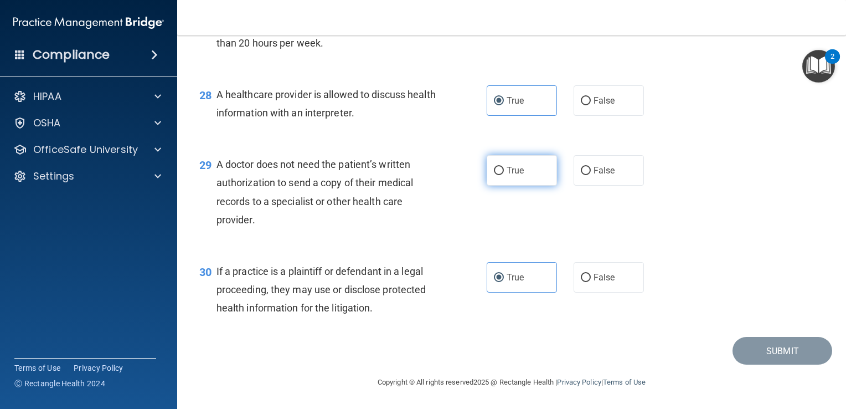
click at [501, 175] on label "True" at bounding box center [522, 170] width 70 height 30
click at [501, 175] on input "True" at bounding box center [499, 171] width 10 height 8
radio input "true"
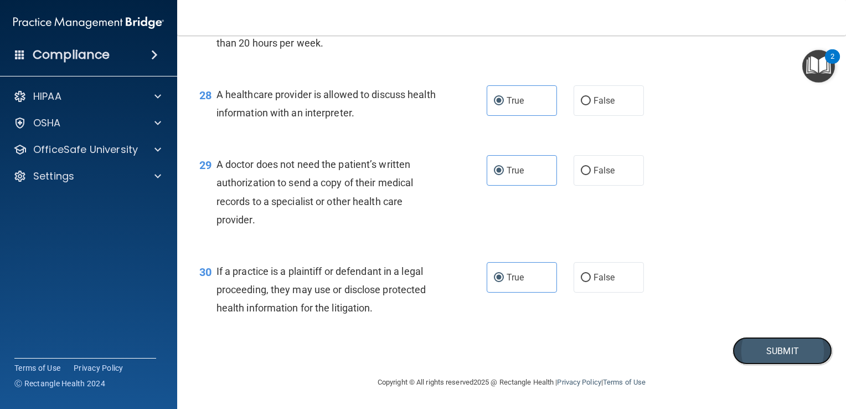
click at [763, 362] on button "Submit" at bounding box center [783, 351] width 100 height 28
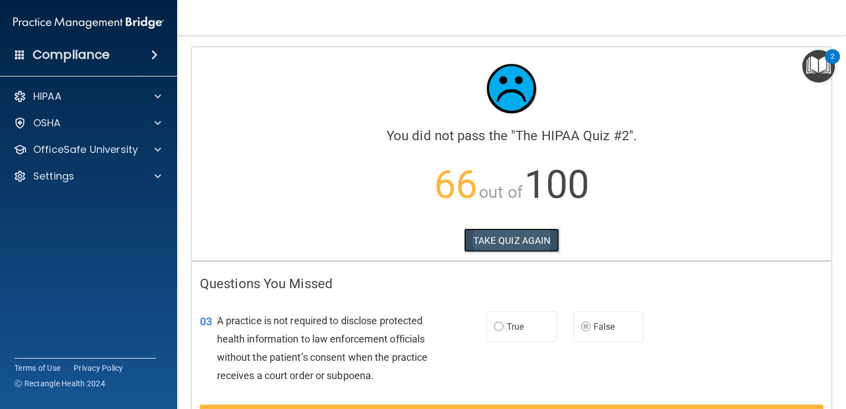
click at [533, 234] on button "TAKE QUIZ AGAIN" at bounding box center [512, 240] width 96 height 24
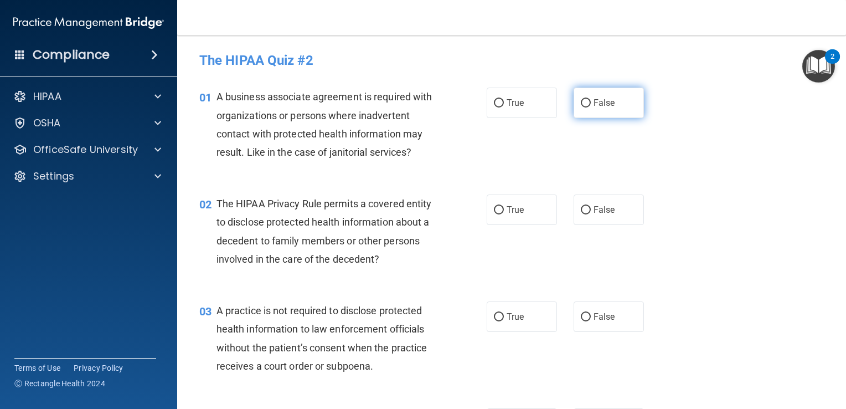
click at [583, 107] on input "False" at bounding box center [586, 103] width 10 height 8
radio input "true"
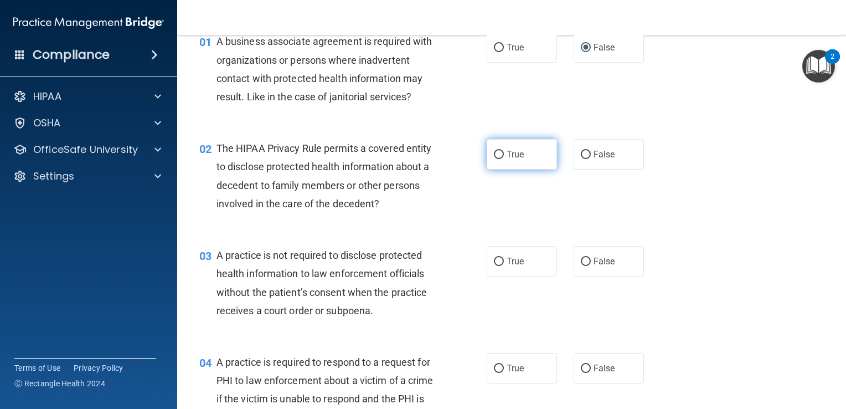
click at [512, 159] on span "True" at bounding box center [515, 154] width 17 height 11
click at [504, 159] on input "True" at bounding box center [499, 155] width 10 height 8
radio input "true"
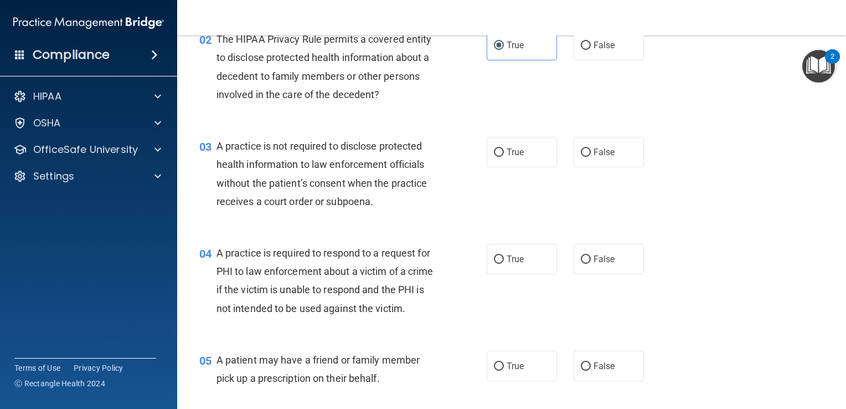
scroll to position [166, 0]
click at [611, 151] on label "False" at bounding box center [609, 150] width 70 height 30
click at [591, 151] on input "False" at bounding box center [586, 151] width 10 height 8
radio input "true"
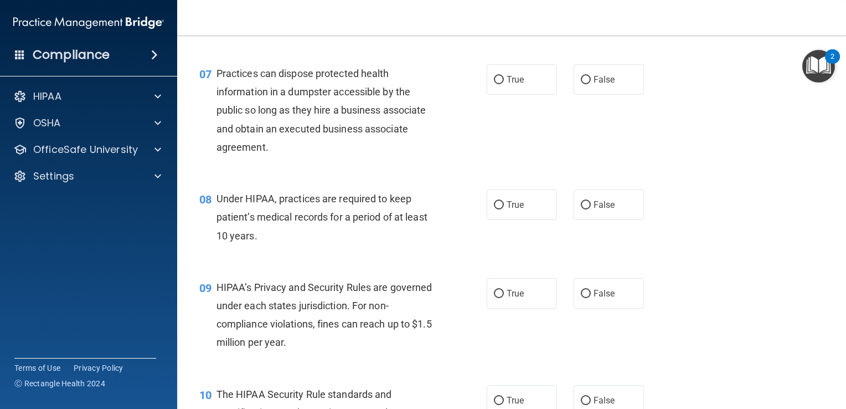
scroll to position [720, 0]
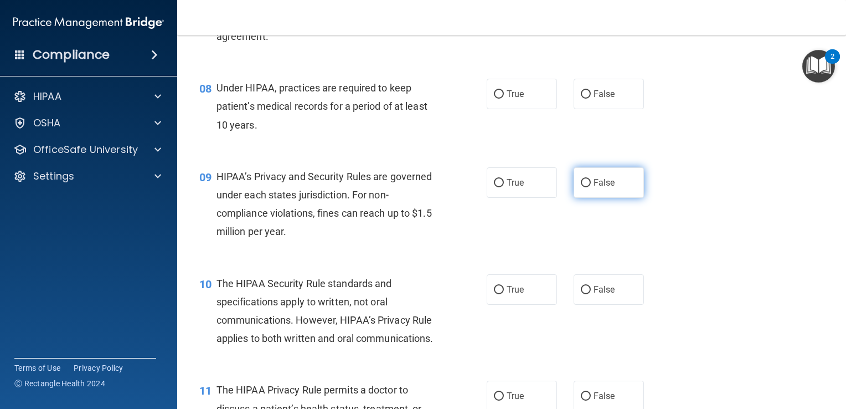
click at [619, 198] on label "False" at bounding box center [609, 182] width 70 height 30
click at [591, 187] on input "False" at bounding box center [586, 183] width 10 height 8
radio input "true"
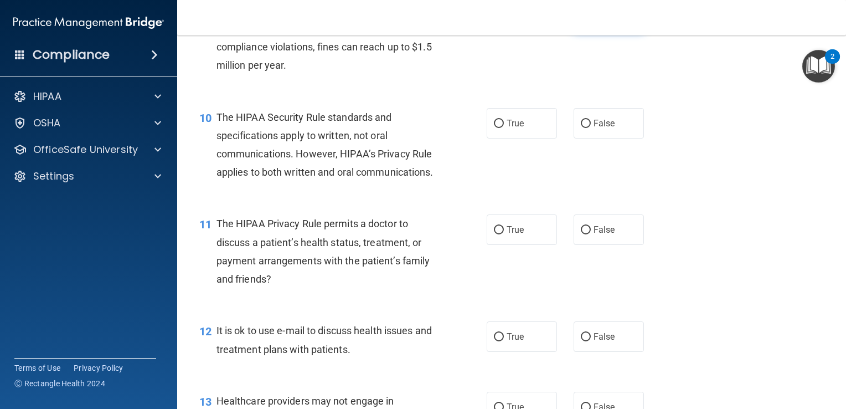
scroll to position [942, 0]
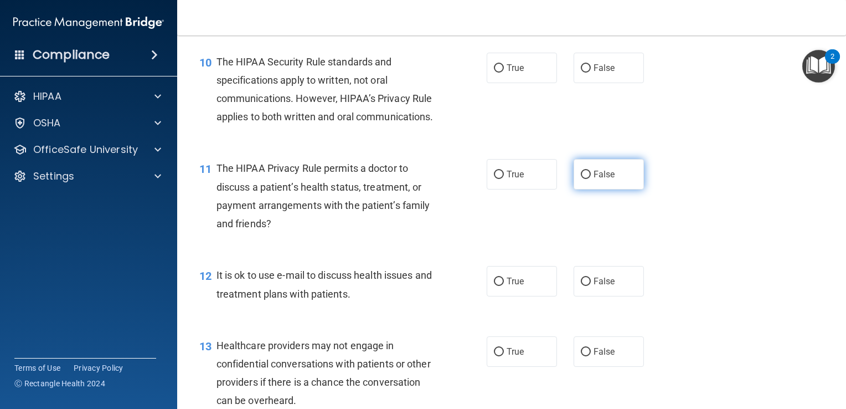
click at [609, 179] on span "False" at bounding box center [605, 174] width 22 height 11
click at [591, 179] on input "False" at bounding box center [586, 175] width 10 height 8
radio input "true"
click at [541, 296] on label "True" at bounding box center [522, 281] width 70 height 30
click at [504, 286] on input "True" at bounding box center [499, 282] width 10 height 8
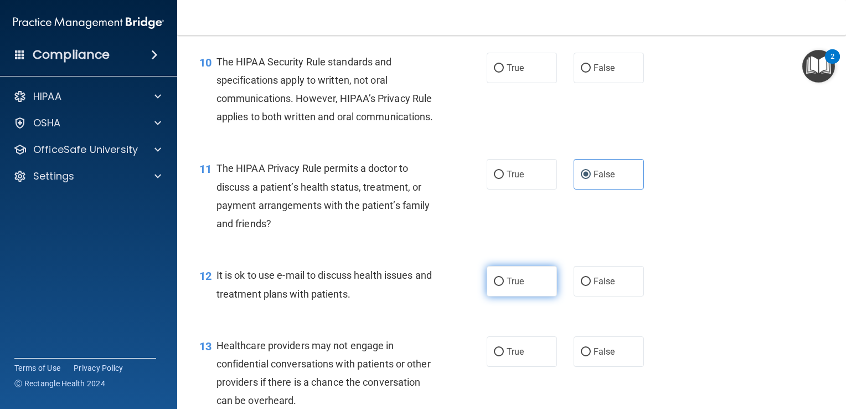
radio input "true"
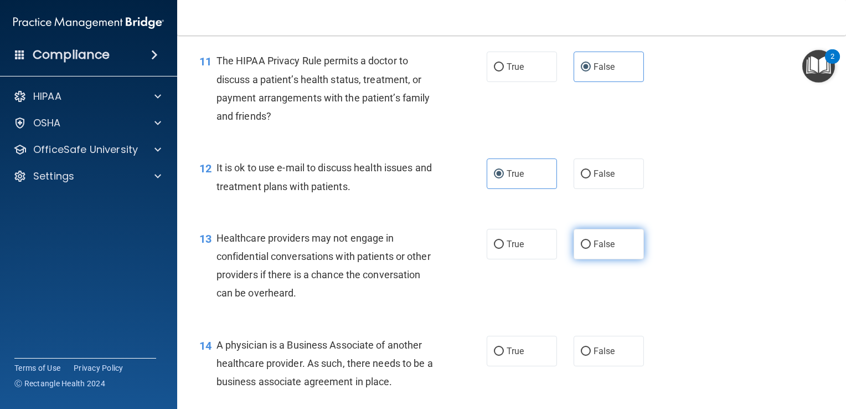
scroll to position [1052, 0]
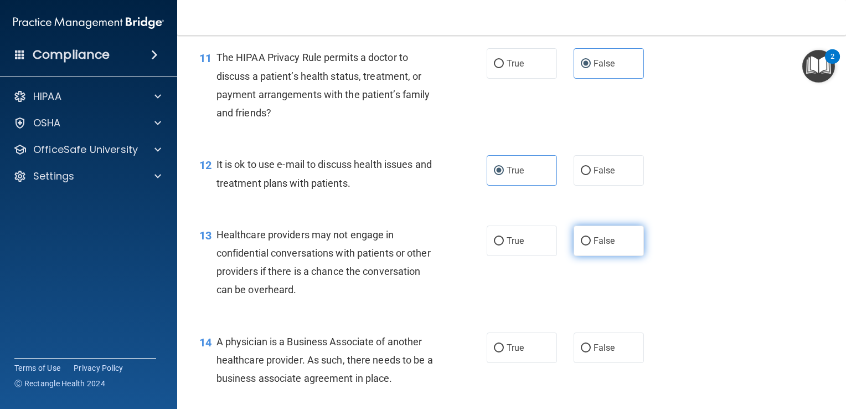
click at [612, 256] on label "False" at bounding box center [609, 240] width 70 height 30
click at [591, 245] on input "False" at bounding box center [586, 241] width 10 height 8
radio input "true"
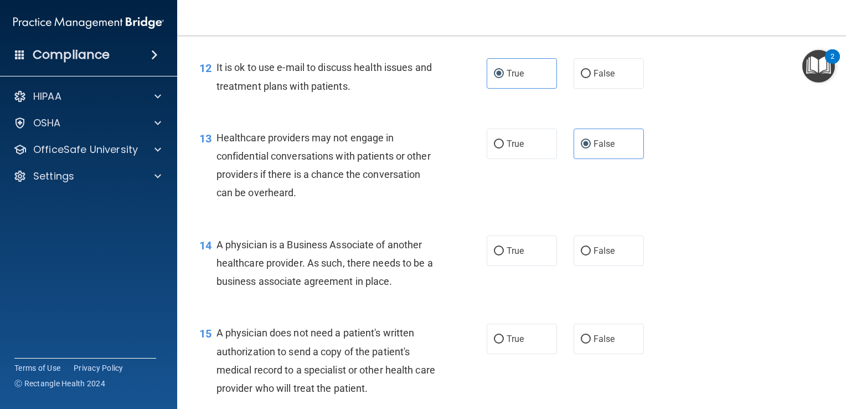
scroll to position [1163, 0]
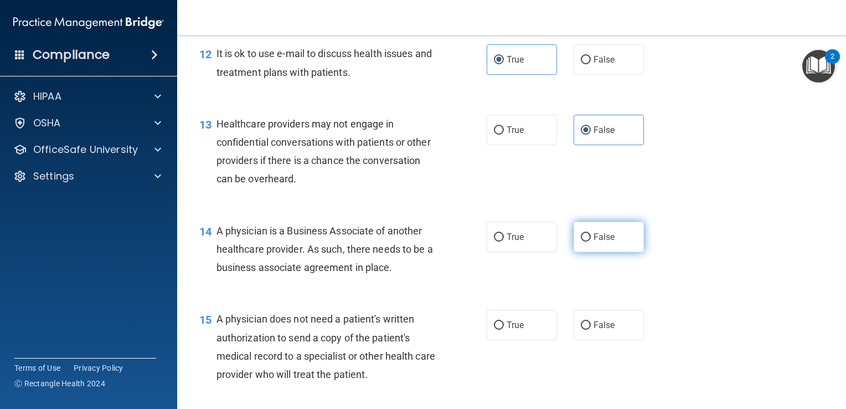
click at [621, 252] on label "False" at bounding box center [609, 237] width 70 height 30
click at [591, 242] on input "False" at bounding box center [586, 237] width 10 height 8
radio input "true"
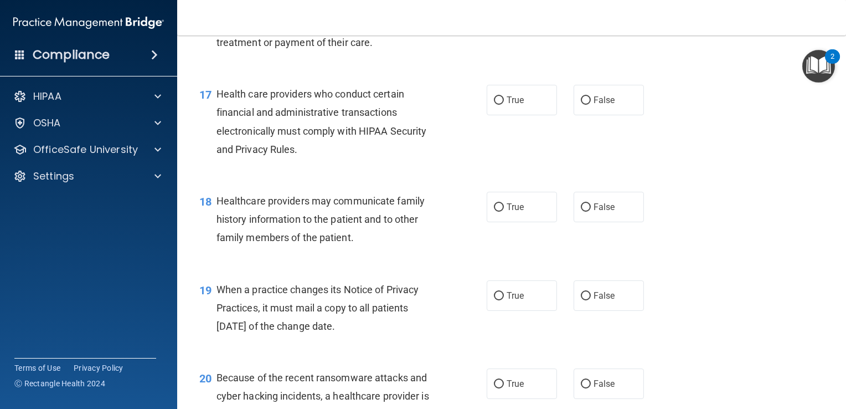
scroll to position [1606, 0]
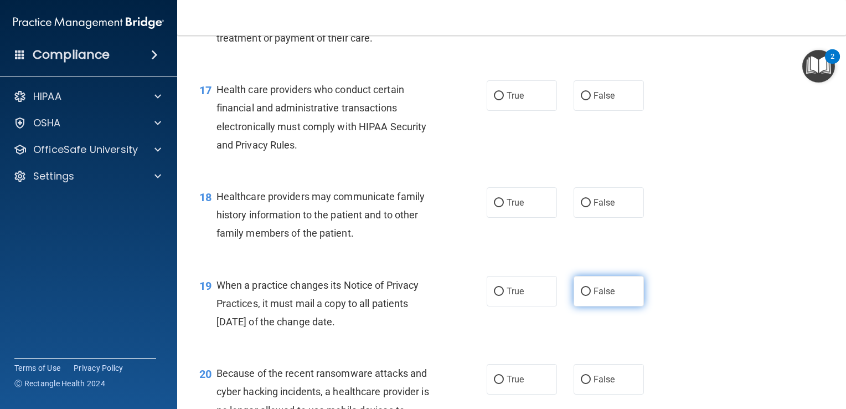
click at [613, 306] on label "False" at bounding box center [609, 291] width 70 height 30
click at [591, 296] on input "False" at bounding box center [586, 291] width 10 height 8
radio input "true"
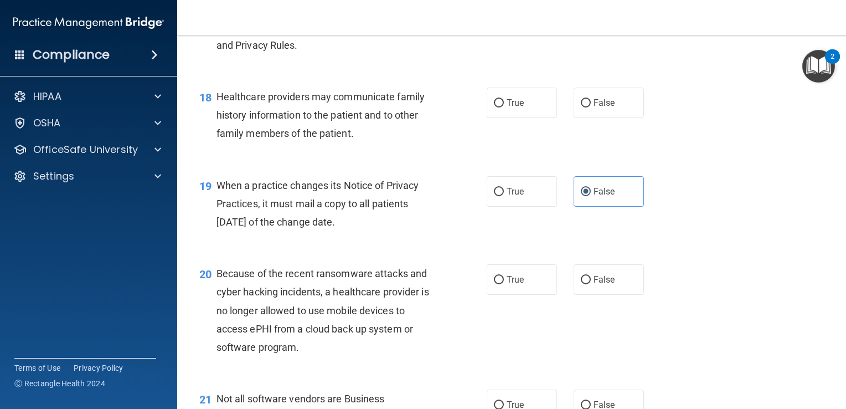
scroll to position [1717, 0]
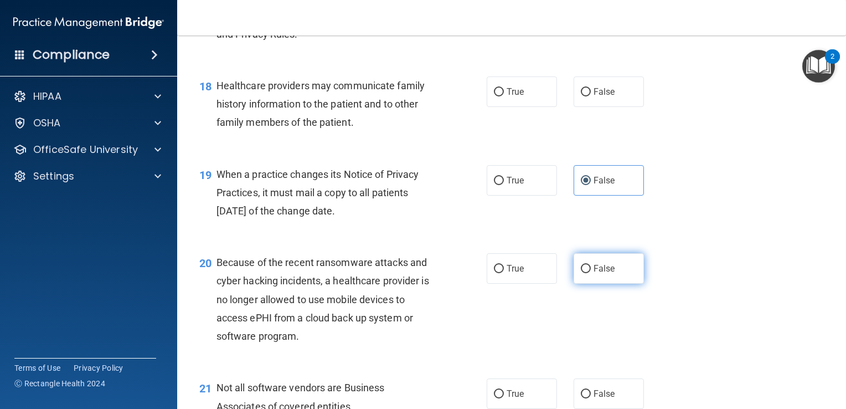
click at [610, 284] on label "False" at bounding box center [609, 268] width 70 height 30
click at [591, 273] on input "False" at bounding box center [586, 269] width 10 height 8
radio input "true"
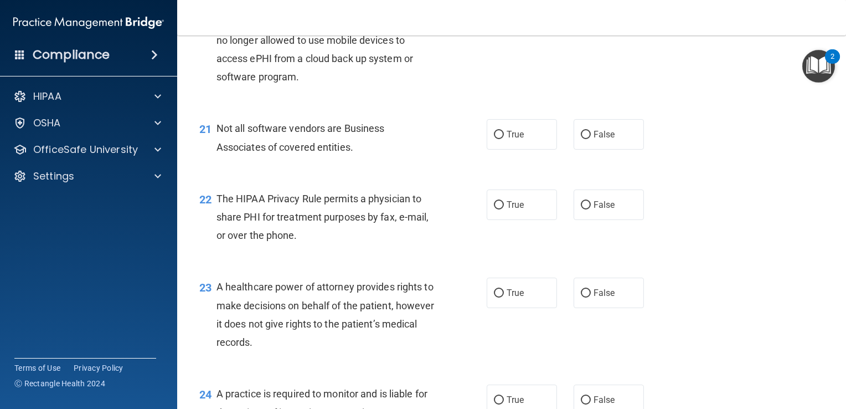
scroll to position [1994, 0]
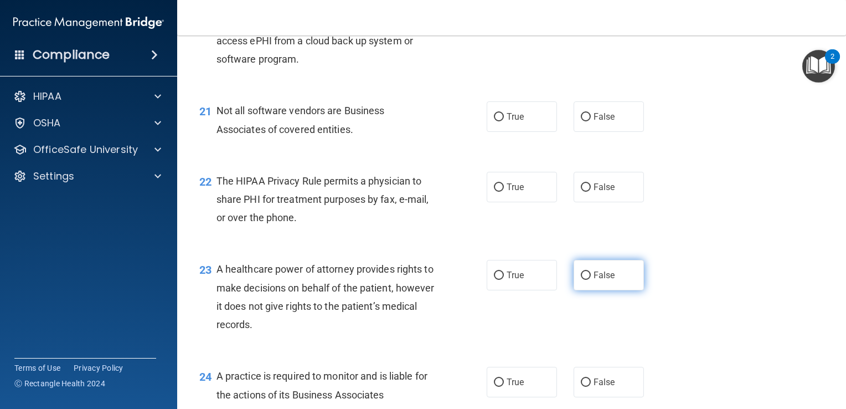
click at [614, 290] on label "False" at bounding box center [609, 275] width 70 height 30
click at [591, 280] on input "False" at bounding box center [586, 275] width 10 height 8
radio input "true"
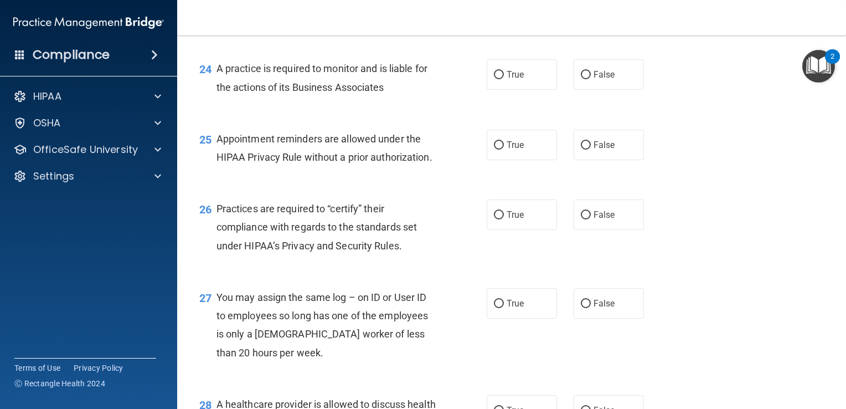
scroll to position [2327, 0]
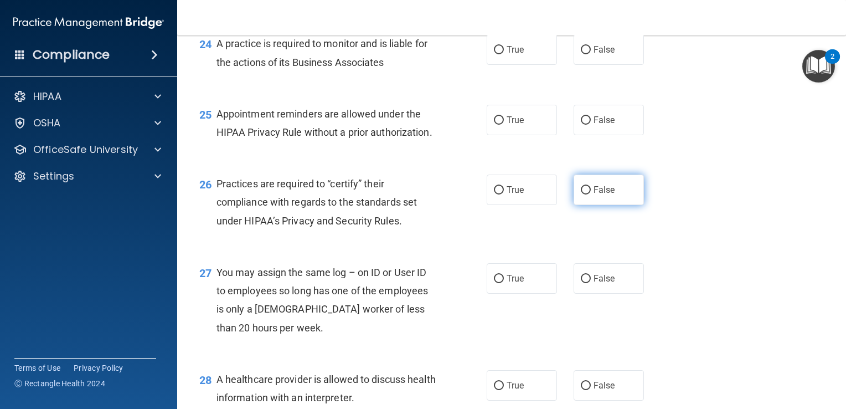
click at [611, 205] on label "False" at bounding box center [609, 189] width 70 height 30
click at [591, 194] on input "False" at bounding box center [586, 190] width 10 height 8
radio input "true"
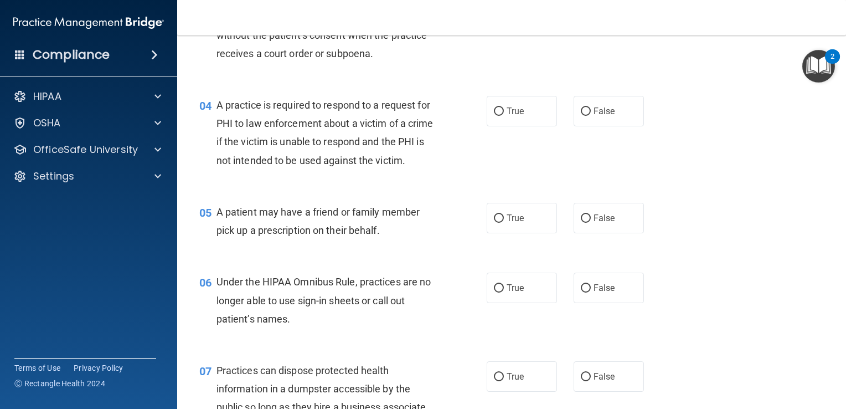
scroll to position [332, 0]
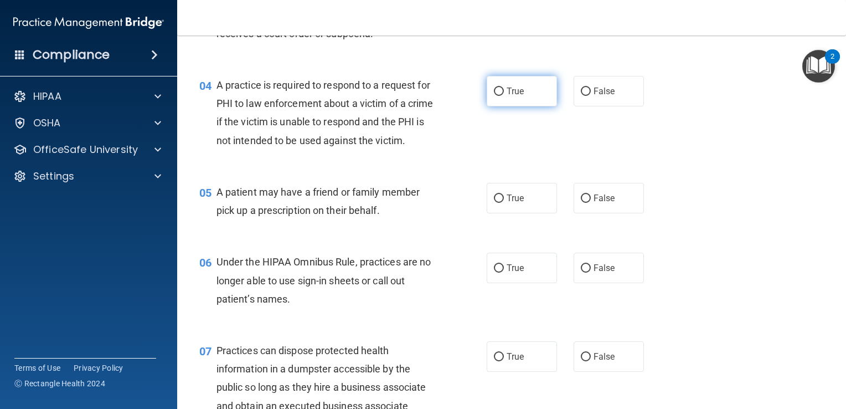
click at [501, 96] on label "True" at bounding box center [522, 91] width 70 height 30
click at [501, 96] on input "True" at bounding box center [499, 92] width 10 height 8
radio input "true"
click at [516, 203] on span "True" at bounding box center [515, 198] width 17 height 11
click at [504, 203] on input "True" at bounding box center [499, 198] width 10 height 8
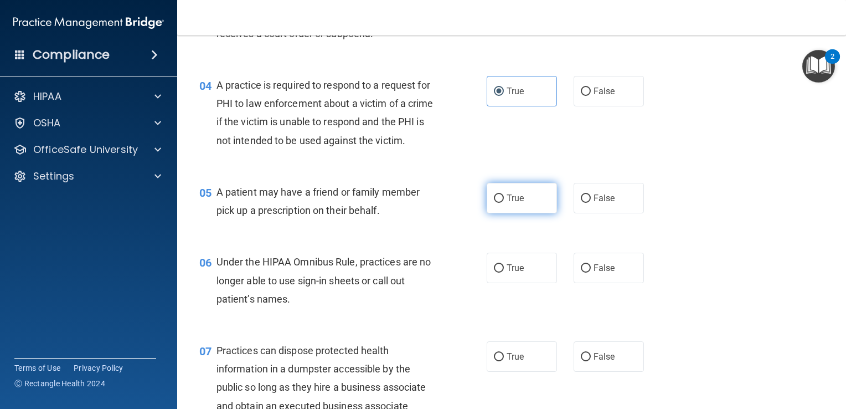
radio input "true"
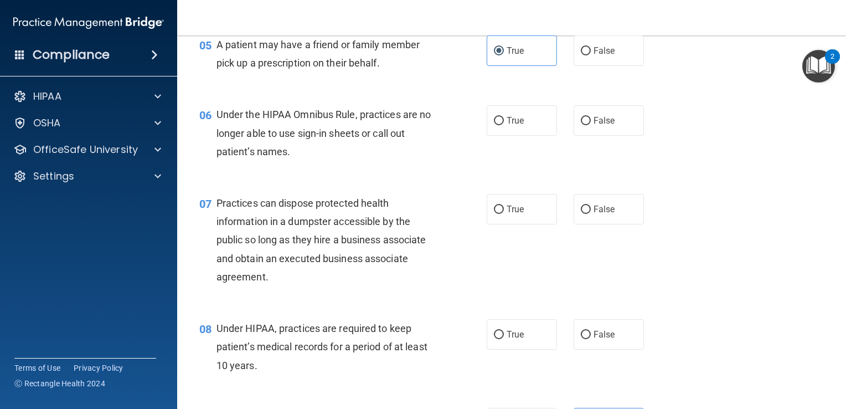
scroll to position [499, 0]
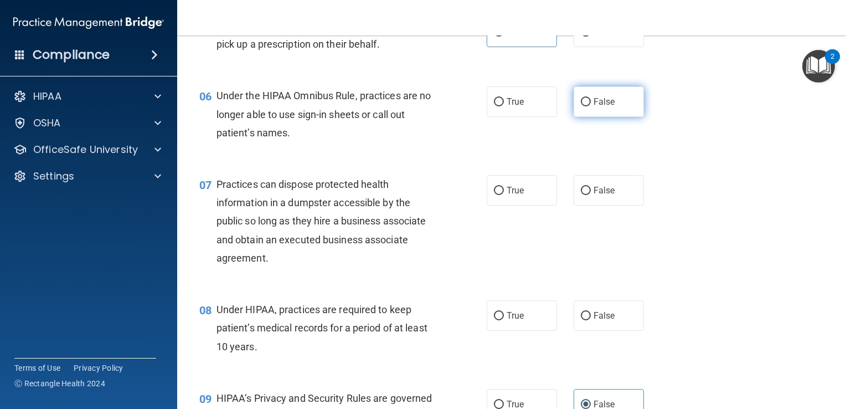
click at [602, 107] on span "False" at bounding box center [605, 101] width 22 height 11
click at [591, 106] on input "False" at bounding box center [586, 102] width 10 height 8
radio input "true"
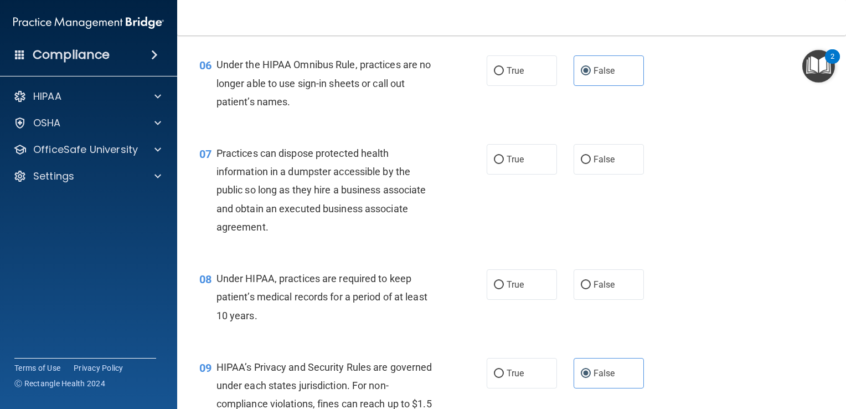
scroll to position [609, 0]
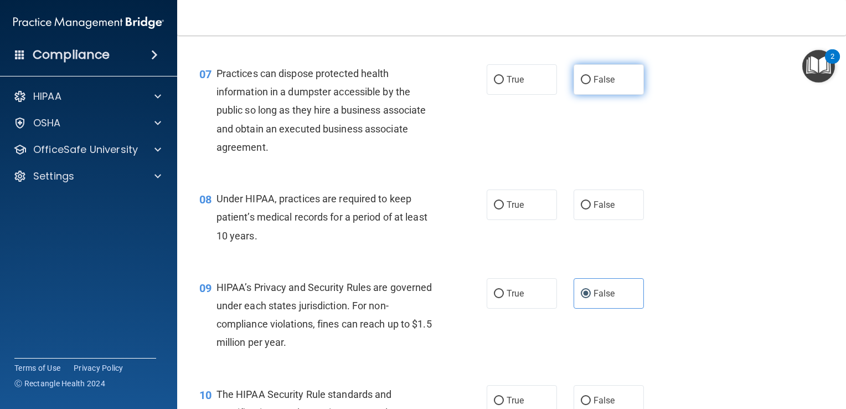
click at [611, 95] on label "False" at bounding box center [609, 79] width 70 height 30
click at [591, 84] on input "False" at bounding box center [586, 80] width 10 height 8
radio input "true"
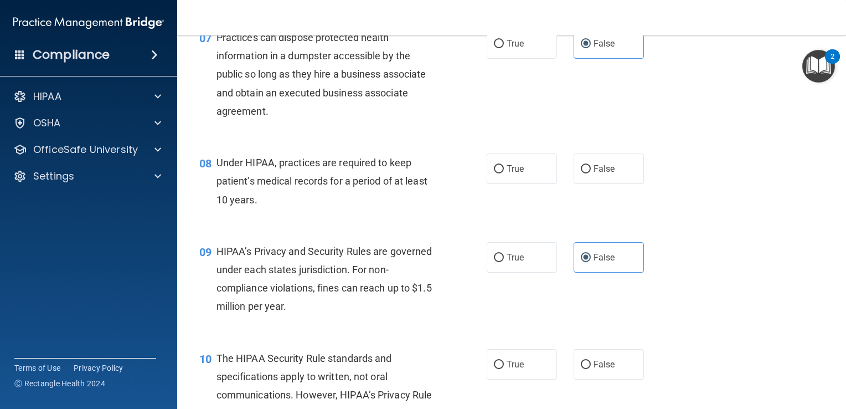
scroll to position [665, 0]
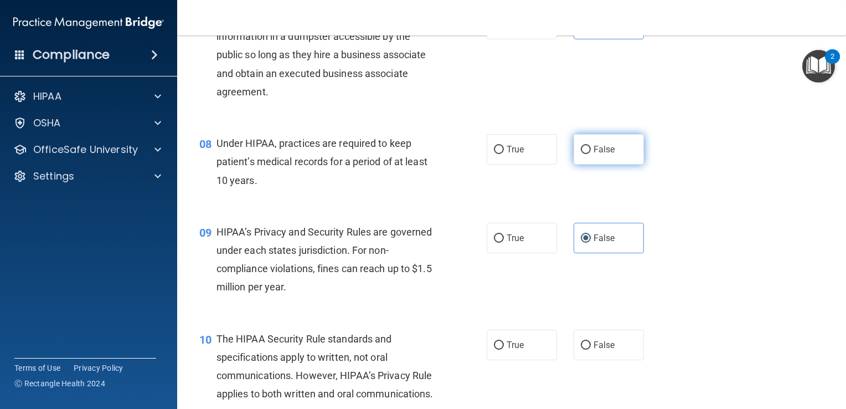
click at [607, 165] on label "False" at bounding box center [609, 149] width 70 height 30
click at [591, 154] on input "False" at bounding box center [586, 150] width 10 height 8
radio input "true"
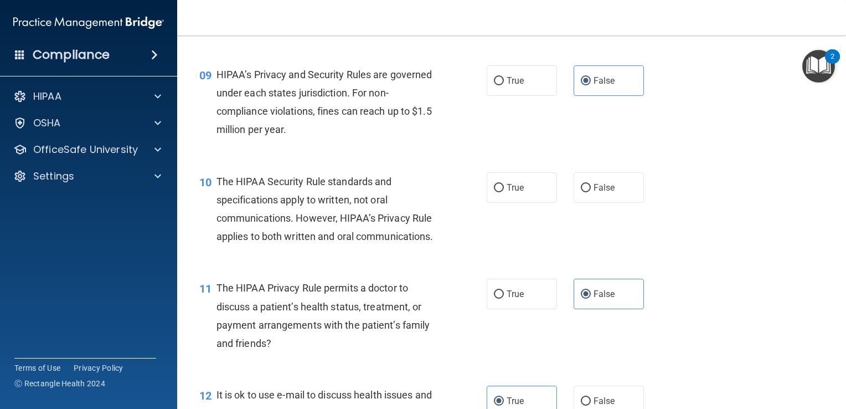
scroll to position [831, 0]
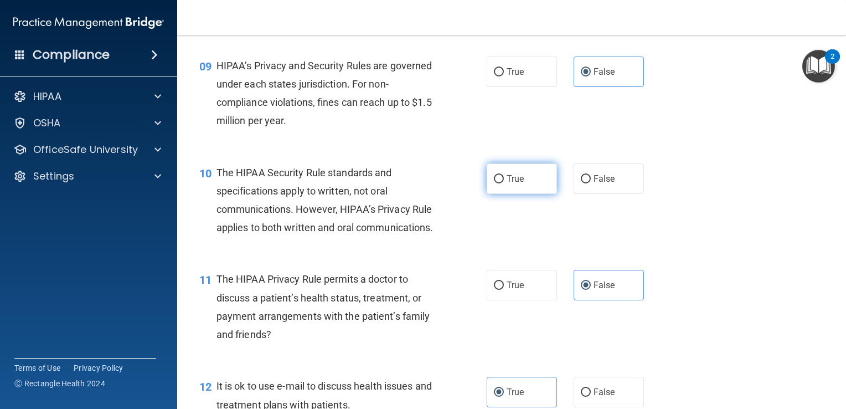
click at [521, 183] on label "True" at bounding box center [522, 178] width 70 height 30
click at [504, 183] on input "True" at bounding box center [499, 179] width 10 height 8
radio input "true"
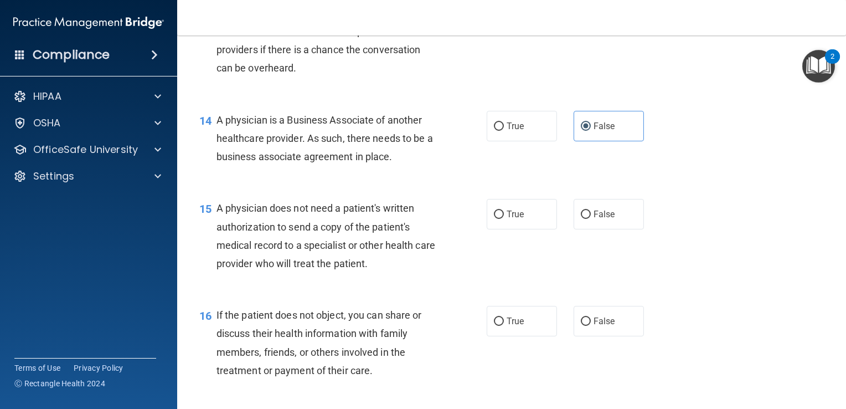
scroll to position [1329, 0]
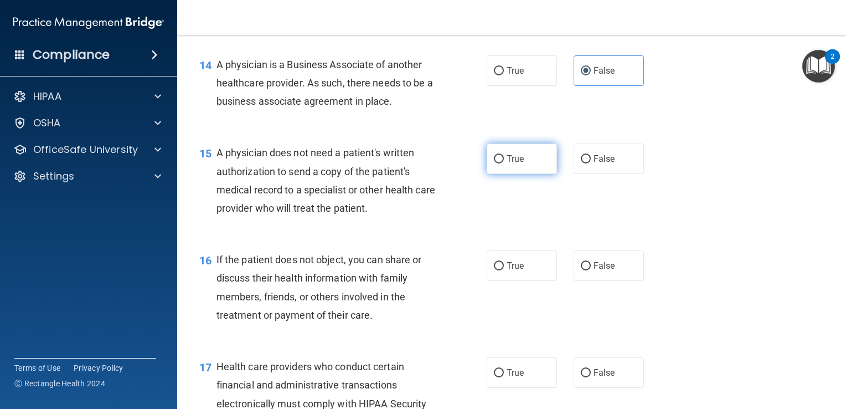
click at [507, 164] on span "True" at bounding box center [515, 158] width 17 height 11
click at [504, 163] on input "True" at bounding box center [499, 159] width 10 height 8
radio input "true"
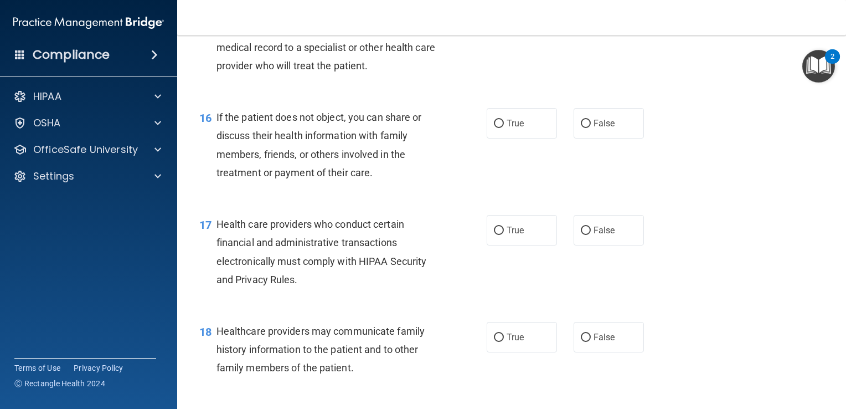
scroll to position [1496, 0]
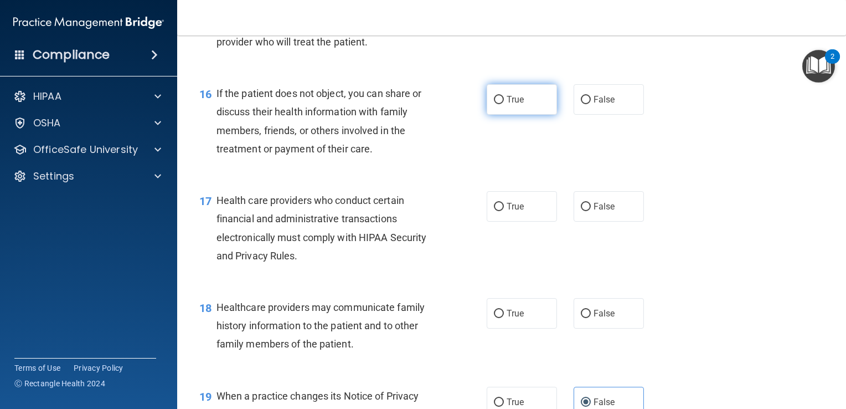
click at [531, 115] on label "True" at bounding box center [522, 99] width 70 height 30
click at [504, 104] on input "True" at bounding box center [499, 100] width 10 height 8
radio input "true"
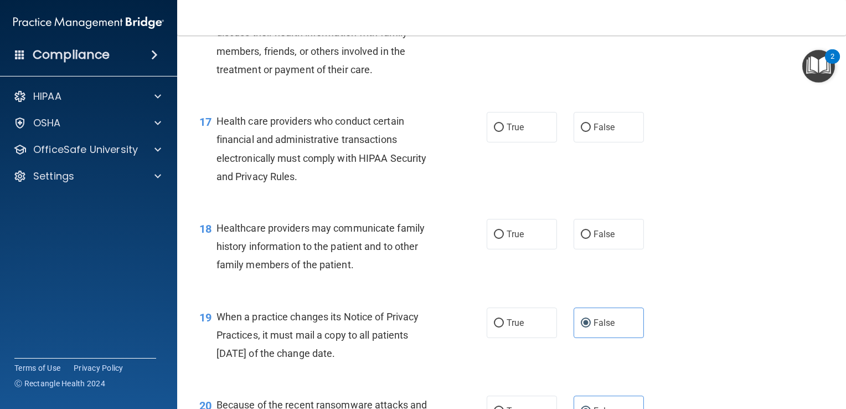
scroll to position [1606, 0]
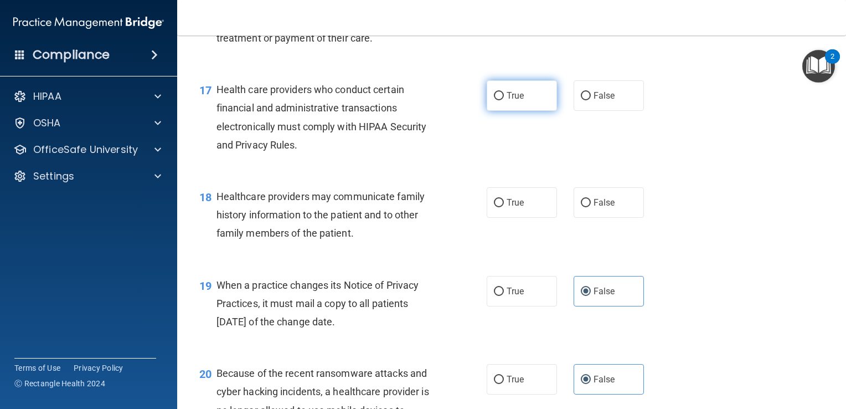
click at [522, 111] on label "True" at bounding box center [522, 95] width 70 height 30
click at [504, 100] on input "True" at bounding box center [499, 96] width 10 height 8
radio input "true"
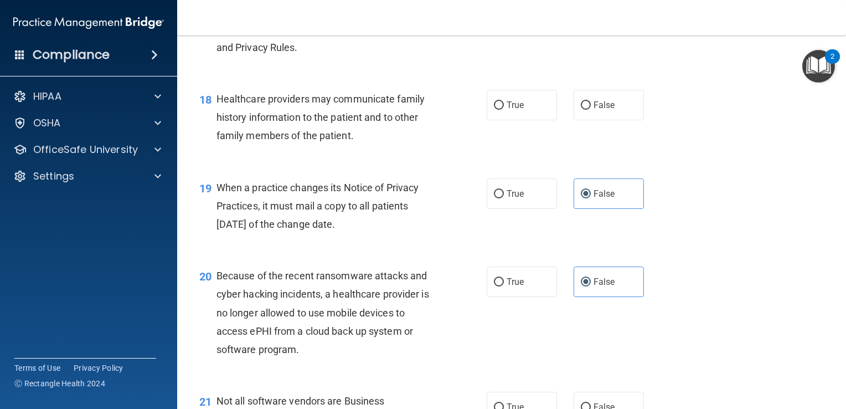
scroll to position [1717, 0]
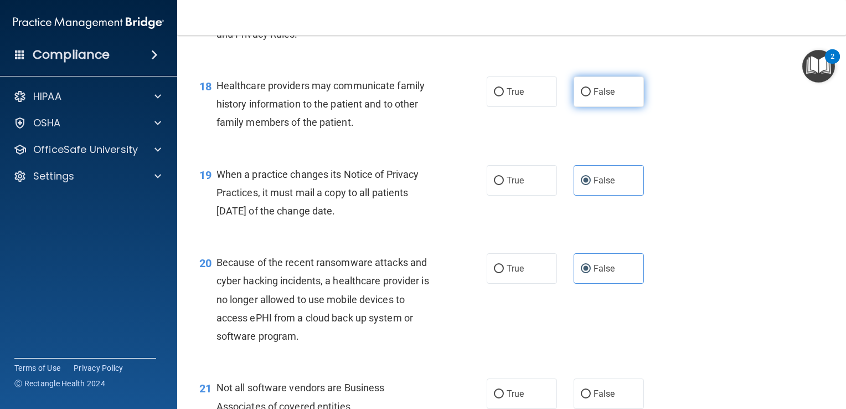
click at [595, 97] on span "False" at bounding box center [605, 91] width 22 height 11
click at [591, 96] on input "False" at bounding box center [586, 92] width 10 height 8
radio input "true"
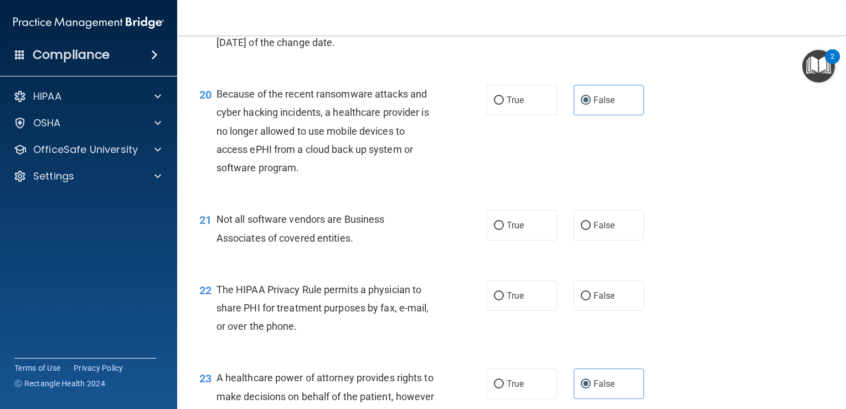
scroll to position [1939, 0]
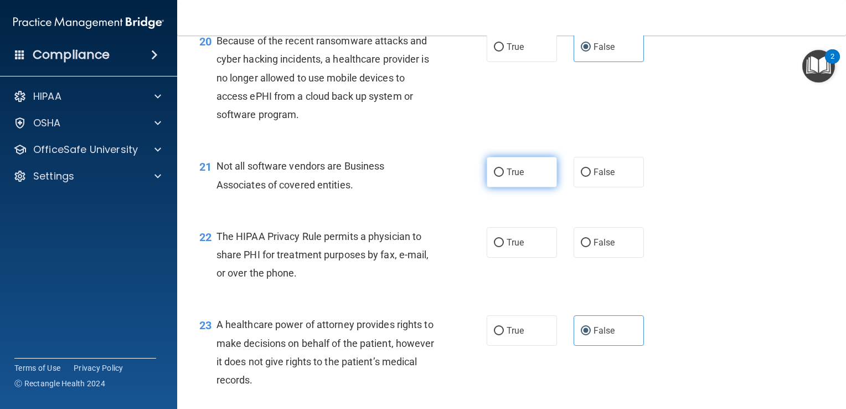
click at [523, 187] on label "True" at bounding box center [522, 172] width 70 height 30
click at [504, 177] on input "True" at bounding box center [499, 172] width 10 height 8
radio input "true"
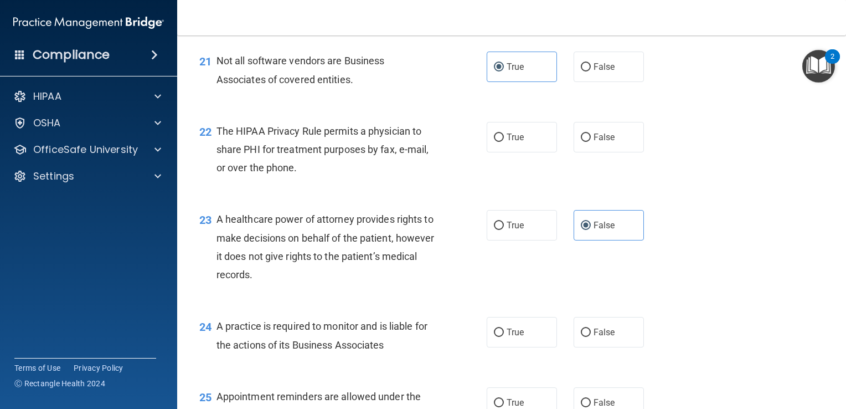
scroll to position [2050, 0]
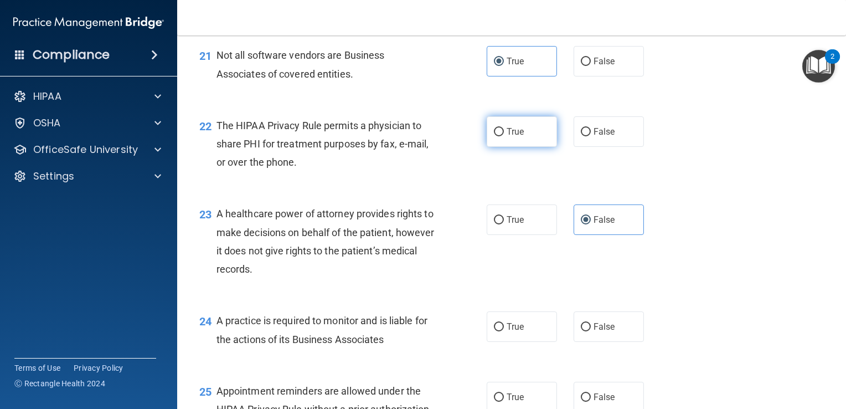
click at [511, 137] on span "True" at bounding box center [515, 131] width 17 height 11
click at [504, 136] on input "True" at bounding box center [499, 132] width 10 height 8
radio input "true"
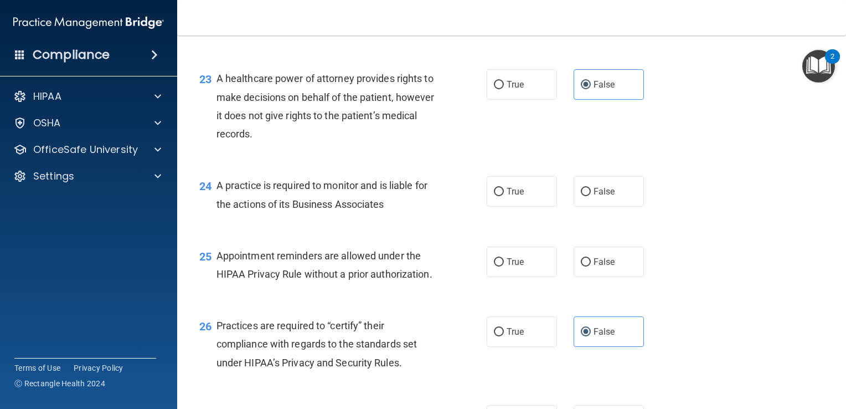
scroll to position [2216, 0]
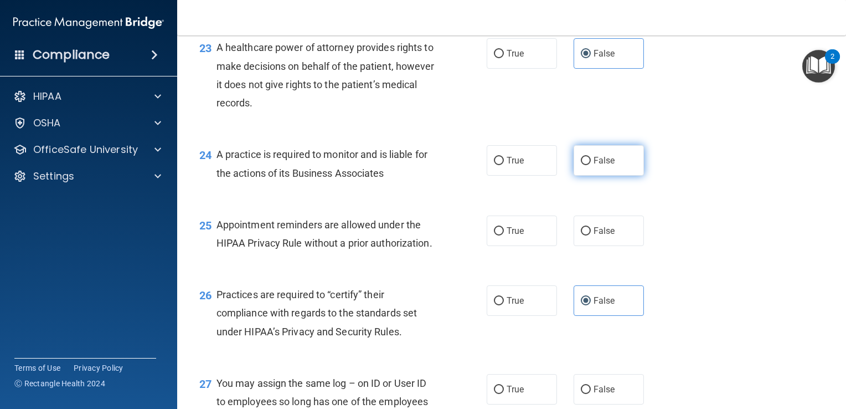
click at [599, 166] on span "False" at bounding box center [605, 160] width 22 height 11
click at [591, 165] on input "False" at bounding box center [586, 161] width 10 height 8
radio input "true"
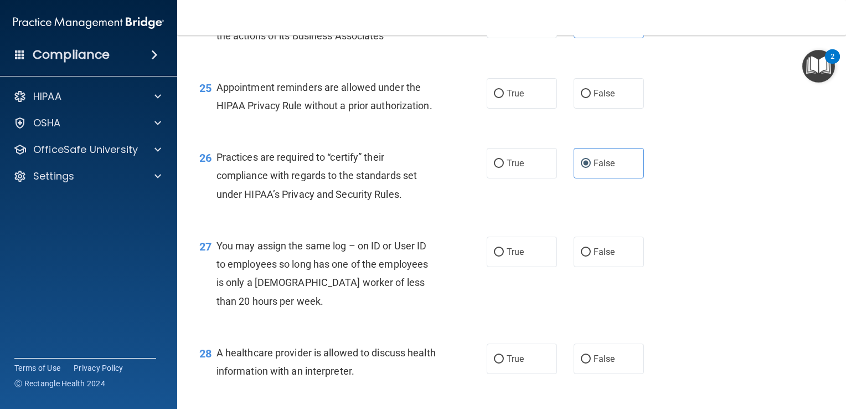
scroll to position [2382, 0]
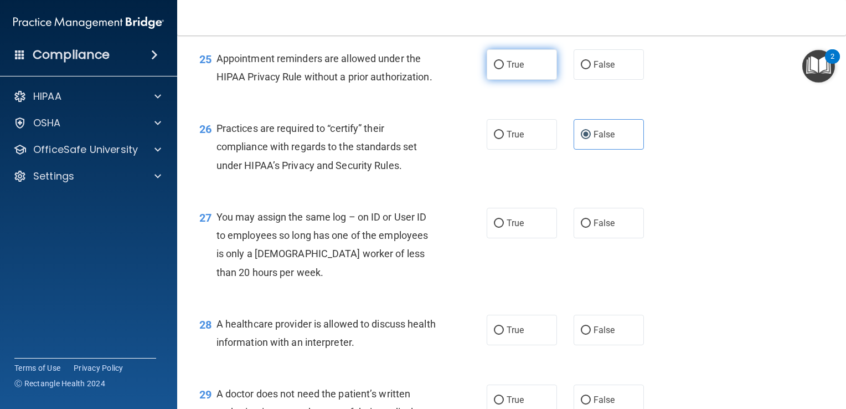
click at [530, 80] on label "True" at bounding box center [522, 64] width 70 height 30
click at [504, 69] on input "True" at bounding box center [499, 65] width 10 height 8
radio input "true"
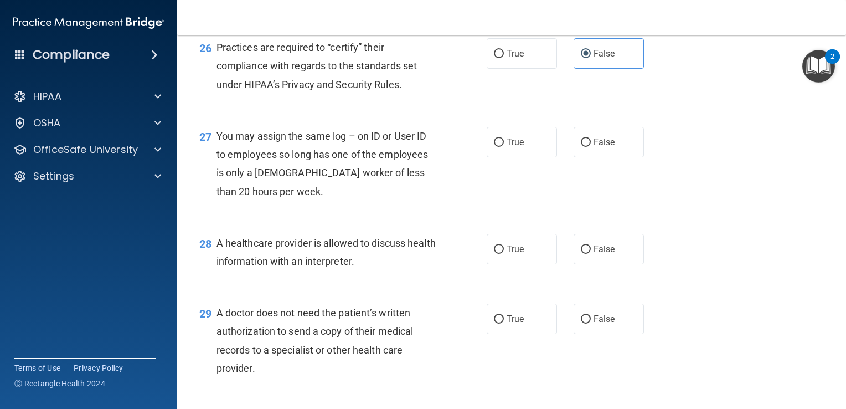
scroll to position [2493, 0]
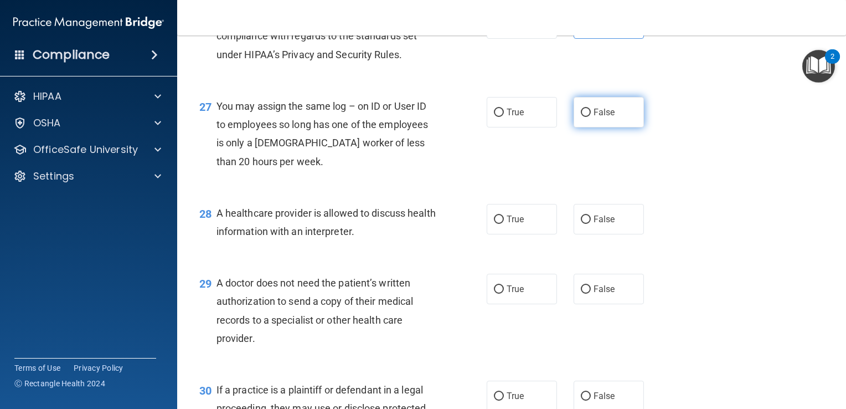
click at [587, 127] on label "False" at bounding box center [609, 112] width 70 height 30
click at [587, 117] on input "False" at bounding box center [586, 113] width 10 height 8
radio input "true"
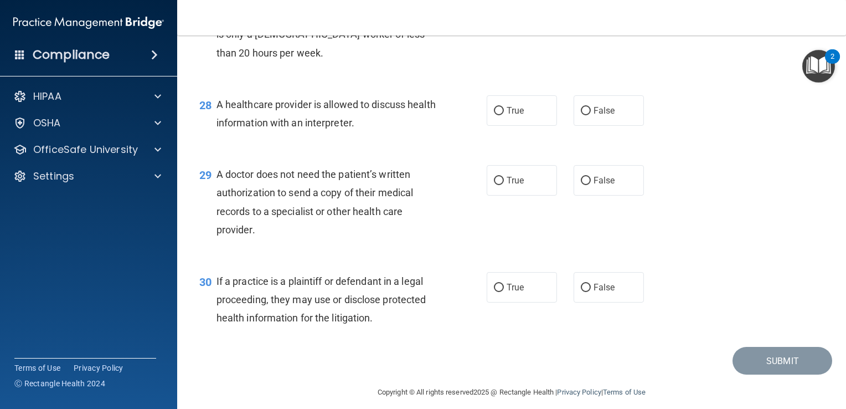
scroll to position [2604, 0]
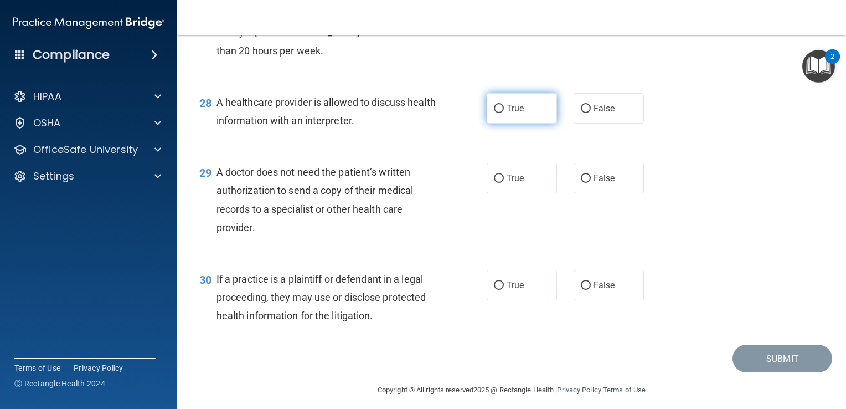
click at [531, 124] on label "True" at bounding box center [522, 108] width 70 height 30
click at [504, 113] on input "True" at bounding box center [499, 109] width 10 height 8
radio input "true"
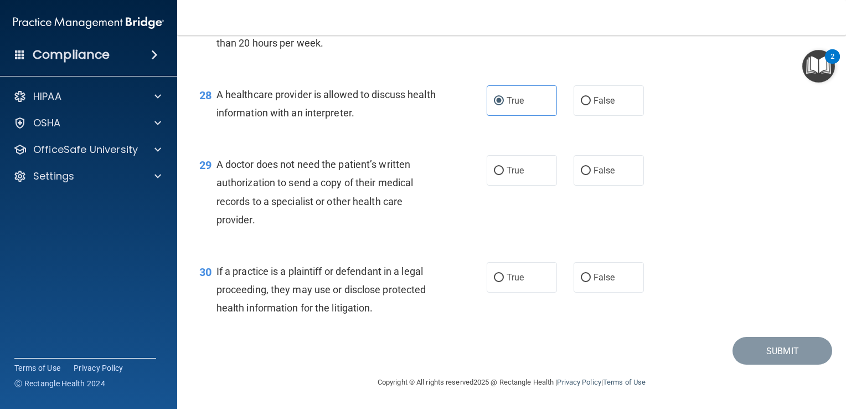
scroll to position [2666, 0]
click at [507, 174] on span "True" at bounding box center [515, 170] width 17 height 11
click at [503, 174] on input "True" at bounding box center [499, 171] width 10 height 8
radio input "true"
click at [619, 276] on label "False" at bounding box center [609, 277] width 70 height 30
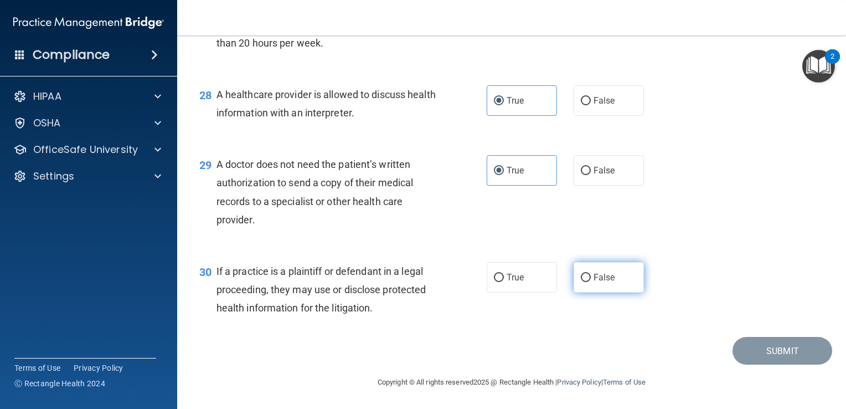
click at [591, 276] on input "False" at bounding box center [586, 278] width 10 height 8
radio input "true"
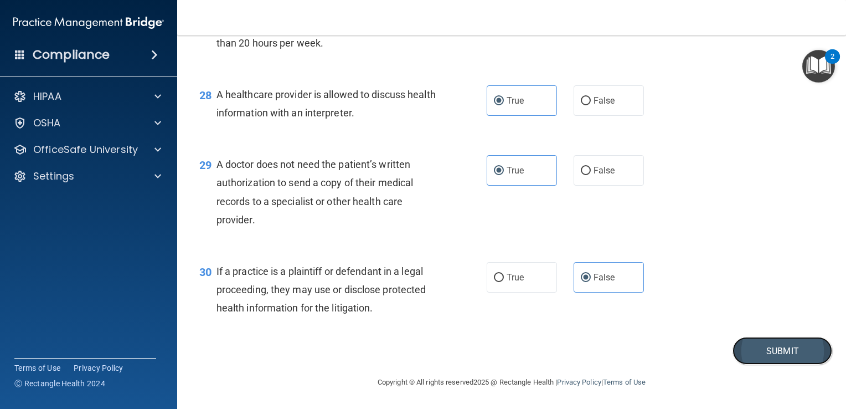
click at [758, 356] on button "Submit" at bounding box center [783, 351] width 100 height 28
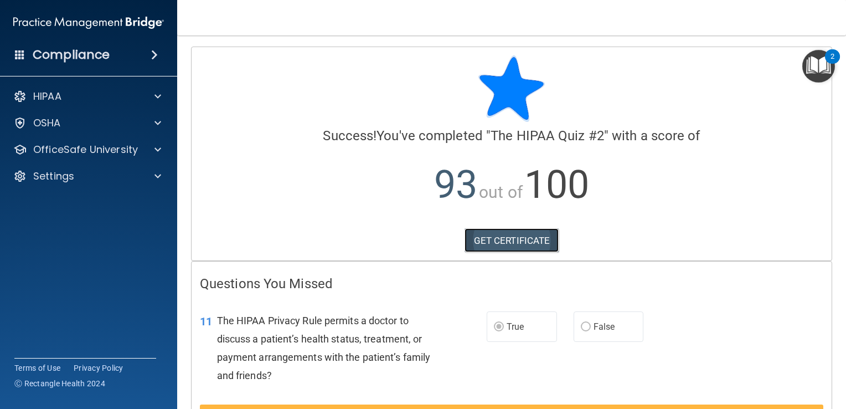
click at [541, 246] on link "GET CERTIFICATE" at bounding box center [512, 240] width 95 height 24
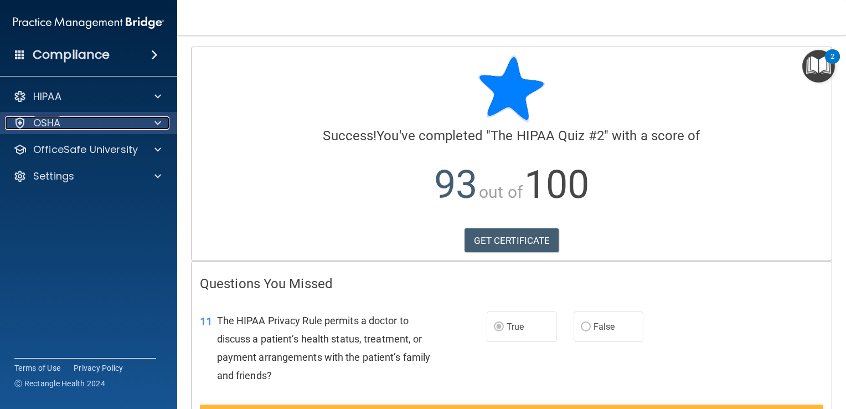
click at [145, 121] on div at bounding box center [156, 122] width 28 height 13
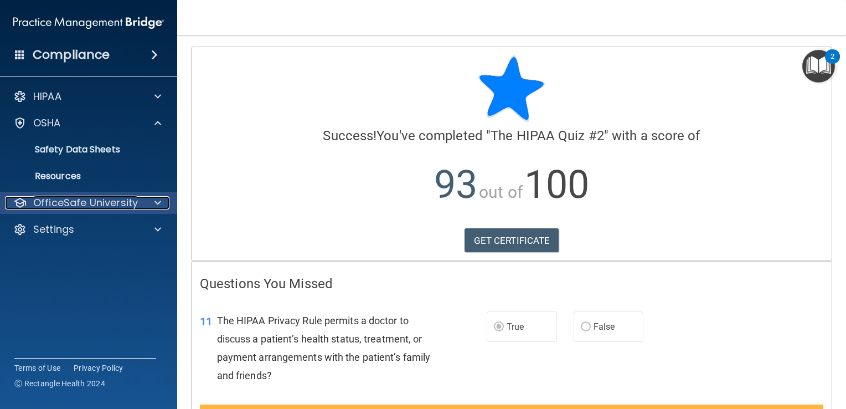
click at [155, 206] on span at bounding box center [158, 202] width 7 height 13
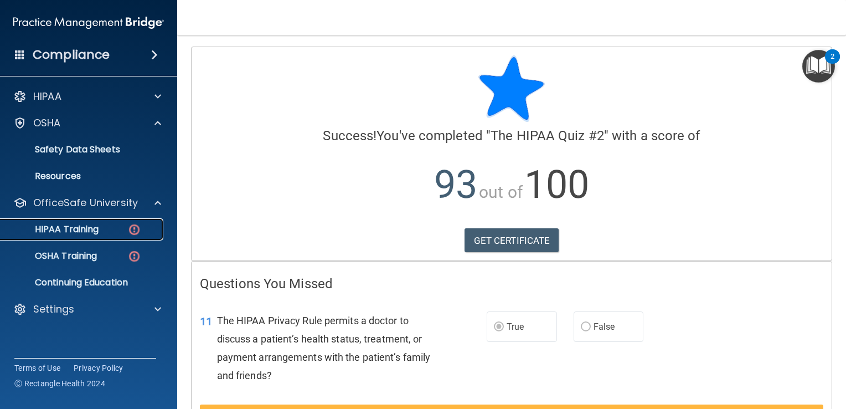
click at [135, 231] on img at bounding box center [134, 230] width 14 height 14
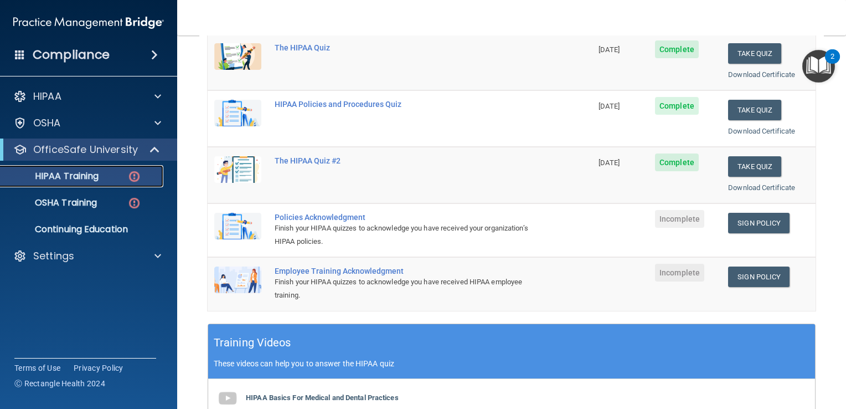
scroll to position [166, 0]
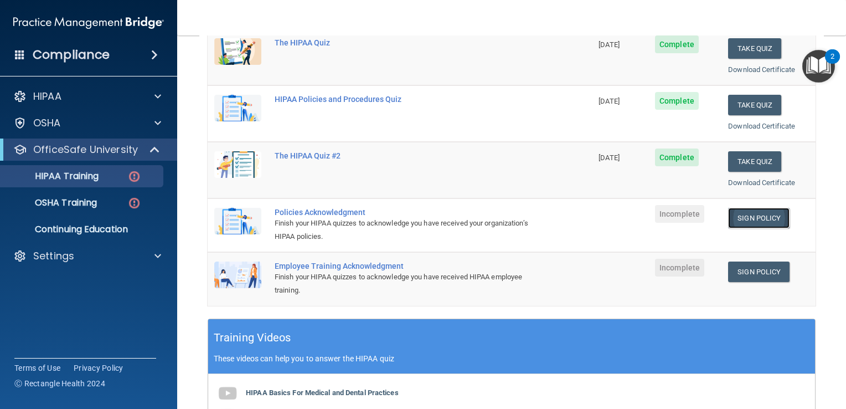
click at [747, 217] on link "Sign Policy" at bounding box center [758, 218] width 61 height 20
click at [755, 266] on link "Sign Policy" at bounding box center [758, 271] width 61 height 20
click at [126, 172] on div "HIPAA Training" at bounding box center [82, 176] width 151 height 11
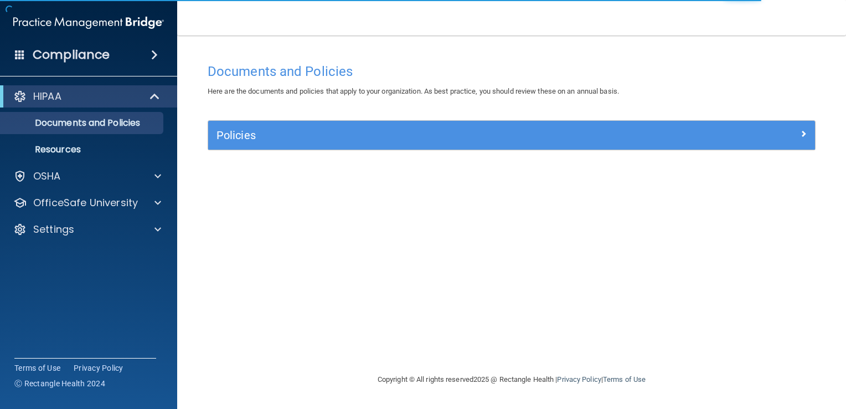
click at [407, 154] on div "Policies Select All (Unselect 0) Unselect All Print Selected (0) Acceptable Use…" at bounding box center [511, 141] width 625 height 43
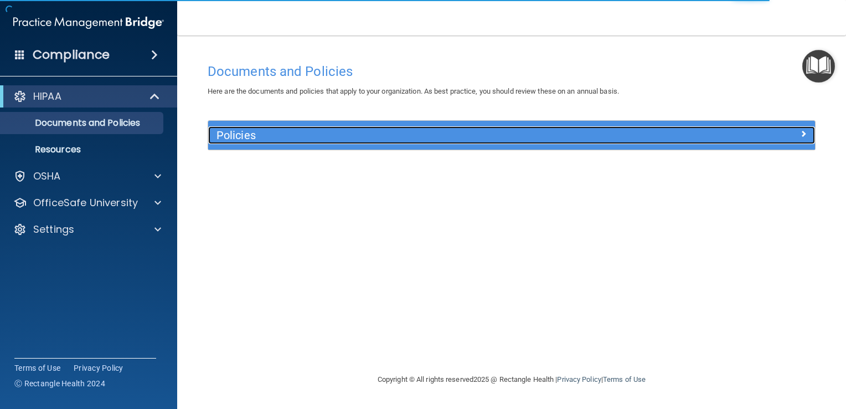
click at [552, 133] on h5 "Policies" at bounding box center [436, 135] width 439 height 12
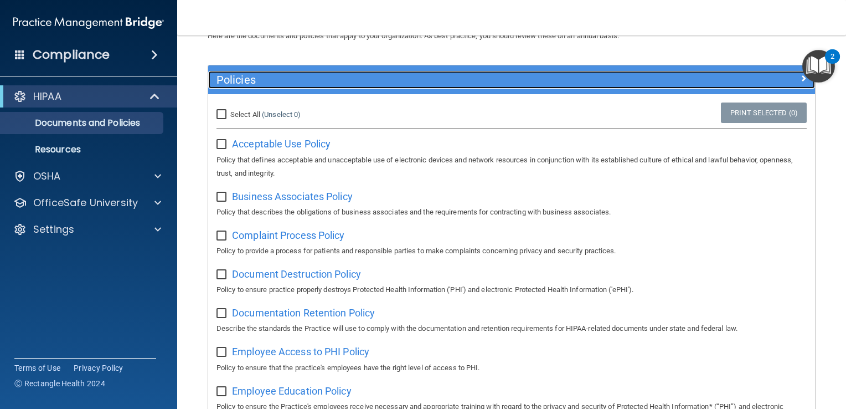
scroll to position [111, 0]
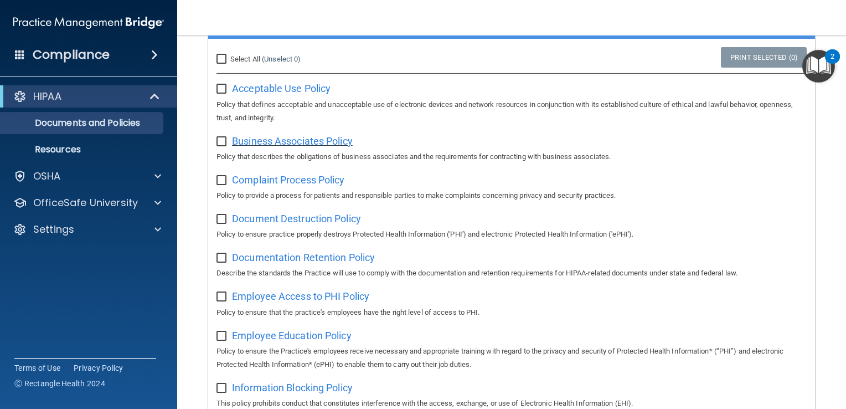
click at [291, 140] on span "Business Associates Policy" at bounding box center [292, 141] width 121 height 12
click at [270, 220] on span "Document Destruction Policy" at bounding box center [296, 219] width 129 height 12
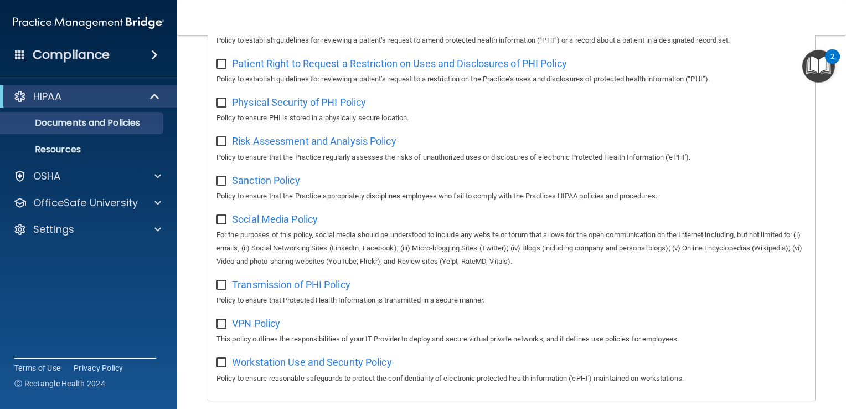
scroll to position [613, 0]
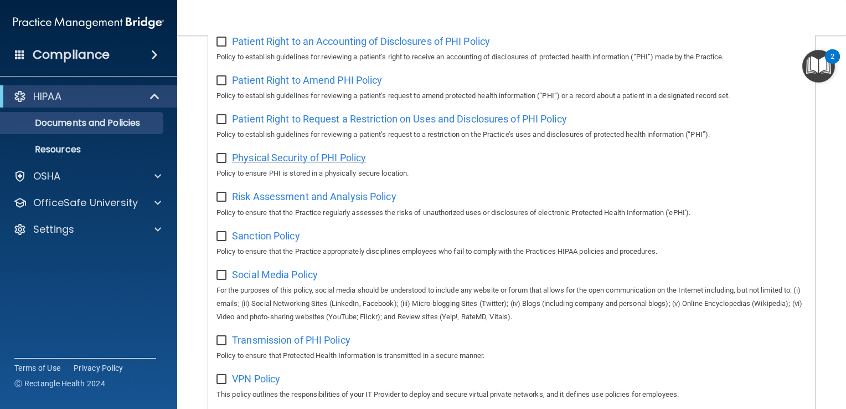
click at [312, 163] on span "Physical Security of PHI Policy" at bounding box center [299, 158] width 134 height 12
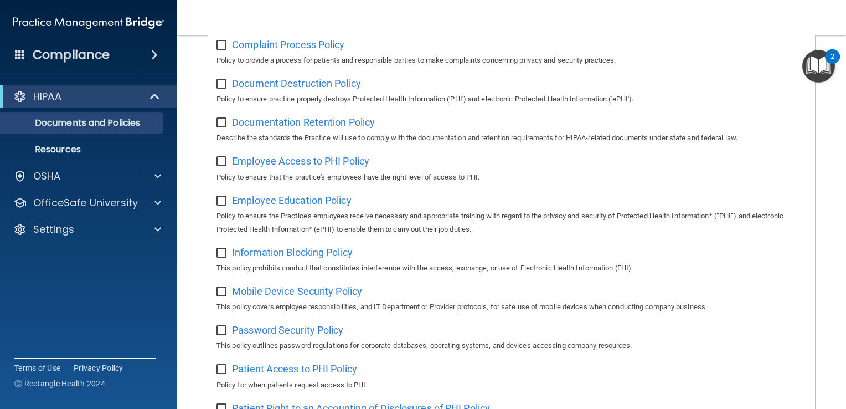
scroll to position [225, 0]
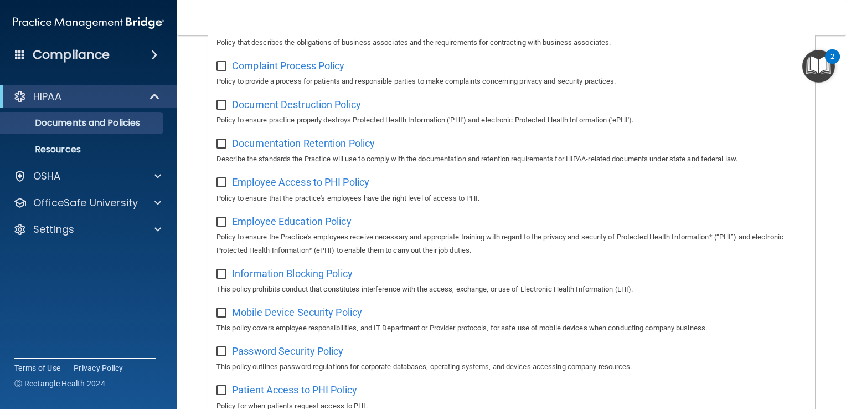
click at [295, 151] on div "Documentation Retention Policy Describe the standards the Practice will use to …" at bounding box center [512, 150] width 591 height 32
click at [301, 144] on span "Documentation Retention Policy" at bounding box center [303, 143] width 143 height 12
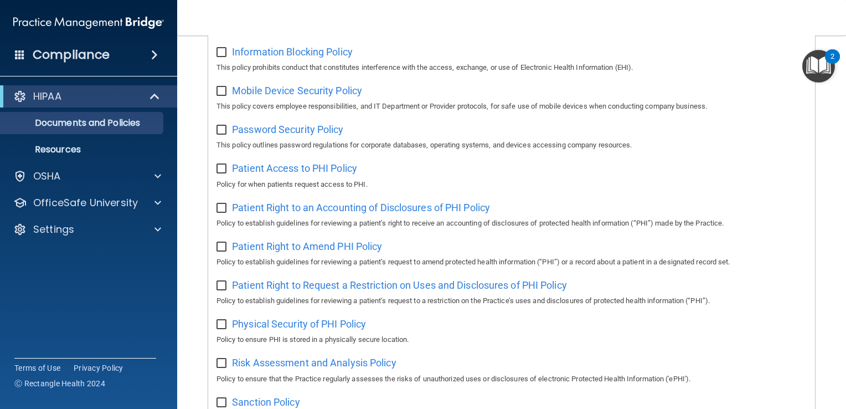
scroll to position [502, 0]
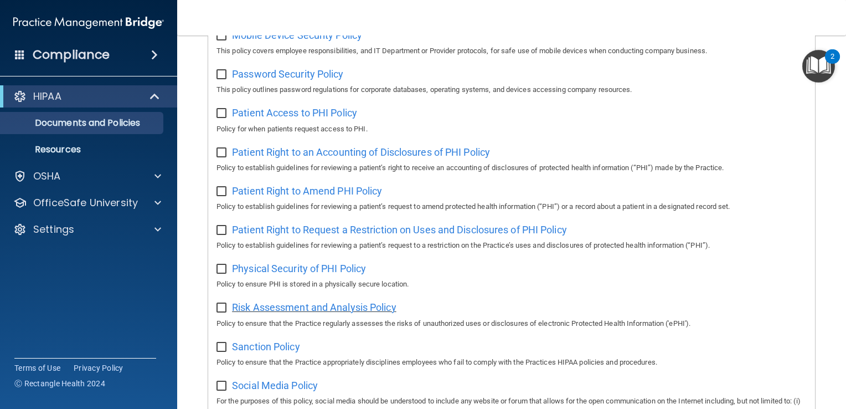
click at [307, 309] on span "Risk Assessment and Analysis Policy" at bounding box center [314, 307] width 165 height 12
click at [326, 274] on span "Physical Security of PHI Policy" at bounding box center [299, 269] width 134 height 12
click at [429, 335] on div "Select All (Unselect 0) Unselect All Print Selected (0) Acceptable Use Policy P…" at bounding box center [511, 107] width 607 height 918
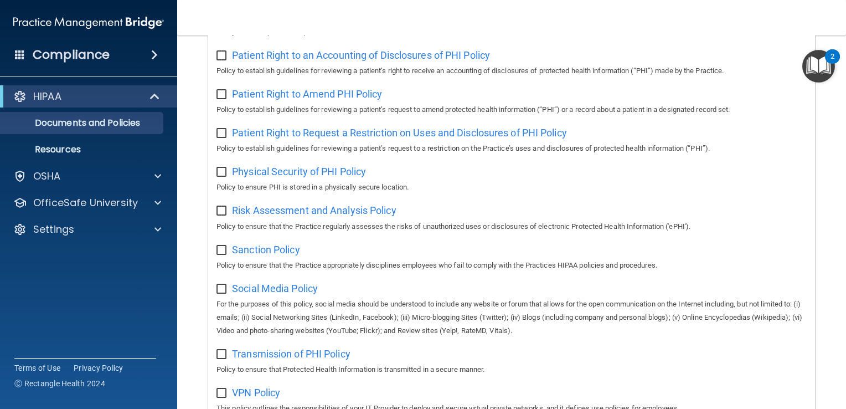
scroll to position [613, 0]
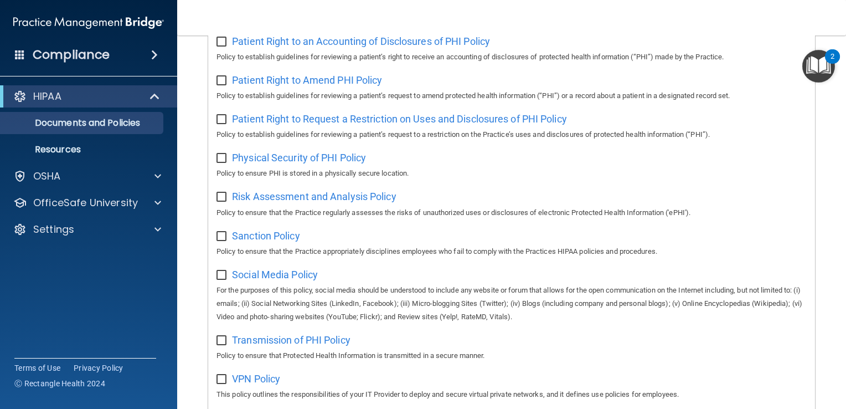
click at [355, 202] on span "Risk Assessment and Analysis Policy" at bounding box center [314, 197] width 165 height 12
click at [275, 240] on span "Sanction Policy" at bounding box center [266, 236] width 68 height 12
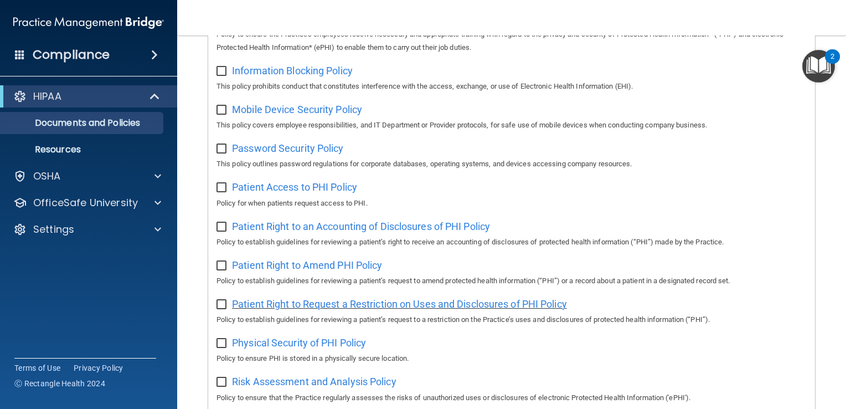
scroll to position [446, 0]
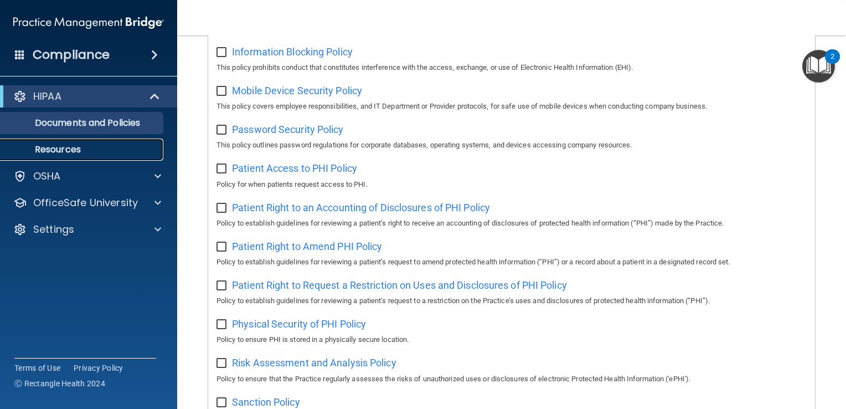
click at [133, 144] on p "Resources" at bounding box center [82, 149] width 151 height 11
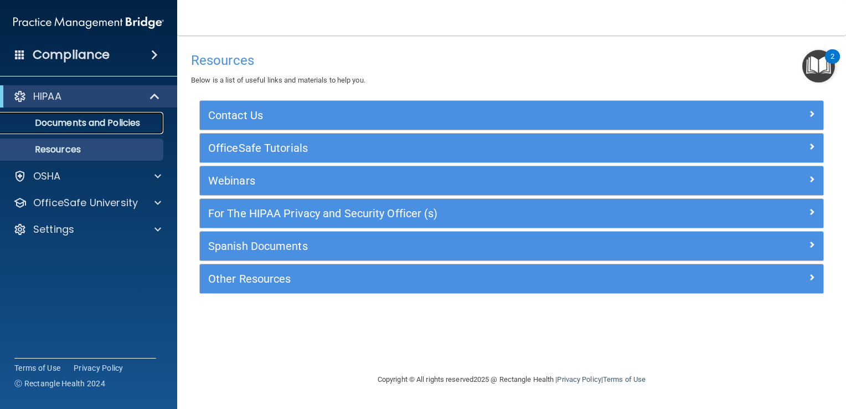
click at [86, 126] on p "Documents and Policies" at bounding box center [82, 122] width 151 height 11
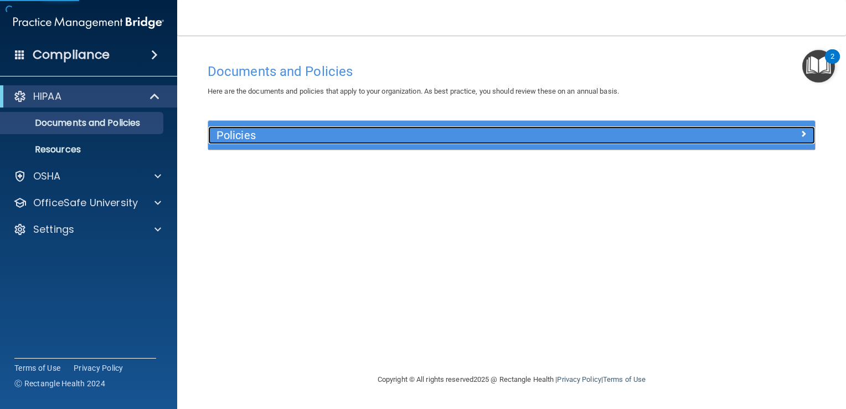
click at [807, 134] on span at bounding box center [803, 133] width 7 height 13
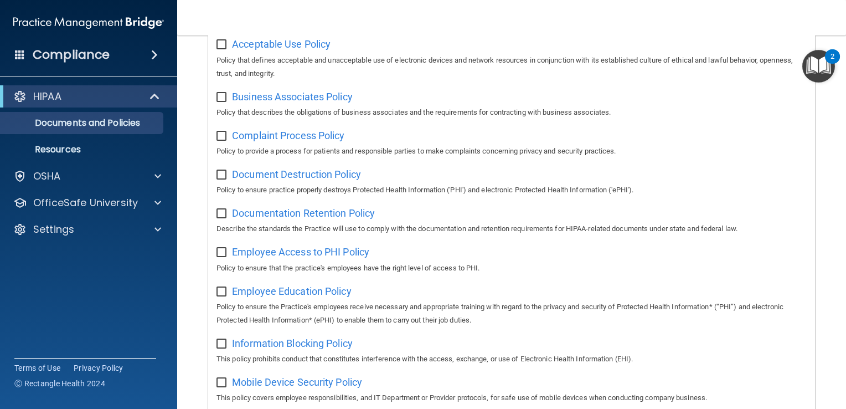
scroll to position [222, 0]
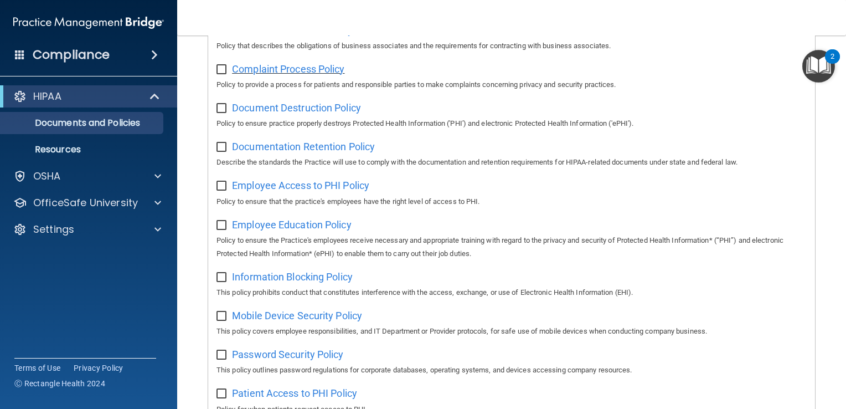
click at [316, 73] on span "Complaint Process Policy" at bounding box center [288, 69] width 112 height 12
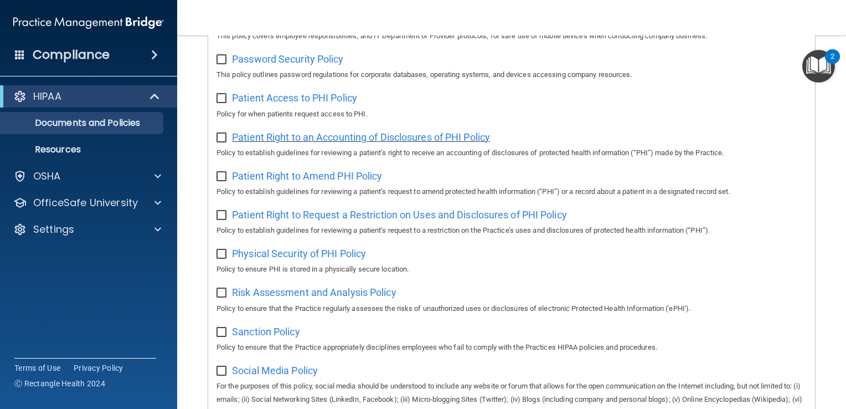
scroll to position [499, 0]
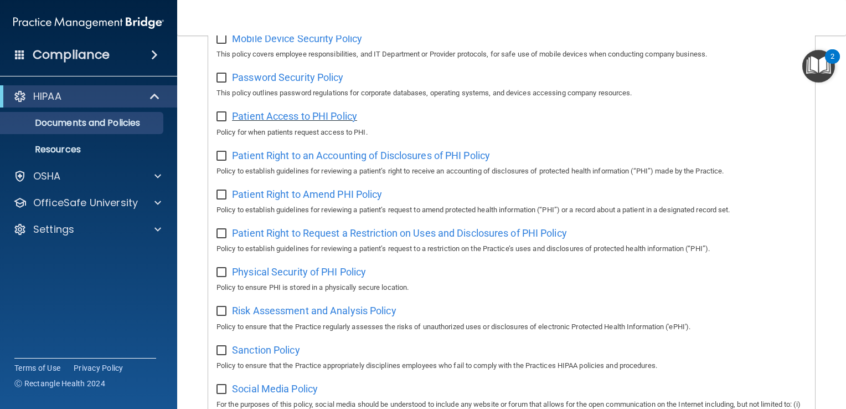
click at [333, 119] on span "Patient Access to PHI Policy" at bounding box center [294, 116] width 125 height 12
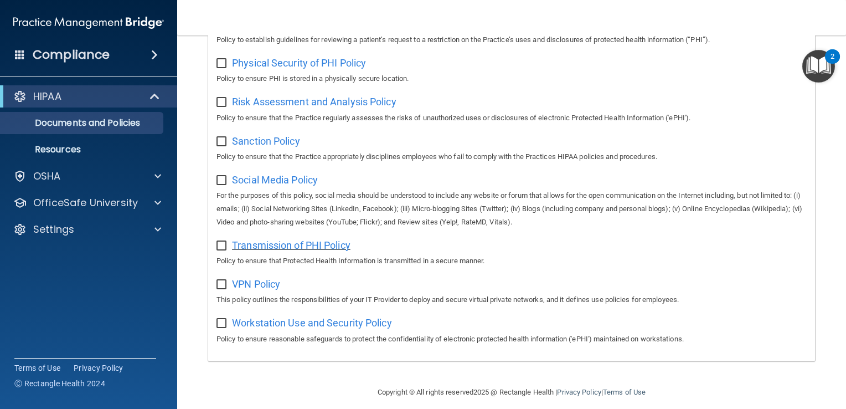
scroll to position [720, 0]
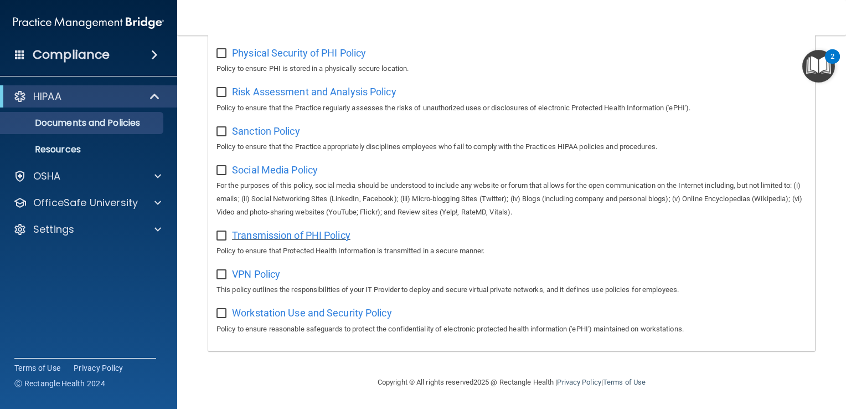
click at [325, 235] on span "Transmission of PHI Policy" at bounding box center [291, 235] width 119 height 12
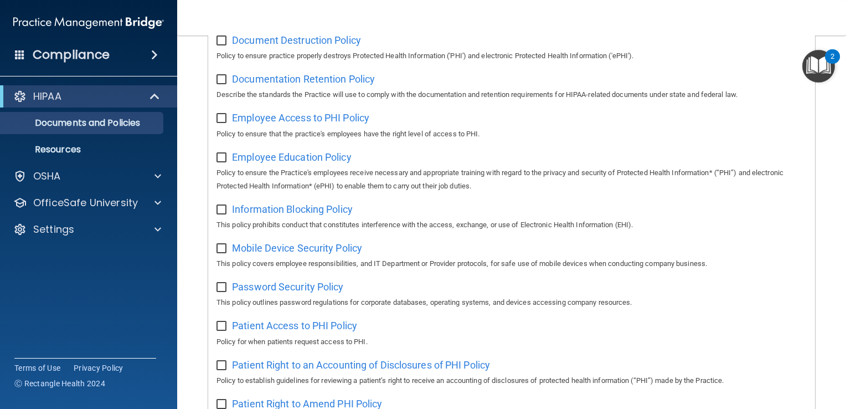
scroll to position [277, 0]
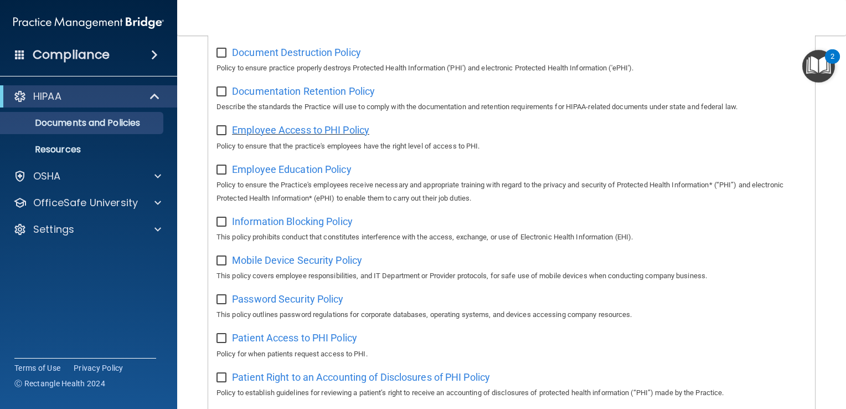
click at [341, 135] on span "Employee Access to PHI Policy" at bounding box center [300, 130] width 137 height 12
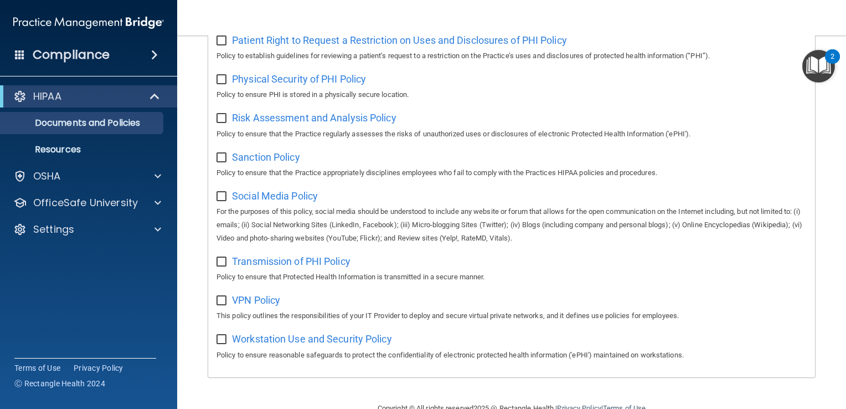
scroll to position [720, 0]
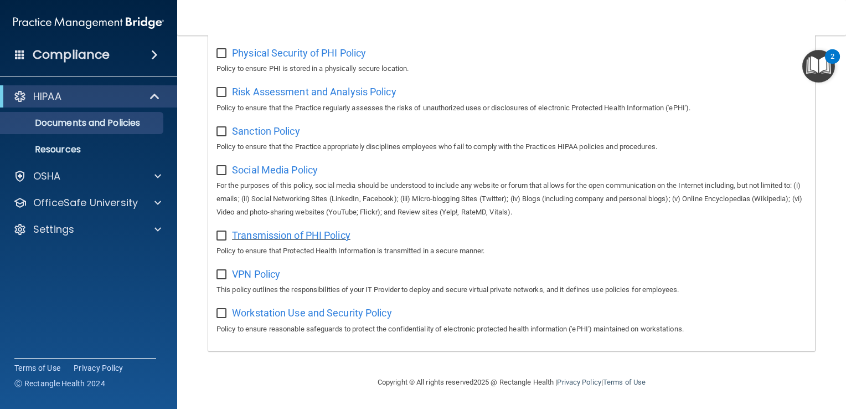
click at [332, 238] on span "Transmission of PHI Policy" at bounding box center [291, 235] width 119 height 12
click at [390, 314] on span "Workstation Use and Security Policy" at bounding box center [312, 313] width 160 height 12
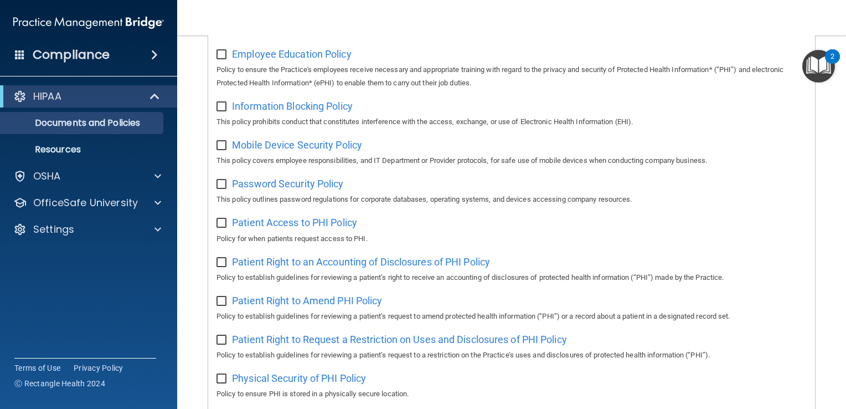
scroll to position [388, 0]
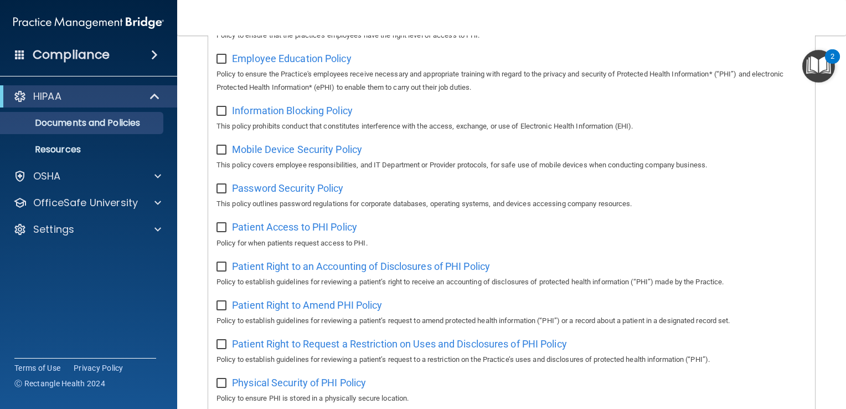
click at [290, 163] on p "This policy covers employee responsibilities, and IT Department or Provider pro…" at bounding box center [512, 164] width 591 height 13
click at [295, 153] on span "Mobile Device Security Policy" at bounding box center [297, 149] width 130 height 12
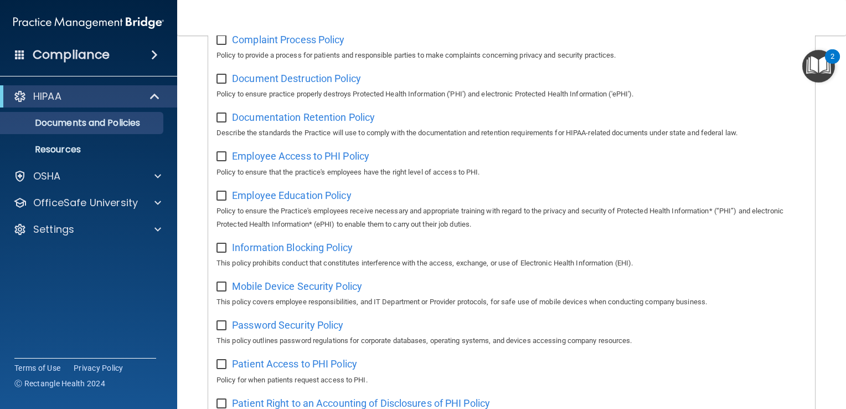
scroll to position [277, 0]
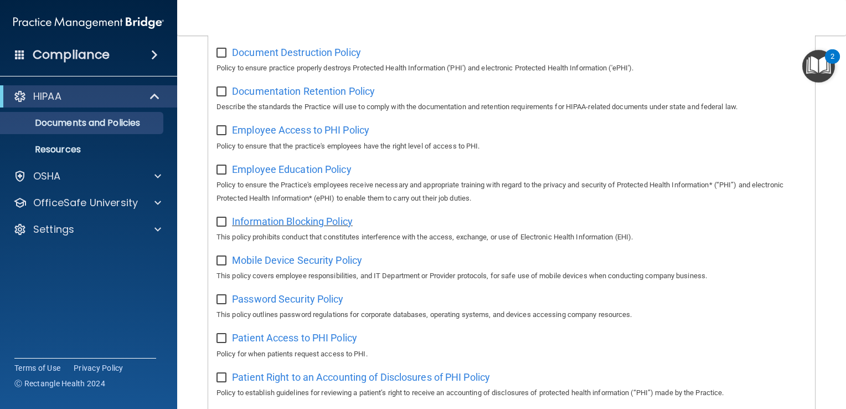
click at [346, 227] on span "Information Blocking Policy" at bounding box center [292, 221] width 121 height 12
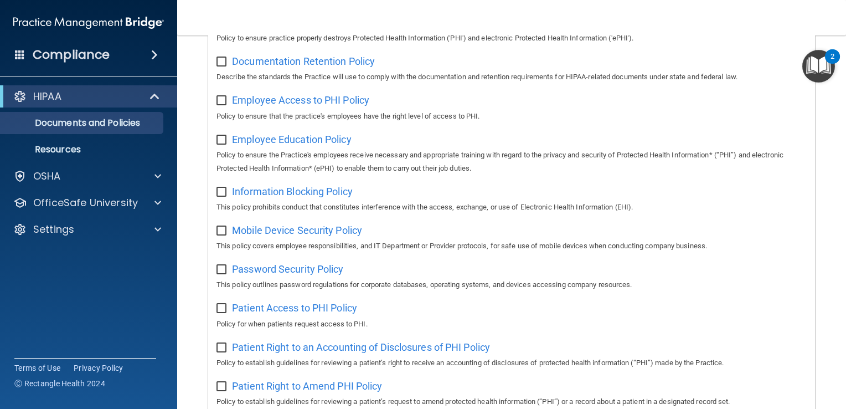
scroll to position [332, 0]
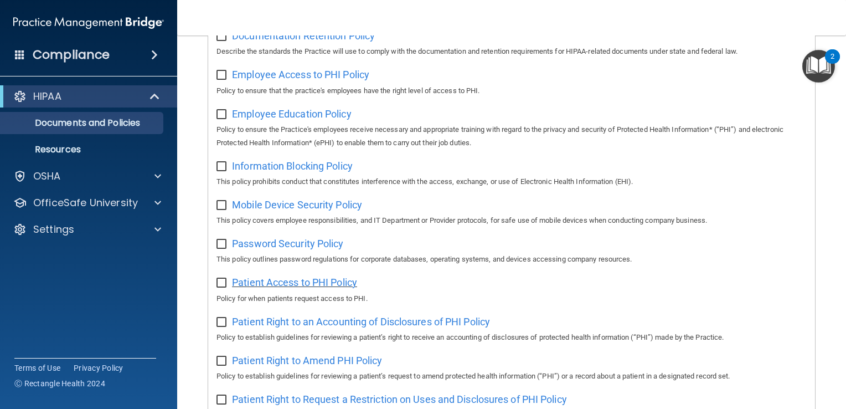
click at [325, 283] on span "Patient Access to PHI Policy" at bounding box center [294, 282] width 125 height 12
click at [153, 57] on span at bounding box center [154, 54] width 7 height 13
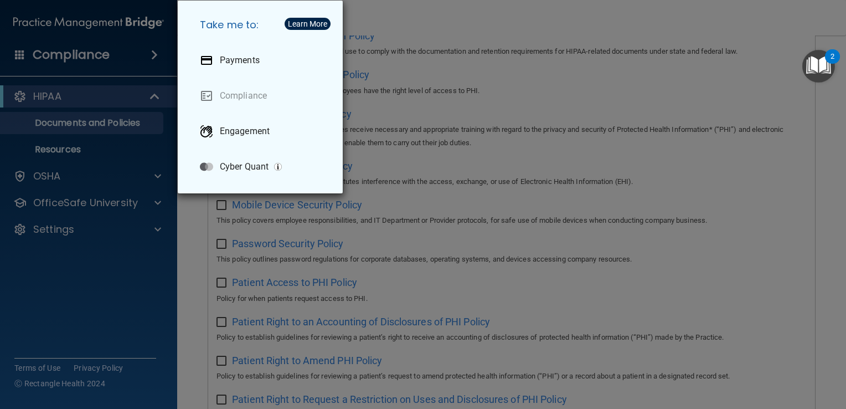
click at [153, 57] on div "Take me to: Payments Compliance Engagement Cyber Quant" at bounding box center [423, 204] width 846 height 409
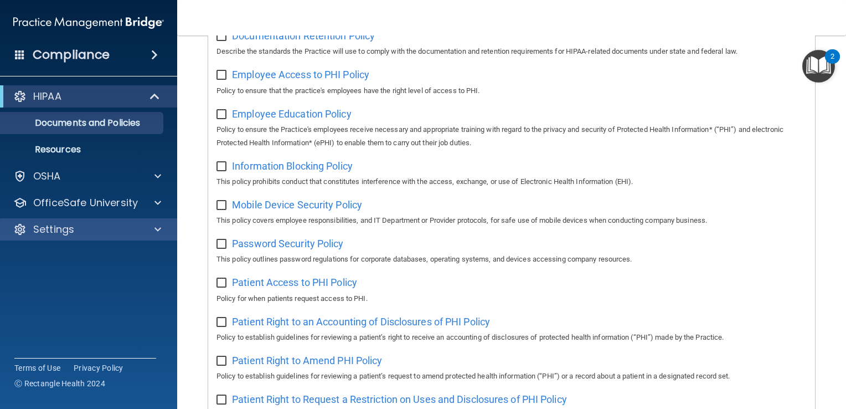
click at [120, 236] on div "Settings" at bounding box center [89, 229] width 178 height 22
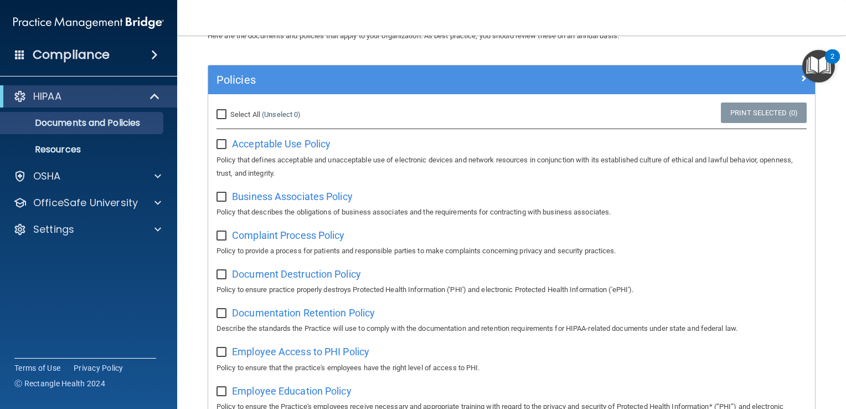
scroll to position [0, 0]
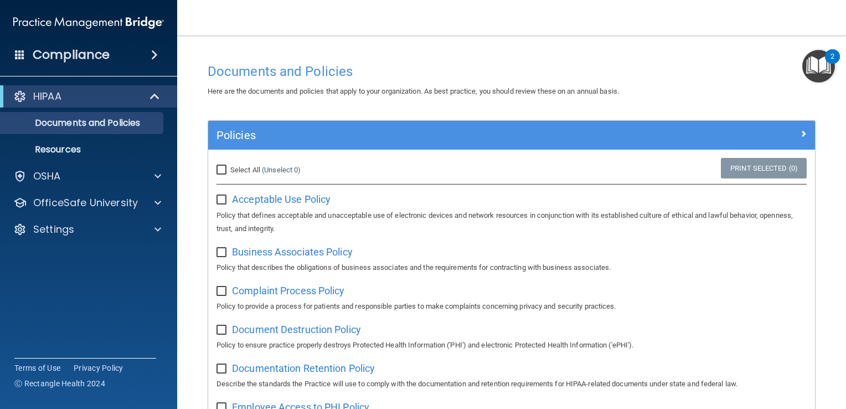
click at [111, 57] on div "Compliance" at bounding box center [88, 55] width 177 height 24
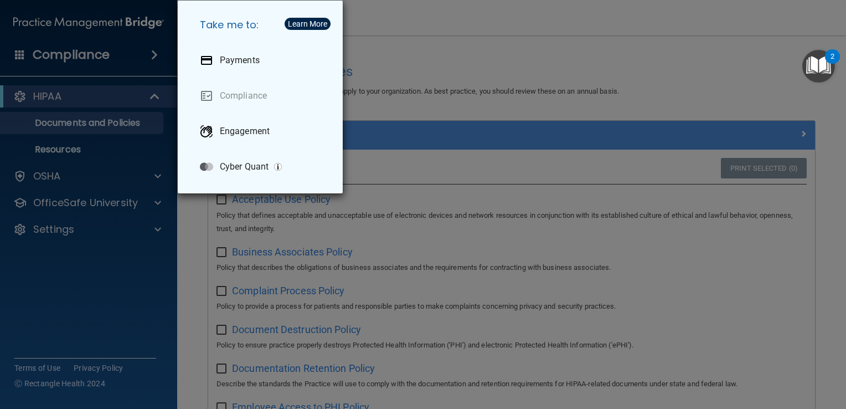
click at [111, 56] on div "Take me to: Payments Compliance Engagement Cyber Quant" at bounding box center [423, 204] width 846 height 409
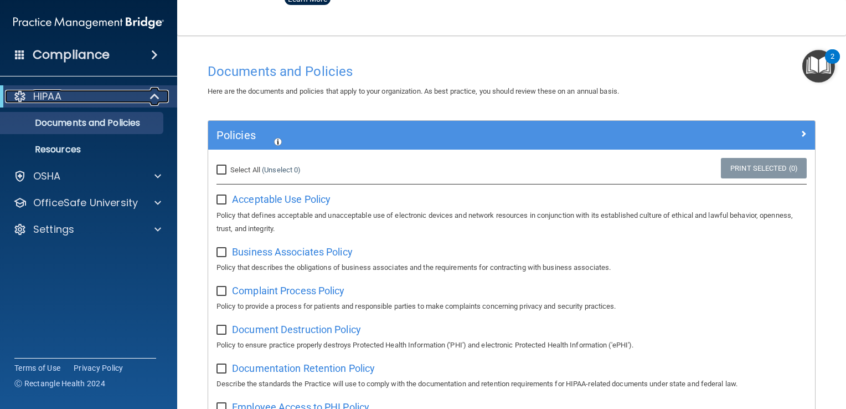
click at [128, 99] on div "HIPAA" at bounding box center [73, 96] width 137 height 13
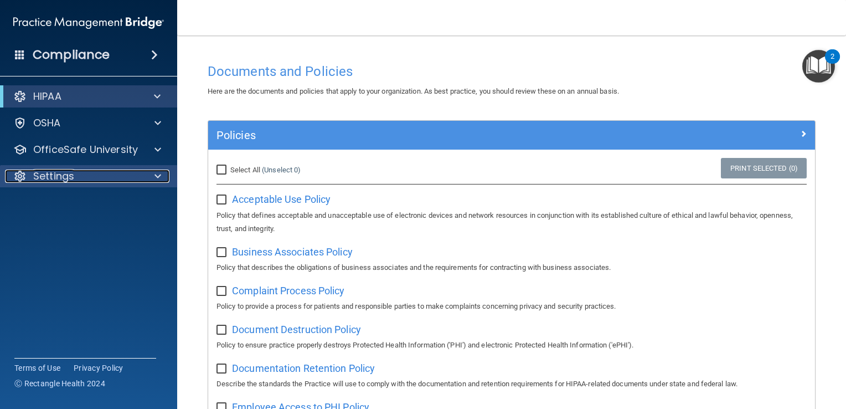
click at [105, 178] on div "Settings" at bounding box center [73, 176] width 137 height 13
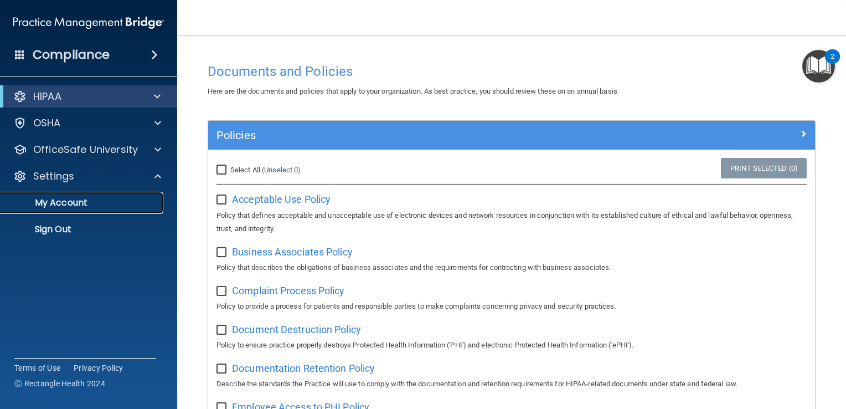
click at [66, 203] on p "My Account" at bounding box center [82, 202] width 151 height 11
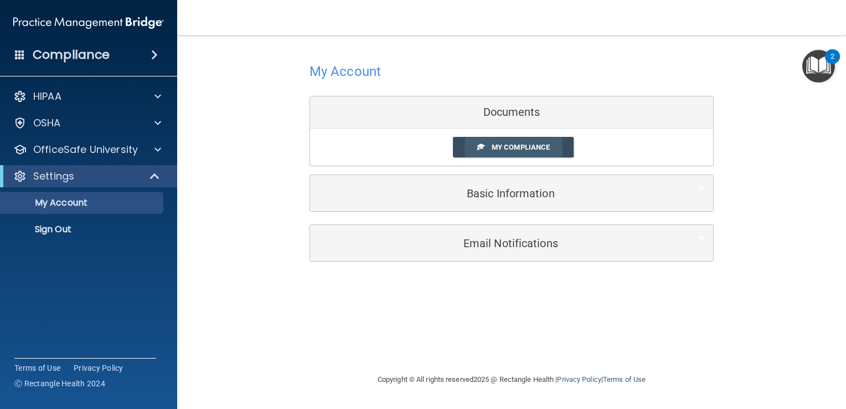
click at [528, 151] on span "My Compliance" at bounding box center [521, 147] width 58 height 8
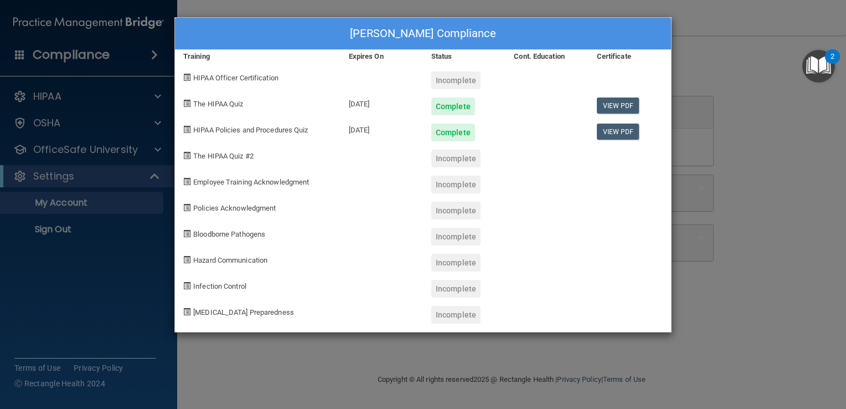
click at [467, 84] on div "Incomplete" at bounding box center [456, 80] width 49 height 18
click at [764, 99] on div "Arielle Richards Matheny's Compliance Training Expires On Status Cont. Educatio…" at bounding box center [423, 204] width 846 height 409
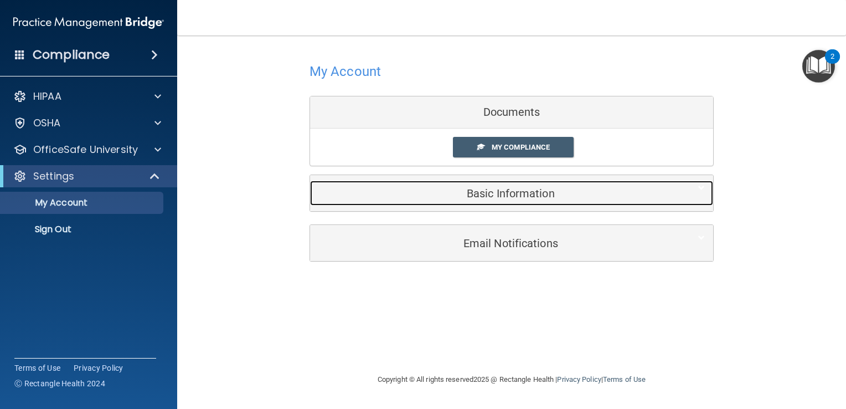
click at [517, 198] on h5 "Basic Information" at bounding box center [495, 193] width 353 height 12
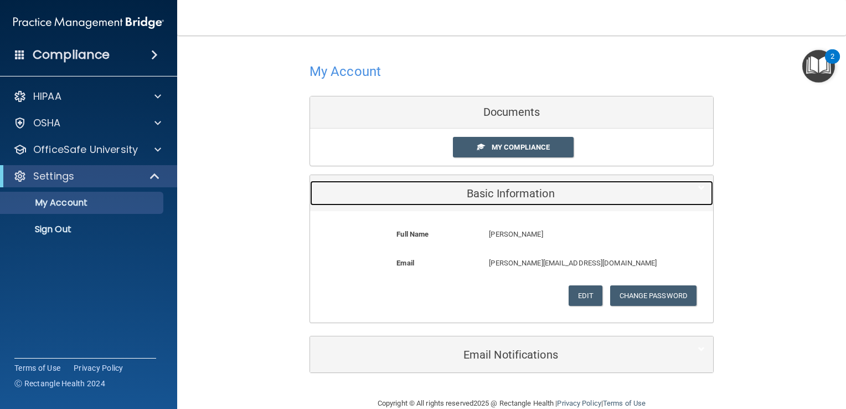
click at [517, 198] on h5 "Basic Information" at bounding box center [495, 193] width 353 height 12
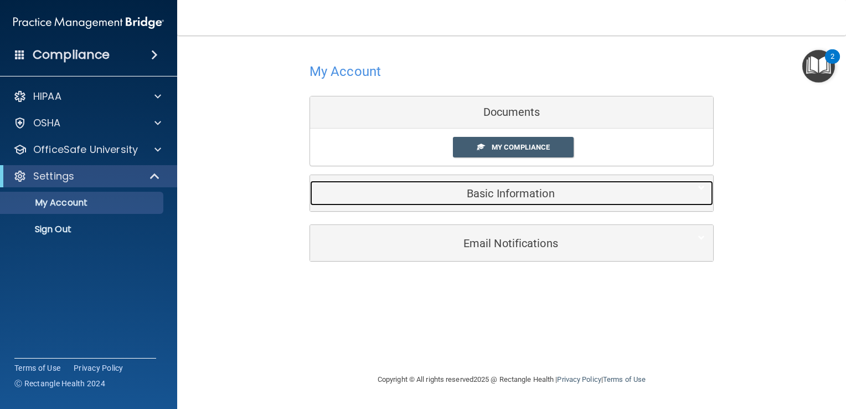
click at [517, 198] on h5 "Basic Information" at bounding box center [495, 193] width 353 height 12
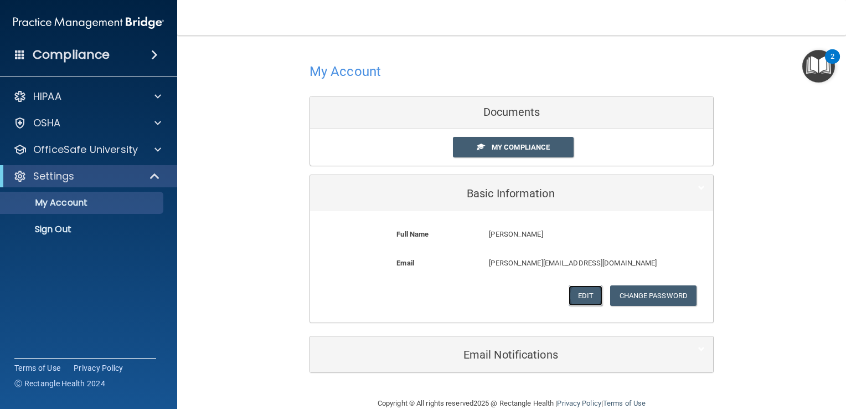
click at [584, 296] on button "Edit" at bounding box center [586, 295] width 34 height 20
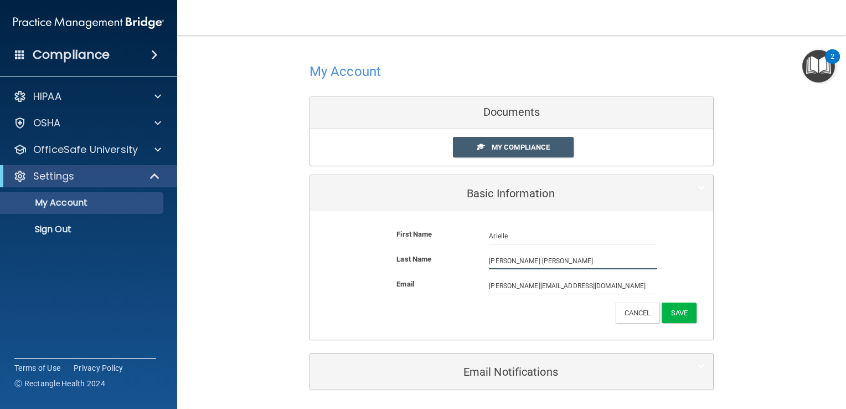
click at [511, 261] on input "Richards Matheny" at bounding box center [573, 261] width 168 height 17
type input "[PERSON_NAME] [PERSON_NAME]"
click at [690, 310] on button "Save" at bounding box center [679, 312] width 35 height 20
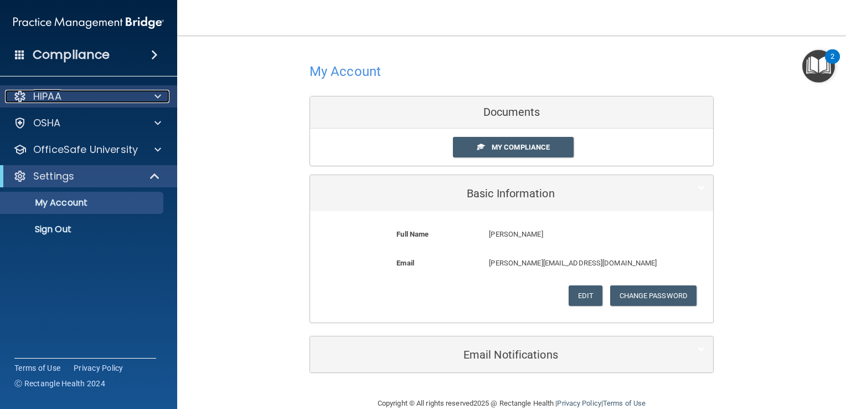
click at [84, 96] on div "HIPAA" at bounding box center [73, 96] width 137 height 13
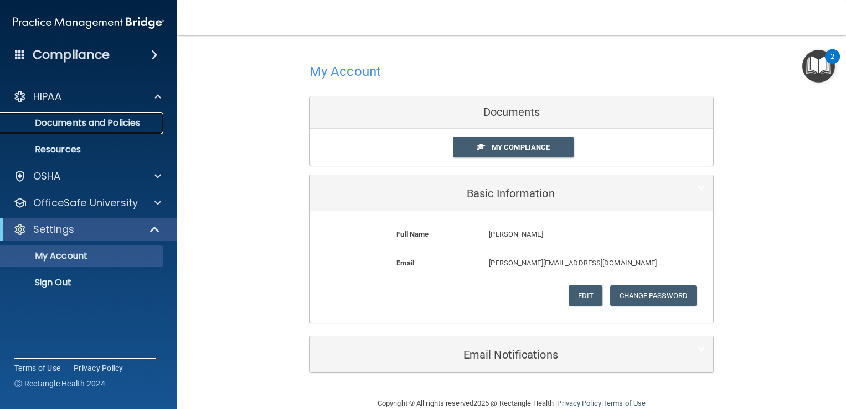
click at [85, 126] on p "Documents and Policies" at bounding box center [82, 122] width 151 height 11
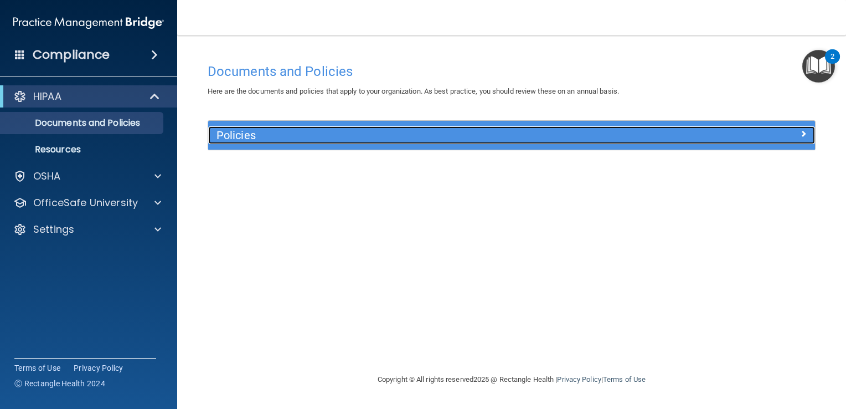
click at [354, 133] on h5 "Policies" at bounding box center [436, 135] width 439 height 12
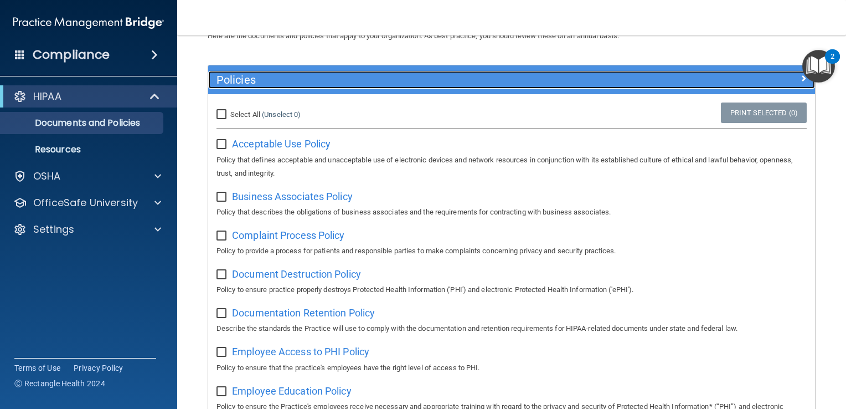
scroll to position [166, 0]
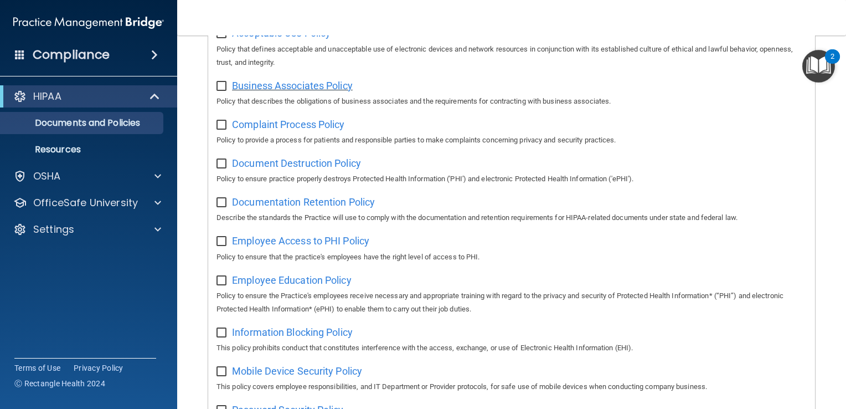
click at [324, 89] on span "Business Associates Policy" at bounding box center [292, 86] width 121 height 12
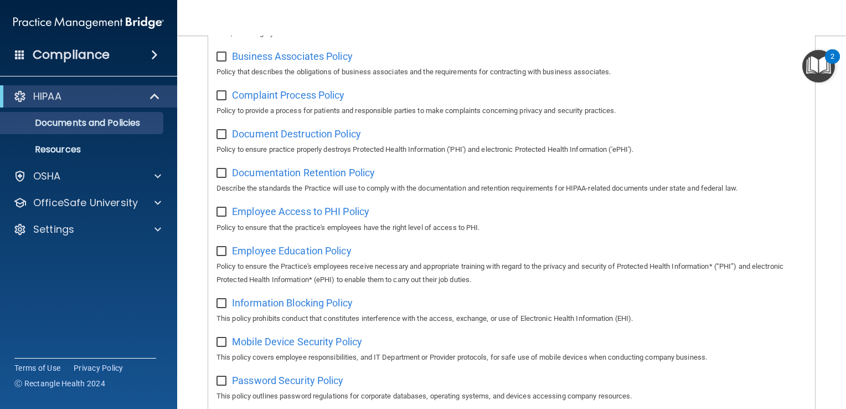
scroll to position [222, 0]
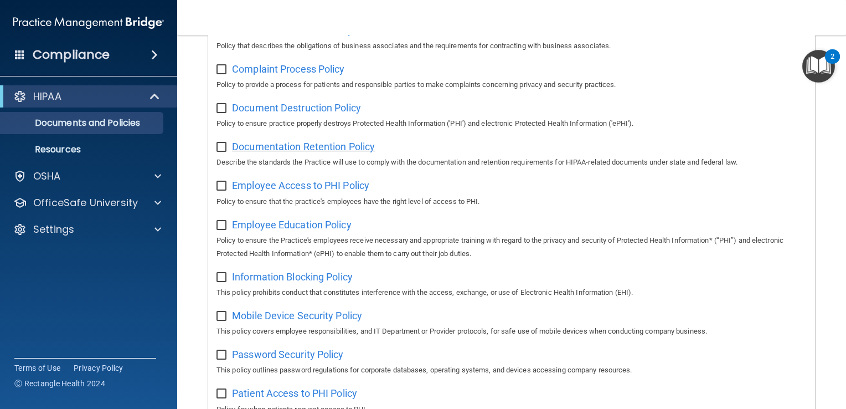
click at [348, 150] on span "Documentation Retention Policy" at bounding box center [303, 147] width 143 height 12
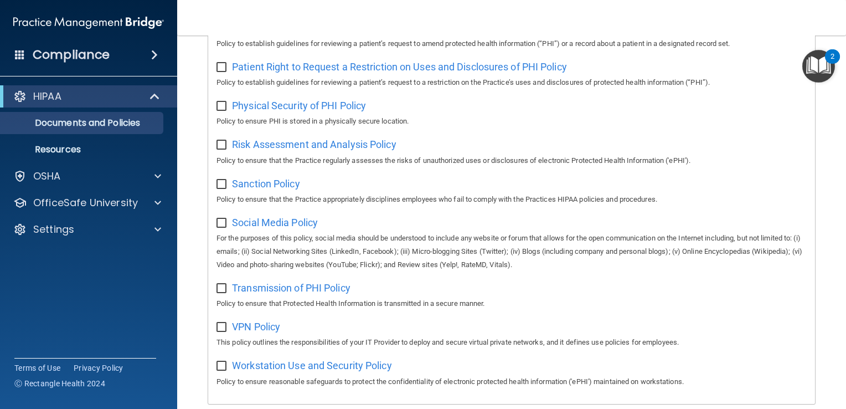
scroll to position [720, 0]
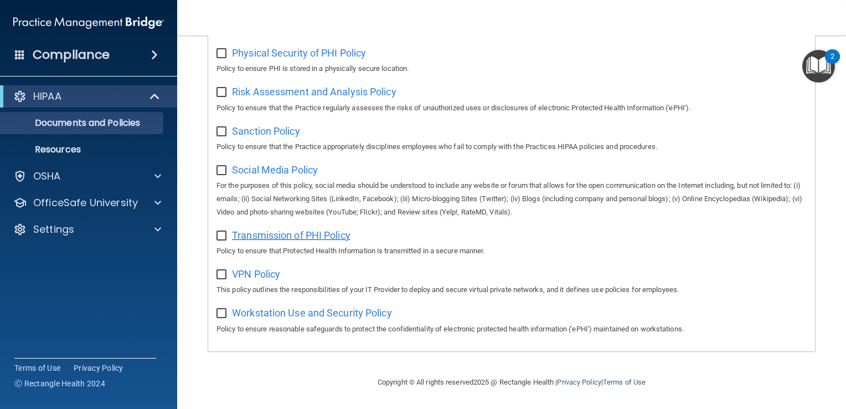
click at [335, 240] on span "Transmission of PHI Policy" at bounding box center [291, 235] width 119 height 12
click at [332, 240] on span "Transmission of PHI Policy" at bounding box center [291, 235] width 119 height 12
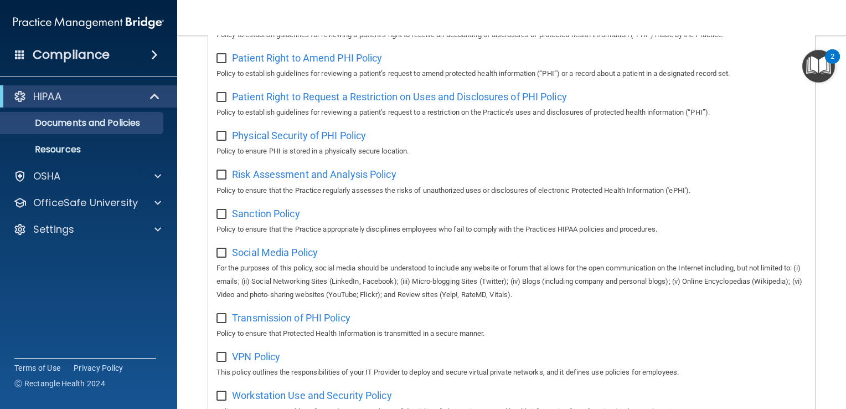
scroll to position [554, 0]
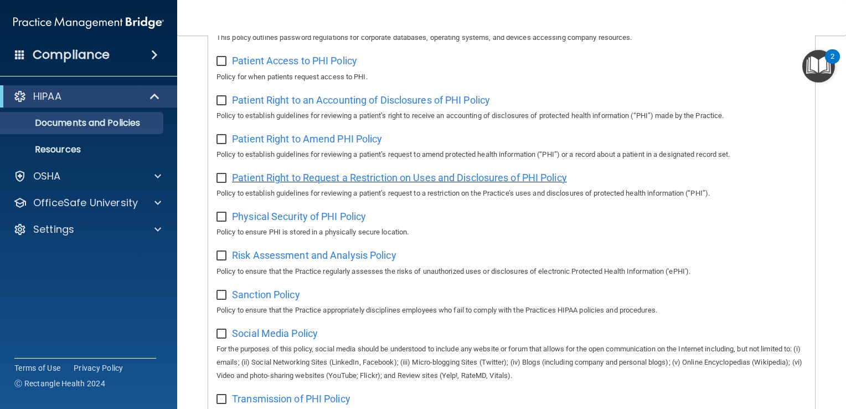
click at [515, 182] on span "Patient Right to Request a Restriction on Uses and Disclosures of PHI Policy" at bounding box center [399, 178] width 335 height 12
click at [360, 183] on span "Patient Right to Request a Restriction on Uses and Disclosures of PHI Policy" at bounding box center [399, 178] width 335 height 12
click at [291, 66] on span "Patient Access to PHI Policy" at bounding box center [294, 61] width 125 height 12
click at [421, 127] on div "Select All (Unselect 0) Unselect All Print Selected (0) Acceptable Use Policy P…" at bounding box center [511, 55] width 607 height 918
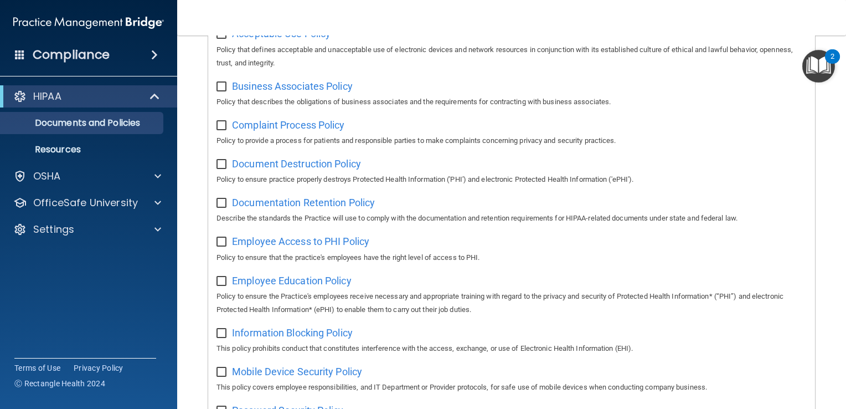
scroll to position [166, 0]
click at [353, 200] on span "Documentation Retention Policy" at bounding box center [303, 202] width 143 height 12
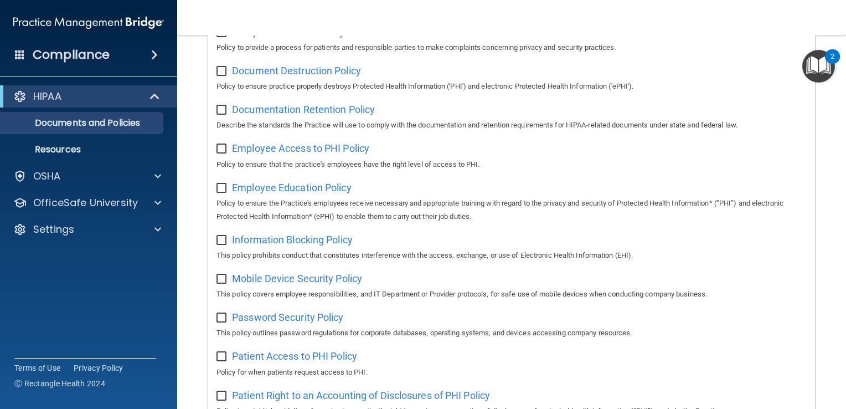
scroll to position [277, 0]
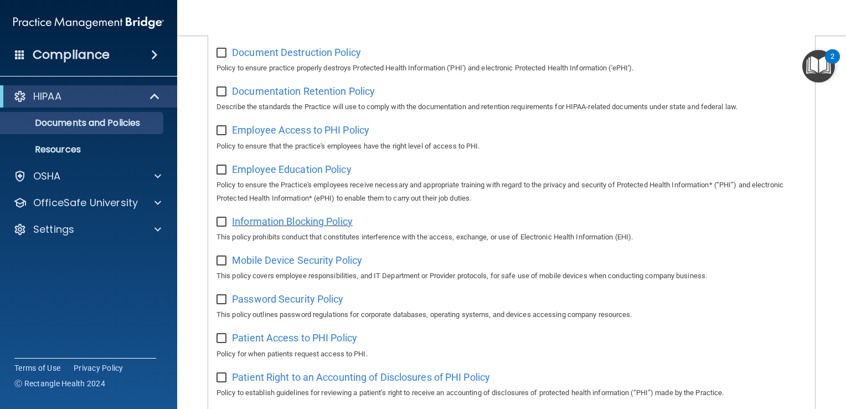
click at [292, 224] on span "Information Blocking Policy" at bounding box center [292, 221] width 121 height 12
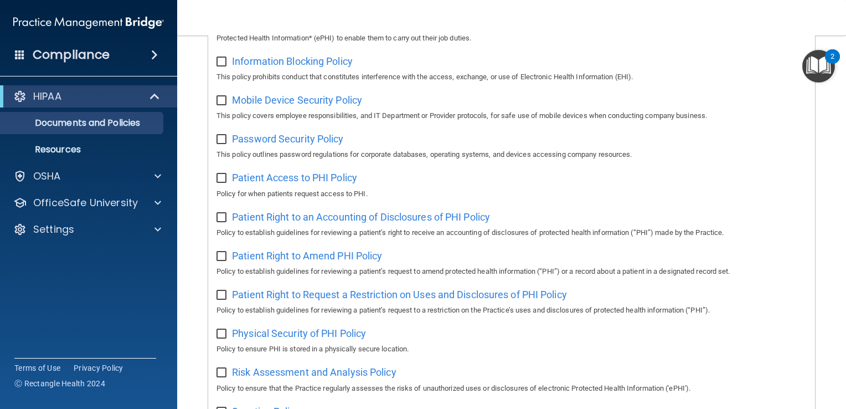
scroll to position [443, 0]
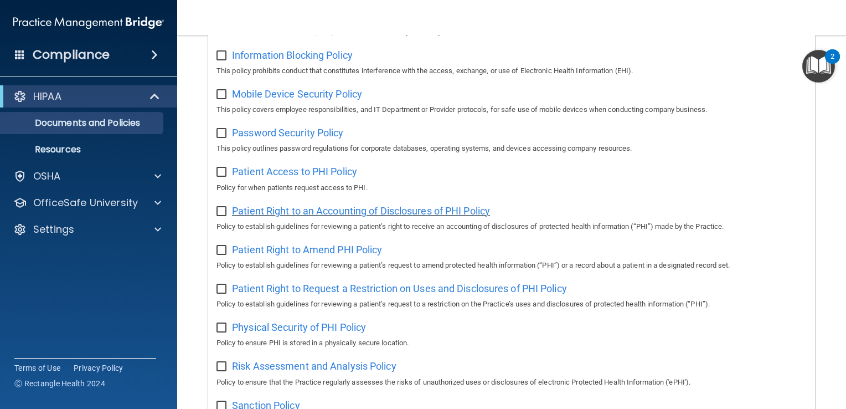
click at [409, 217] on span "Patient Right to an Accounting of Disclosures of PHI Policy" at bounding box center [361, 211] width 258 height 12
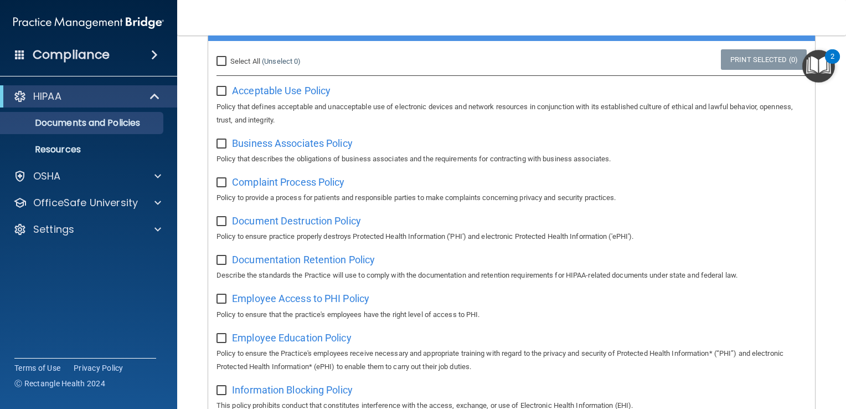
scroll to position [111, 0]
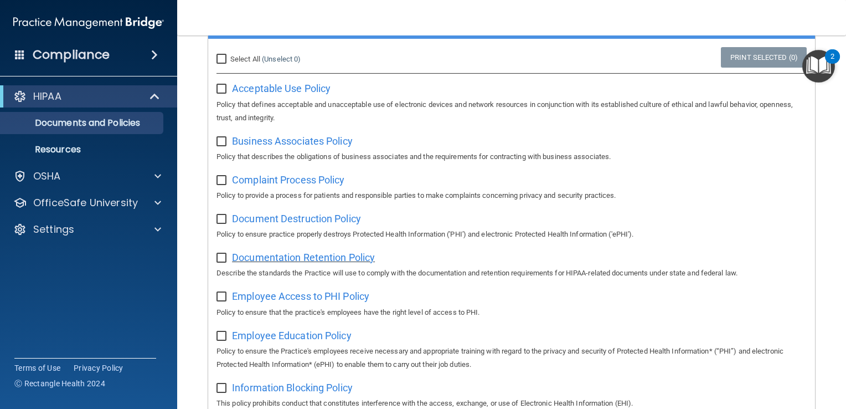
click at [363, 258] on span "Documentation Retention Policy" at bounding box center [303, 257] width 143 height 12
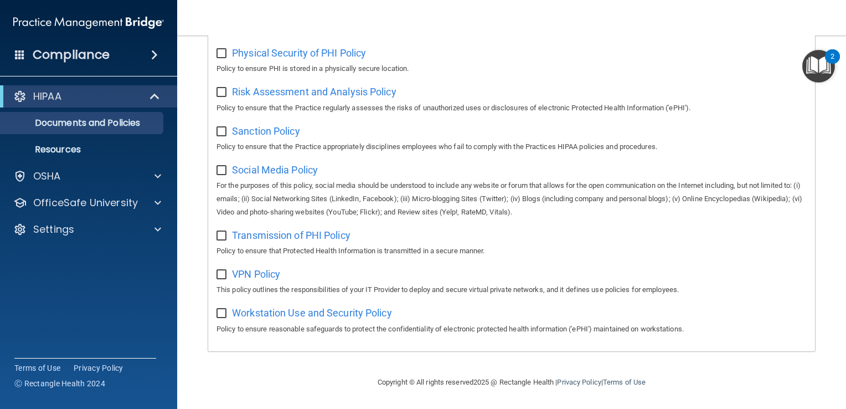
scroll to position [723, 0]
click at [319, 240] on span "Transmission of PHI Policy" at bounding box center [291, 235] width 119 height 12
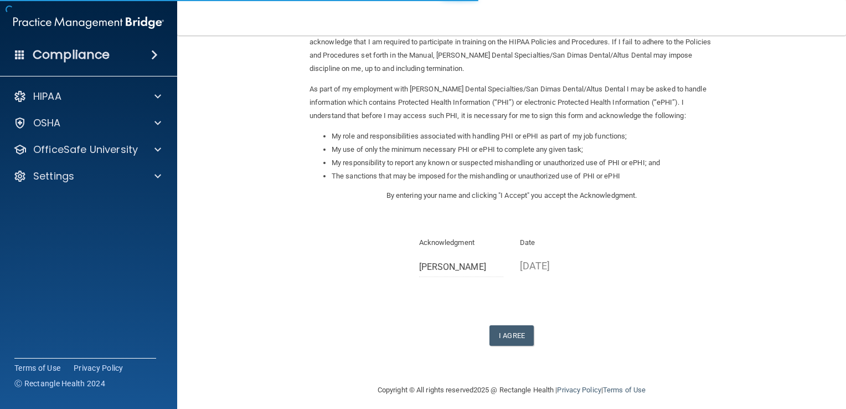
scroll to position [111, 0]
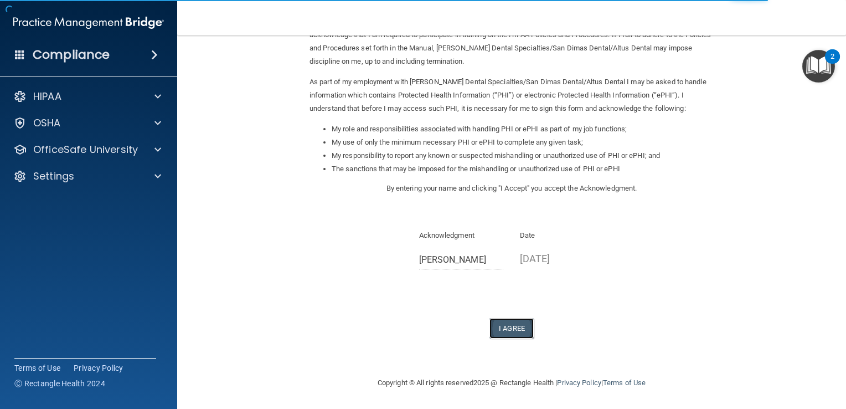
click at [517, 331] on button "I Agree" at bounding box center [512, 328] width 44 height 20
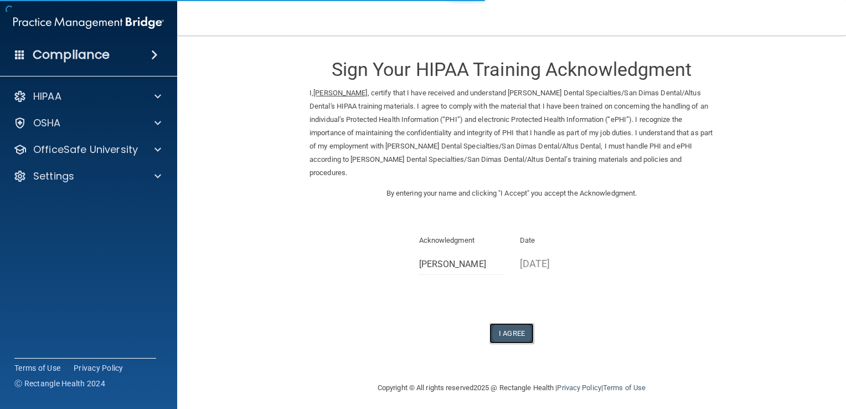
click at [526, 323] on button "I Agree" at bounding box center [512, 333] width 44 height 20
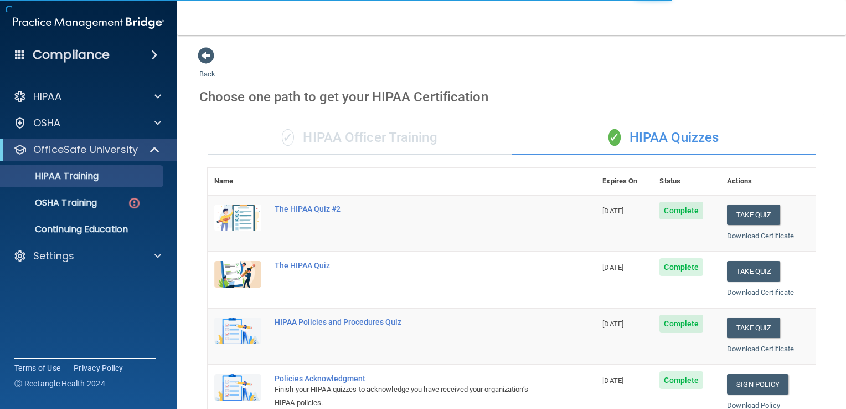
scroll to position [166, 0]
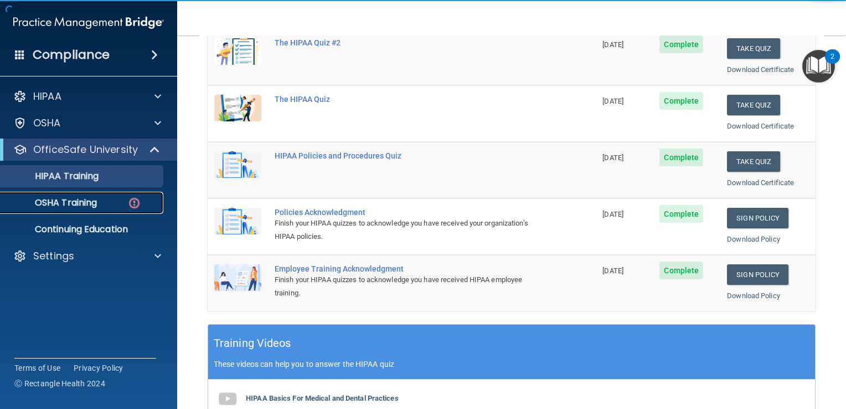
click at [110, 201] on div "OSHA Training" at bounding box center [82, 202] width 151 height 11
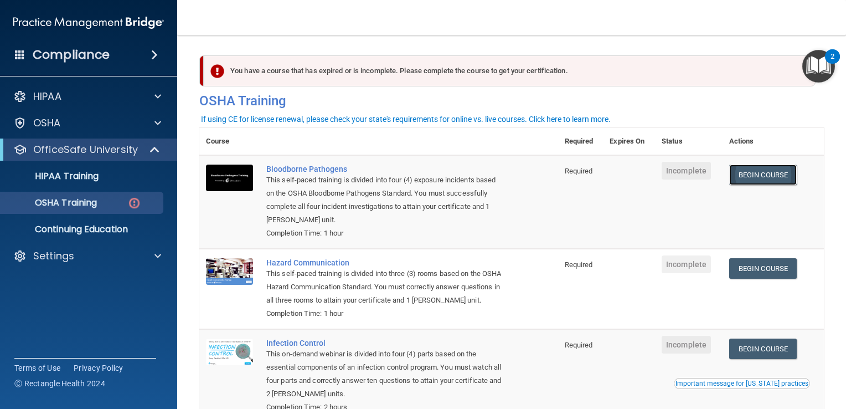
click at [767, 174] on link "Begin Course" at bounding box center [764, 175] width 68 height 20
click at [769, 278] on link "Begin Course" at bounding box center [764, 268] width 68 height 20
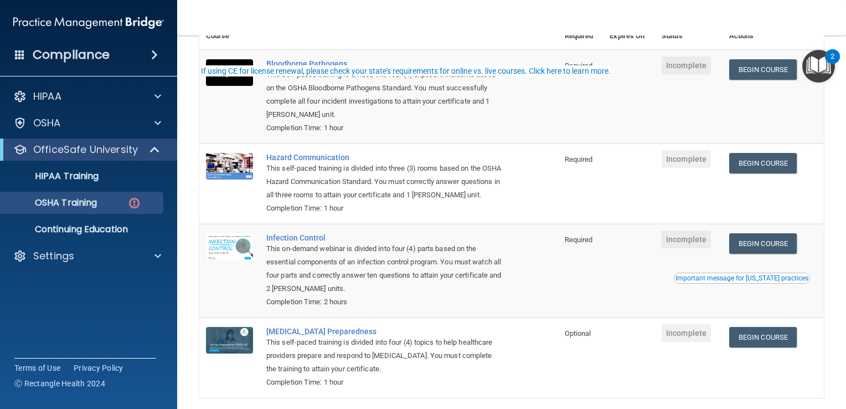
scroll to position [111, 0]
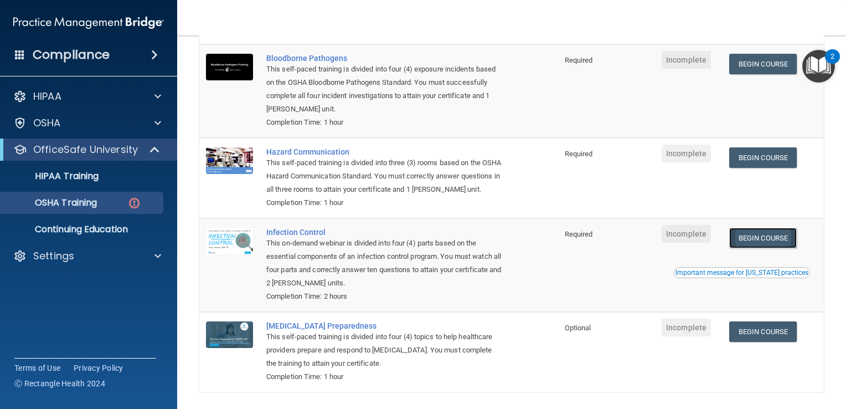
click at [738, 248] on link "Begin Course" at bounding box center [764, 238] width 68 height 20
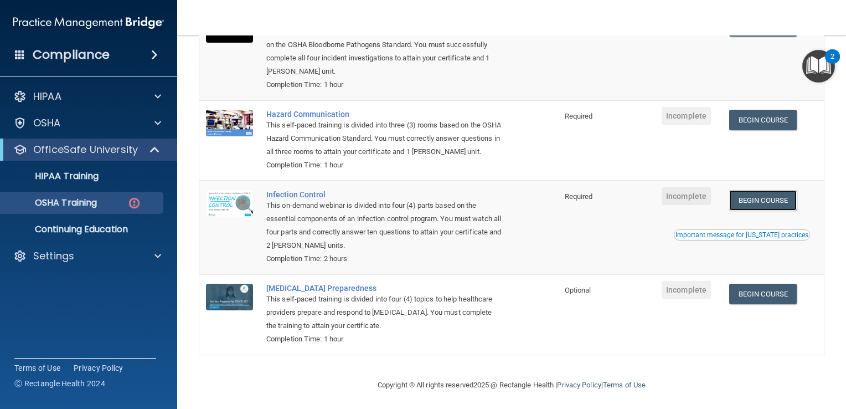
scroll to position [166, 0]
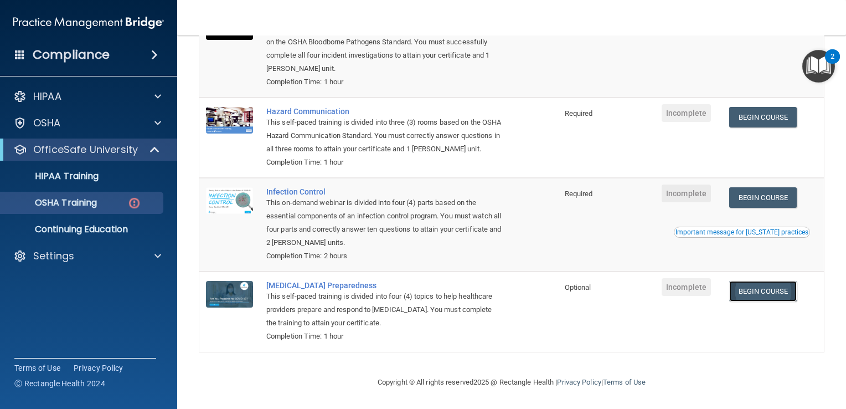
click at [758, 298] on link "Begin Course" at bounding box center [764, 291] width 68 height 20
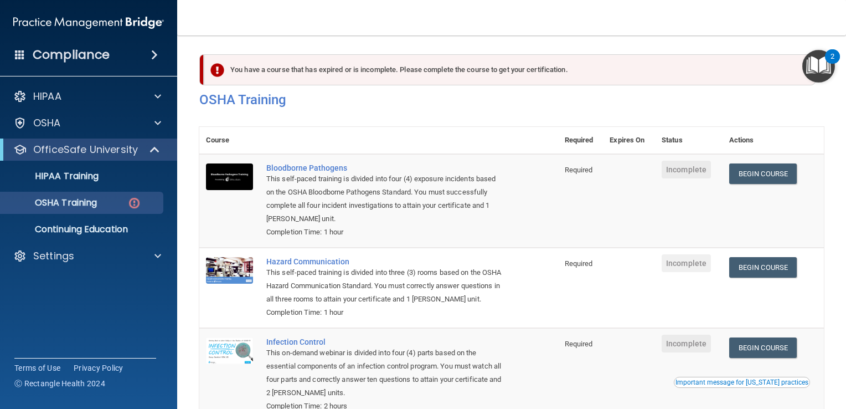
scroll to position [0, 0]
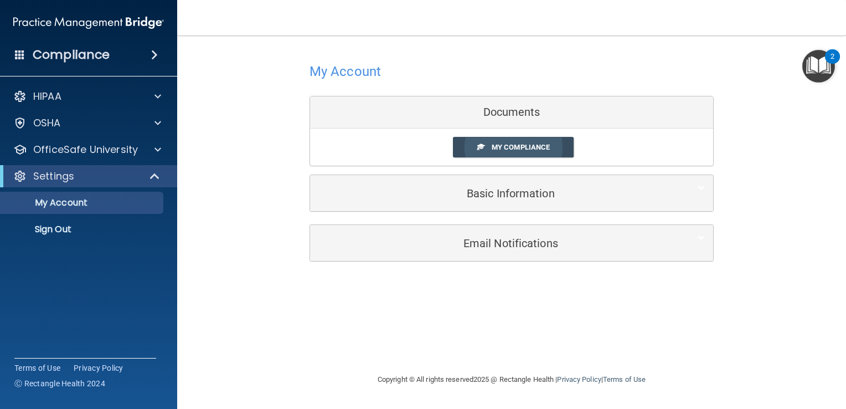
click at [527, 152] on link "My Compliance" at bounding box center [513, 147] width 121 height 20
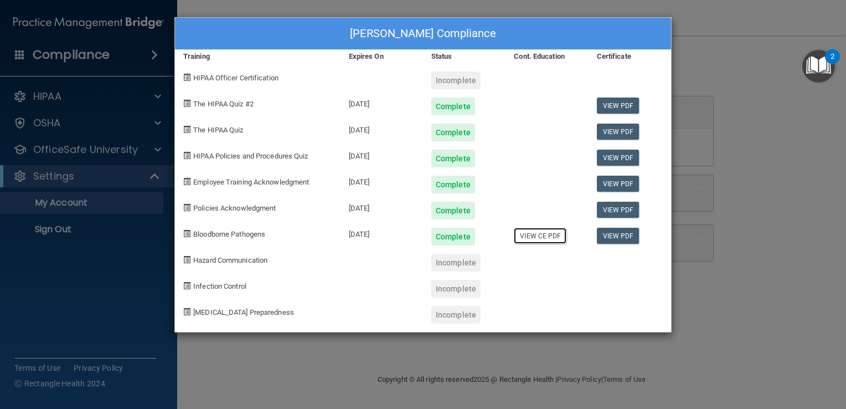
click at [552, 236] on link "View CE PDF" at bounding box center [540, 236] width 53 height 16
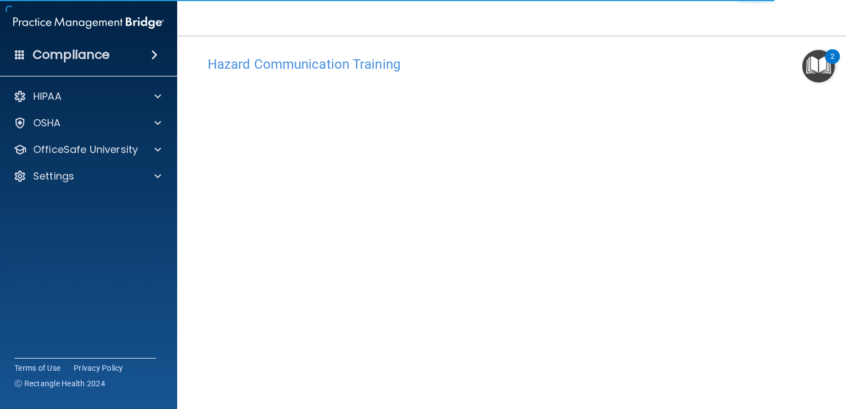
scroll to position [90, 0]
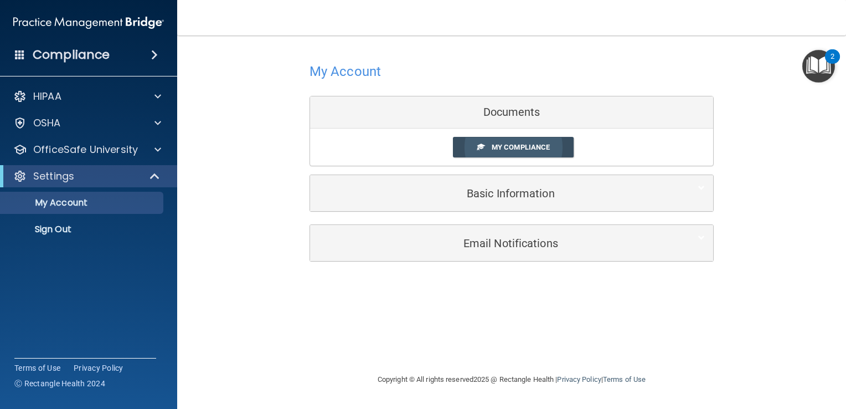
click at [530, 150] on span "My Compliance" at bounding box center [521, 147] width 58 height 8
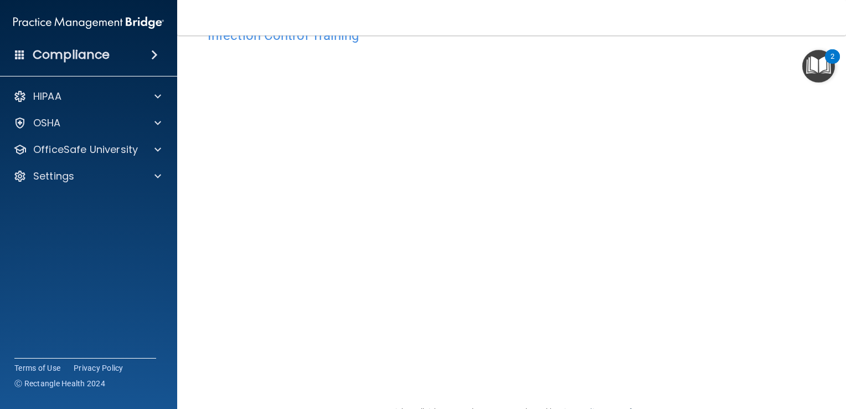
scroll to position [55, 0]
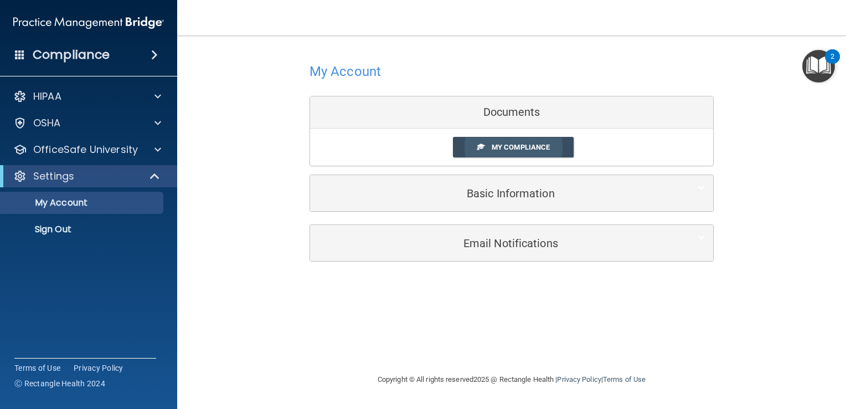
click at [520, 143] on span "My Compliance" at bounding box center [521, 147] width 58 height 8
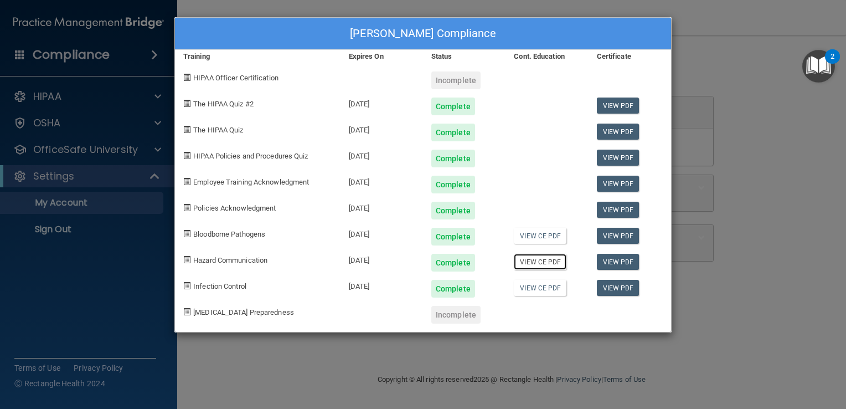
click at [551, 266] on link "View CE PDF" at bounding box center [540, 262] width 53 height 16
click at [532, 294] on link "View CE PDF" at bounding box center [540, 288] width 53 height 16
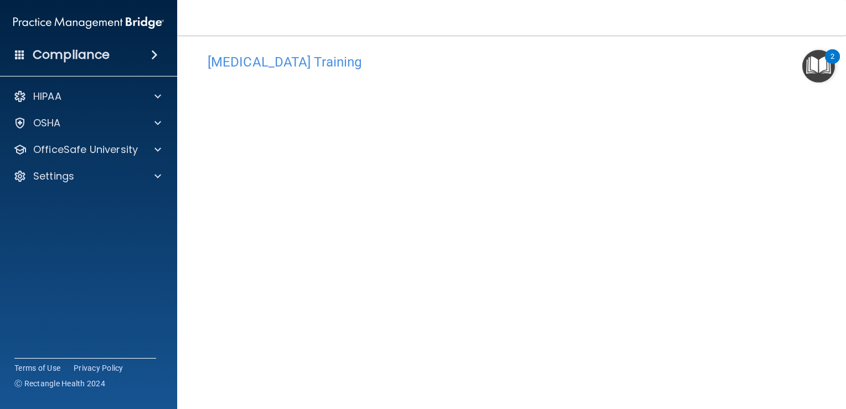
scroll to position [65, 0]
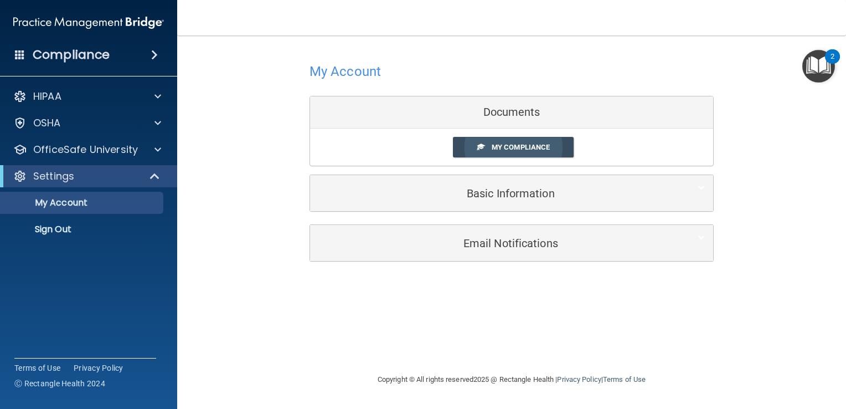
click at [519, 147] on span "My Compliance" at bounding box center [521, 147] width 58 height 8
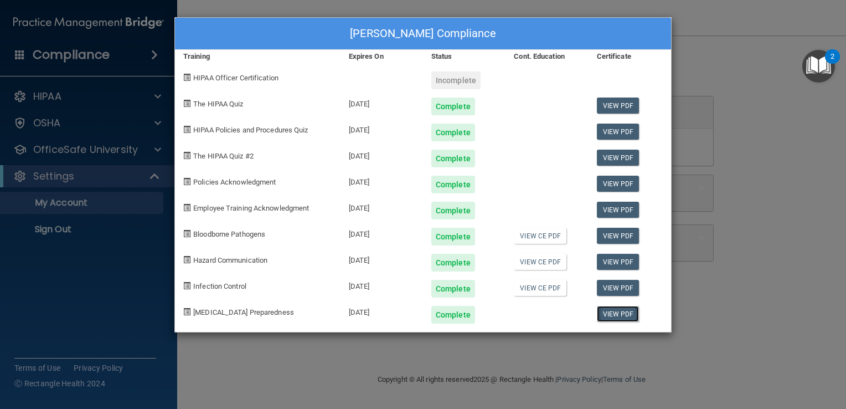
click at [606, 314] on link "View PDF" at bounding box center [618, 314] width 43 height 16
click at [760, 182] on div "[PERSON_NAME] Compliance Training Expires On Status Cont. Education Certificate…" at bounding box center [423, 204] width 846 height 409
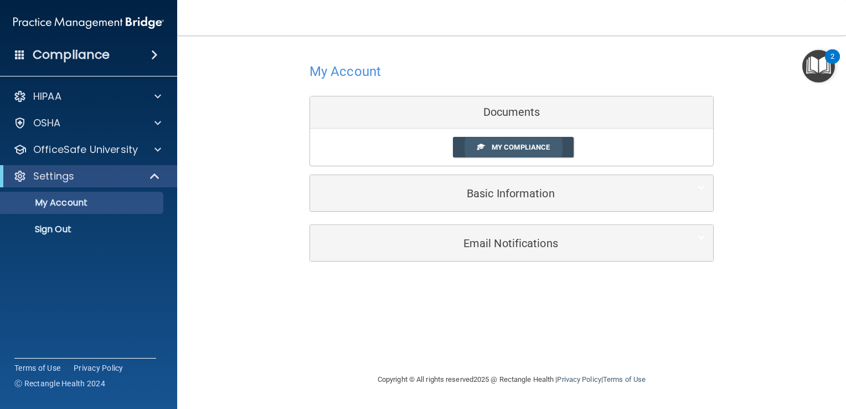
click at [510, 148] on span "My Compliance" at bounding box center [521, 147] width 58 height 8
